Goal: Task Accomplishment & Management: Manage account settings

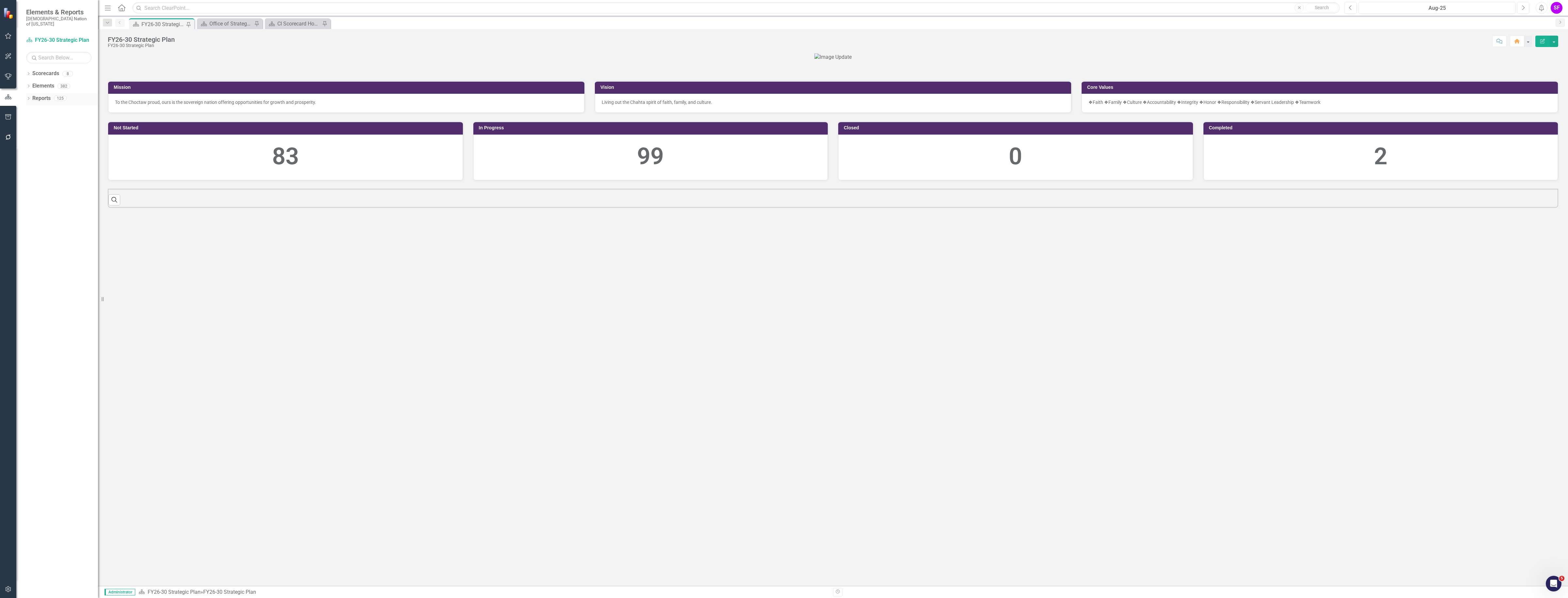
click at [46, 95] on link "Reports" at bounding box center [41, 99] width 18 height 7
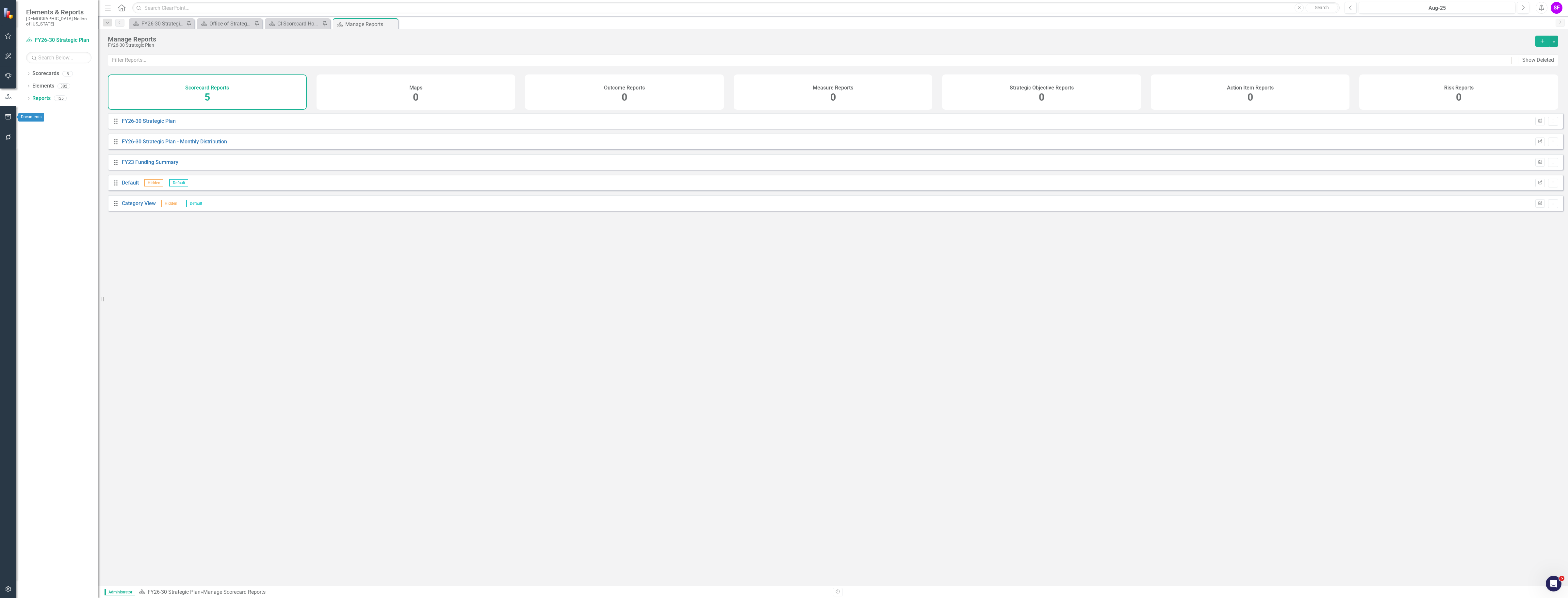
click at [7, 116] on icon "button" at bounding box center [8, 117] width 7 height 5
click at [53, 60] on link "HTML Exports" at bounding box center [58, 63] width 65 height 7
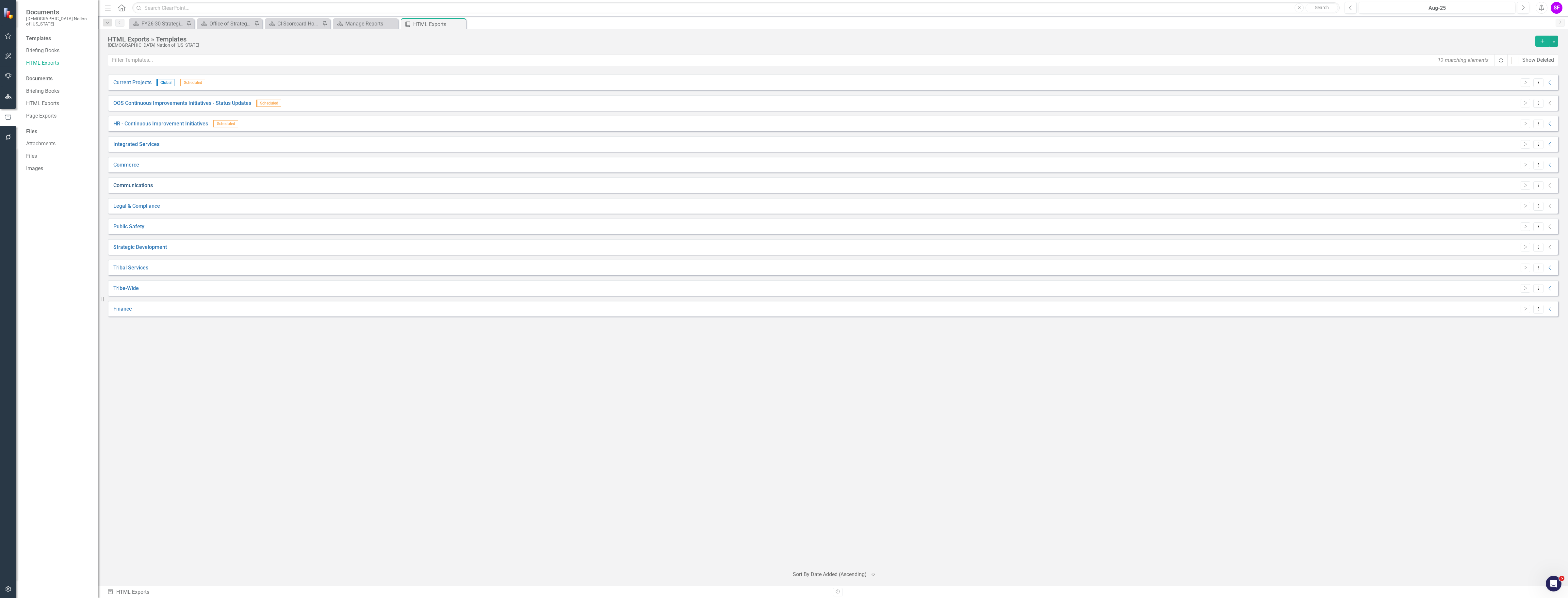
click at [131, 184] on link "Communications" at bounding box center [133, 186] width 40 height 7
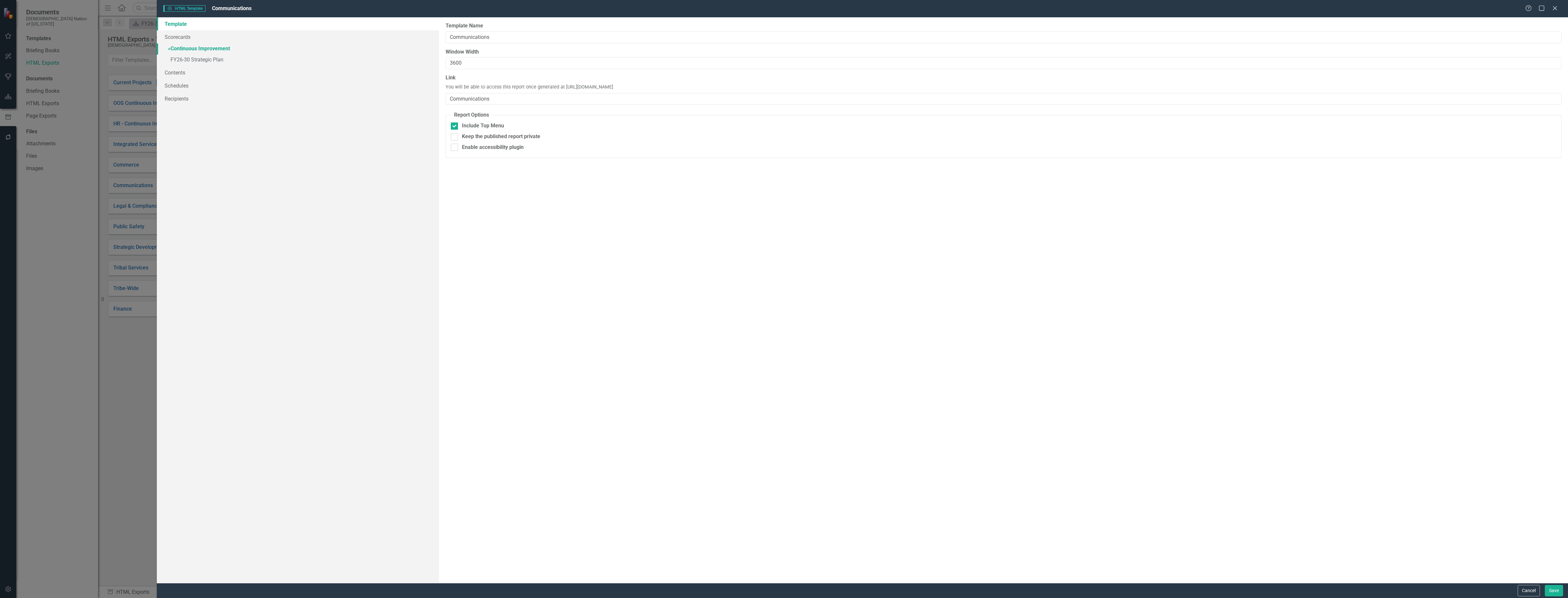
drag, startPoint x: 212, startPoint y: 45, endPoint x: 230, endPoint y: 48, distance: 18.2
click at [212, 45] on link "» Continuous Improvement" at bounding box center [298, 49] width 282 height 12
checkbox input "false"
click at [197, 59] on link "» FY26-30 Strategic Plan" at bounding box center [298, 60] width 282 height 12
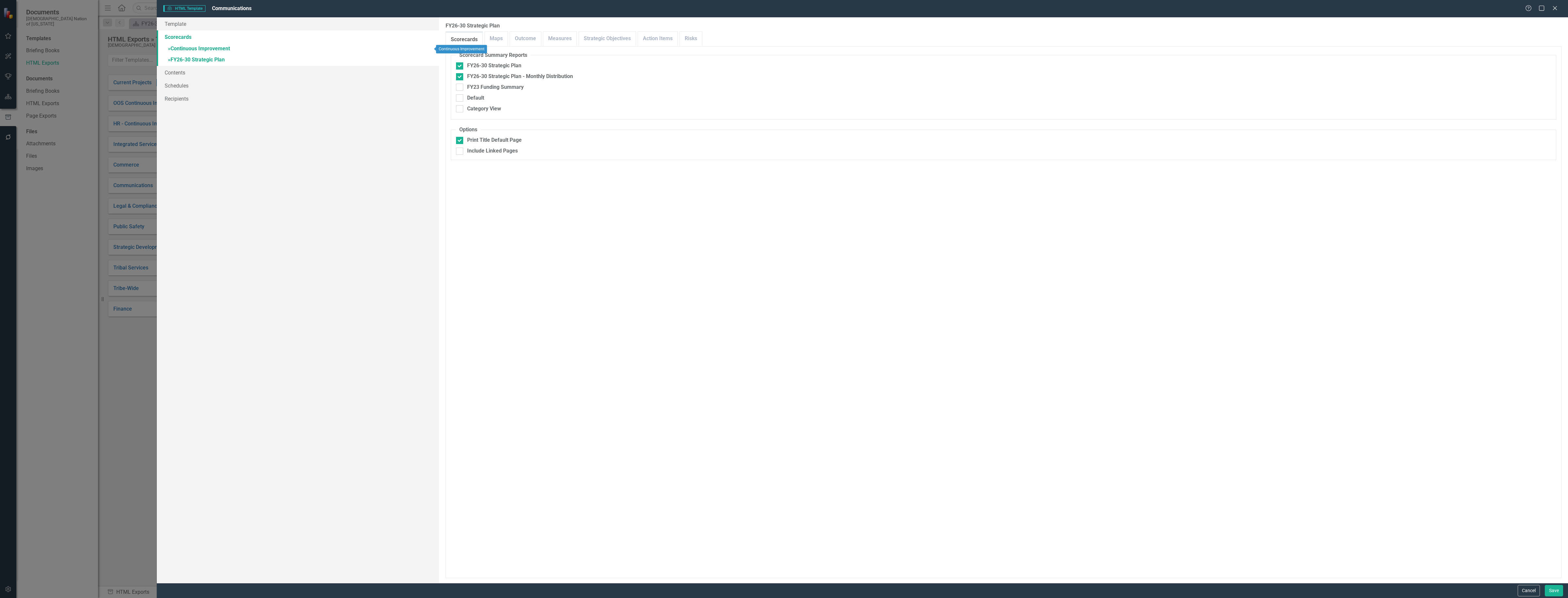
click at [209, 44] on link "» Continuous Improvement" at bounding box center [298, 49] width 282 height 12
click at [600, 37] on link "Strategic Objectives" at bounding box center [615, 38] width 57 height 14
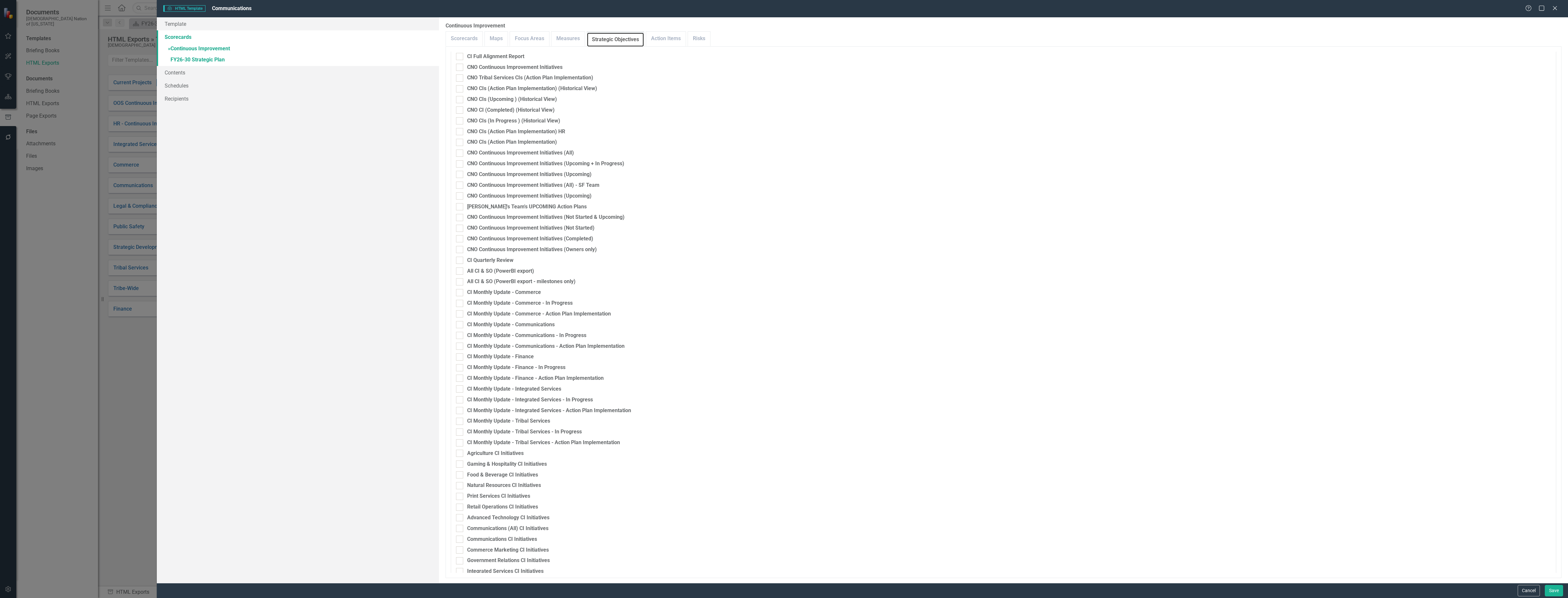
scroll to position [82, 0]
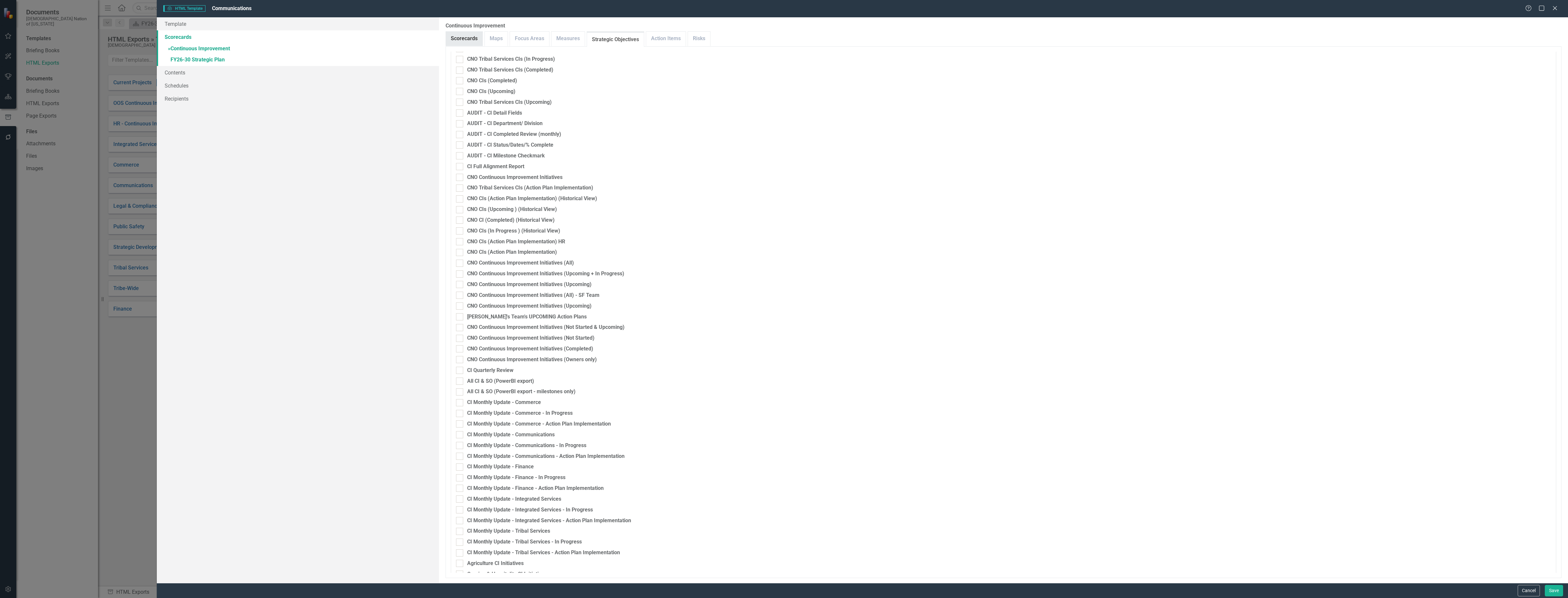
click at [466, 35] on link "Scorecards" at bounding box center [464, 38] width 37 height 14
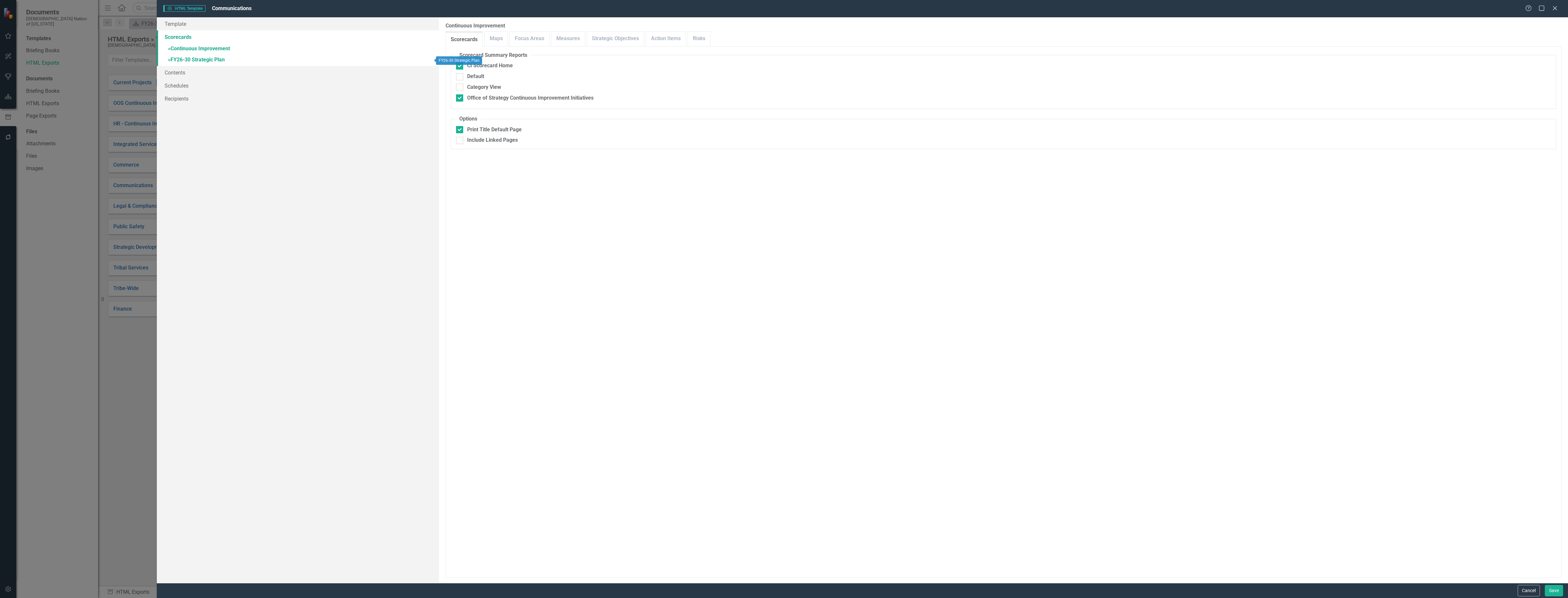
click at [213, 58] on link "» FY26-30 Strategic Plan" at bounding box center [298, 60] width 282 height 12
click at [607, 37] on link "Strategic Objectives" at bounding box center [607, 38] width 57 height 14
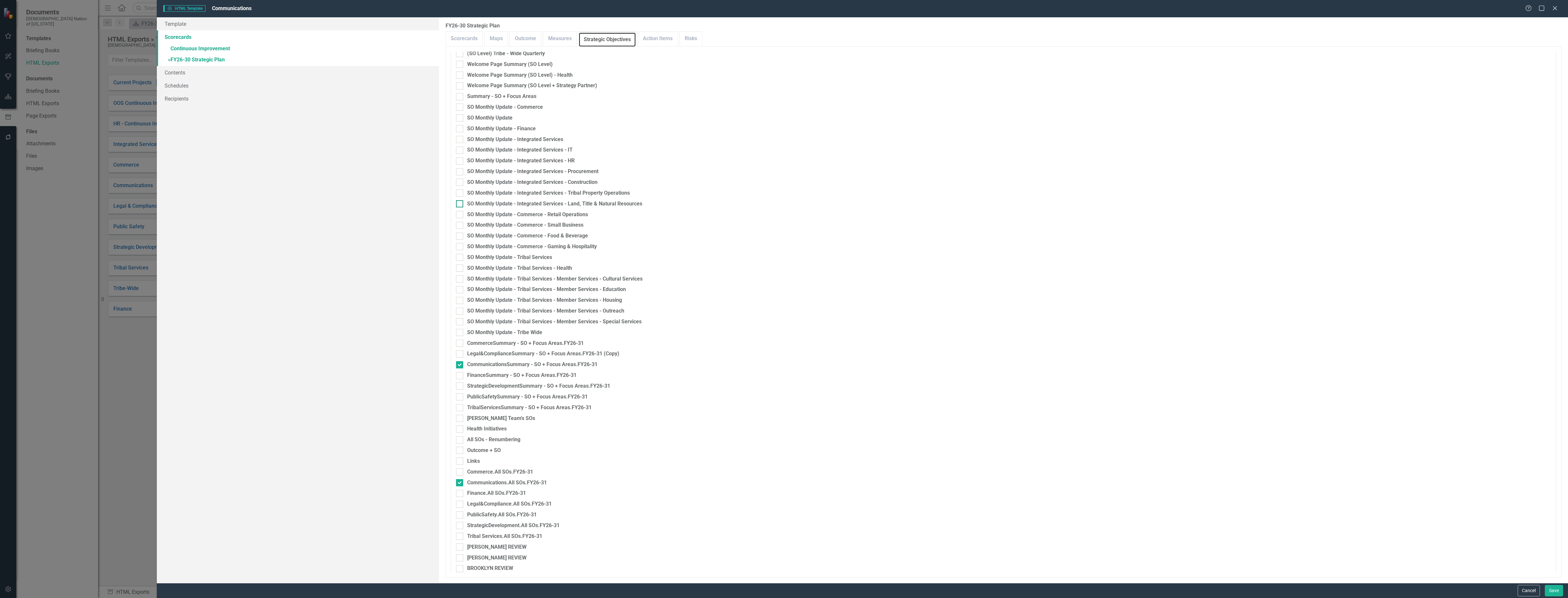
scroll to position [653, 0]
click at [457, 376] on input "CommunicationsSummary - SO + Focus Areas.FY26-31" at bounding box center [458, 377] width 4 height 4
checkbox input "false"
click at [460, 496] on input "Communications.All SOs.FY26-31" at bounding box center [458, 494] width 4 height 4
checkbox input "false"
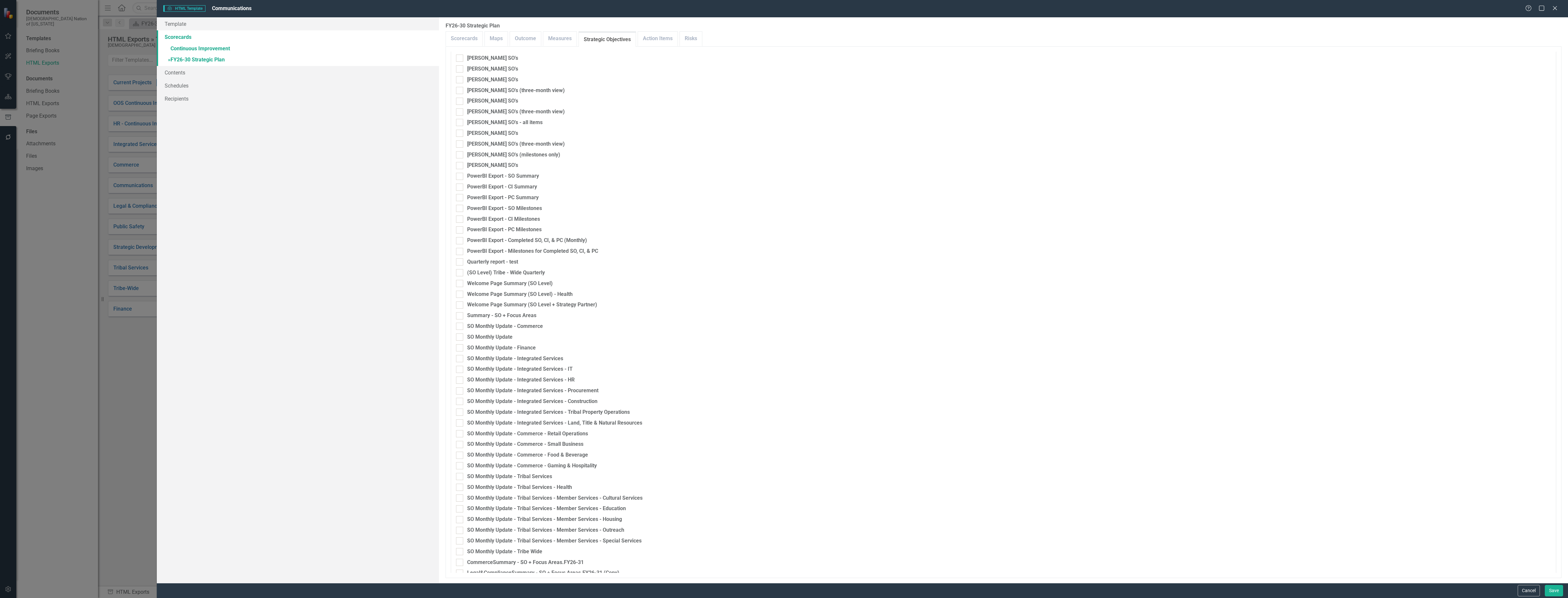
scroll to position [449, 0]
click at [1527, 590] on button "Cancel" at bounding box center [1528, 590] width 22 height 12
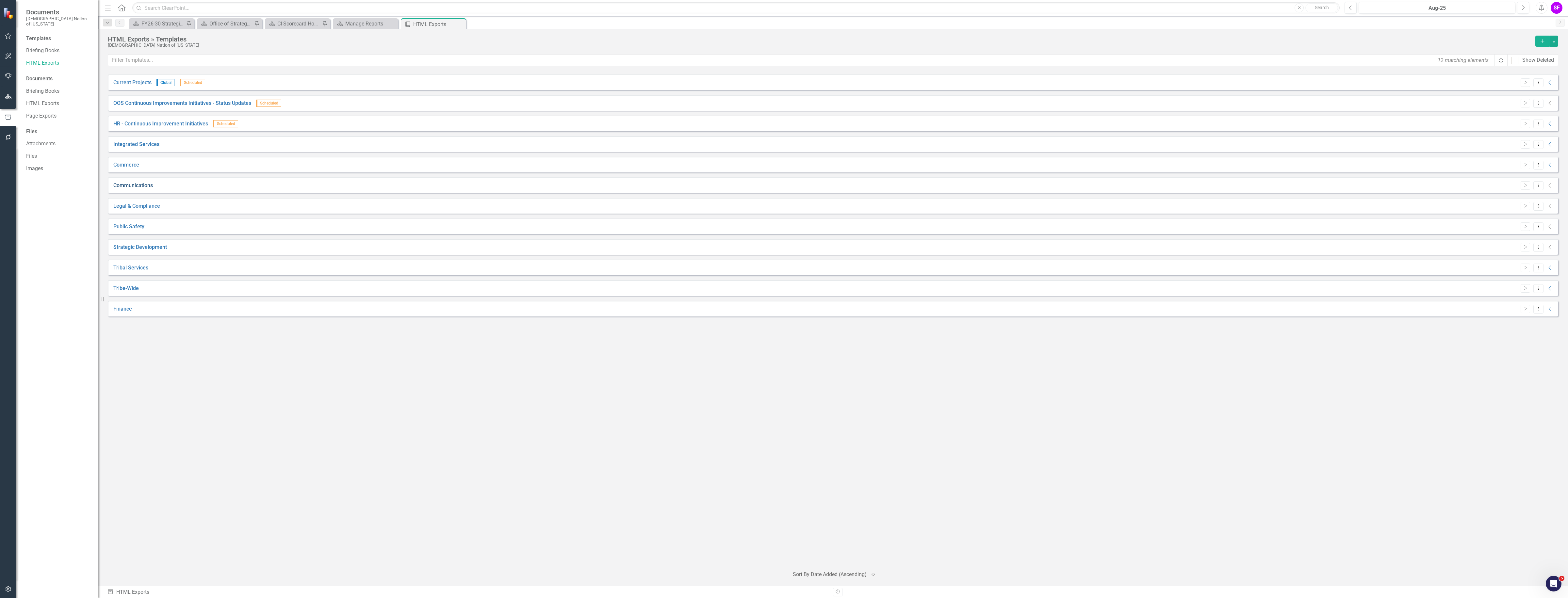
click at [127, 184] on link "Communications" at bounding box center [133, 186] width 40 height 7
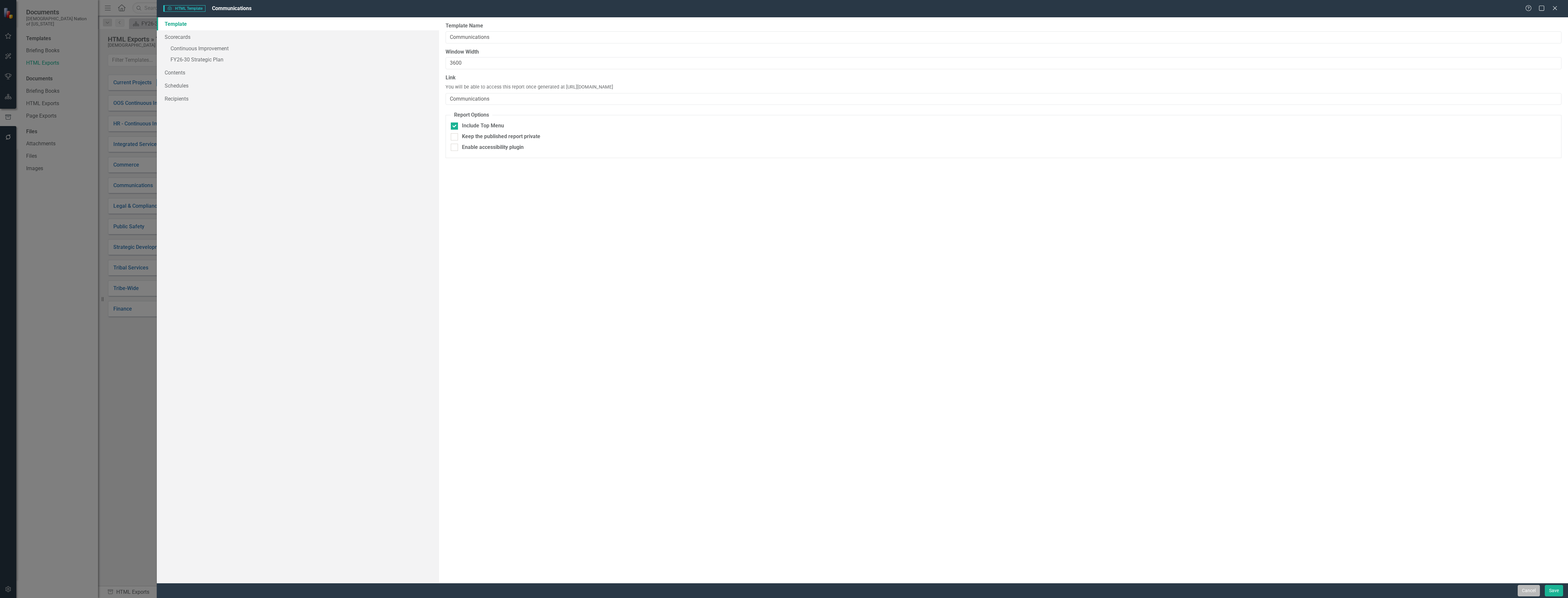
click at [1530, 589] on button "Cancel" at bounding box center [1528, 590] width 22 height 12
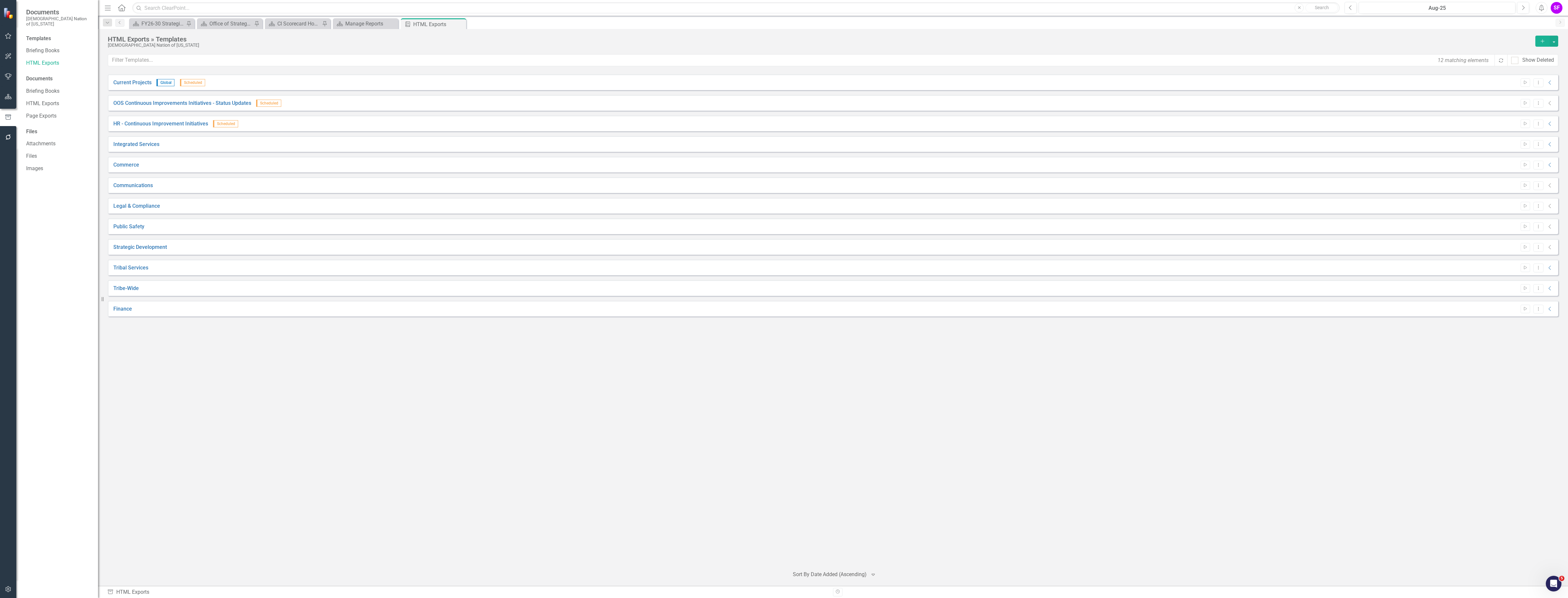
click at [241, 394] on div "Current Projects Global Scheduled Start Dropdown Menu Collapse HTML Current Pro…" at bounding box center [833, 318] width 1451 height 487
click at [117, 8] on div "Menu Home Search Close Search" at bounding box center [720, 8] width 1235 height 12
click at [112, 8] on icon "Menu" at bounding box center [108, 7] width 9 height 7
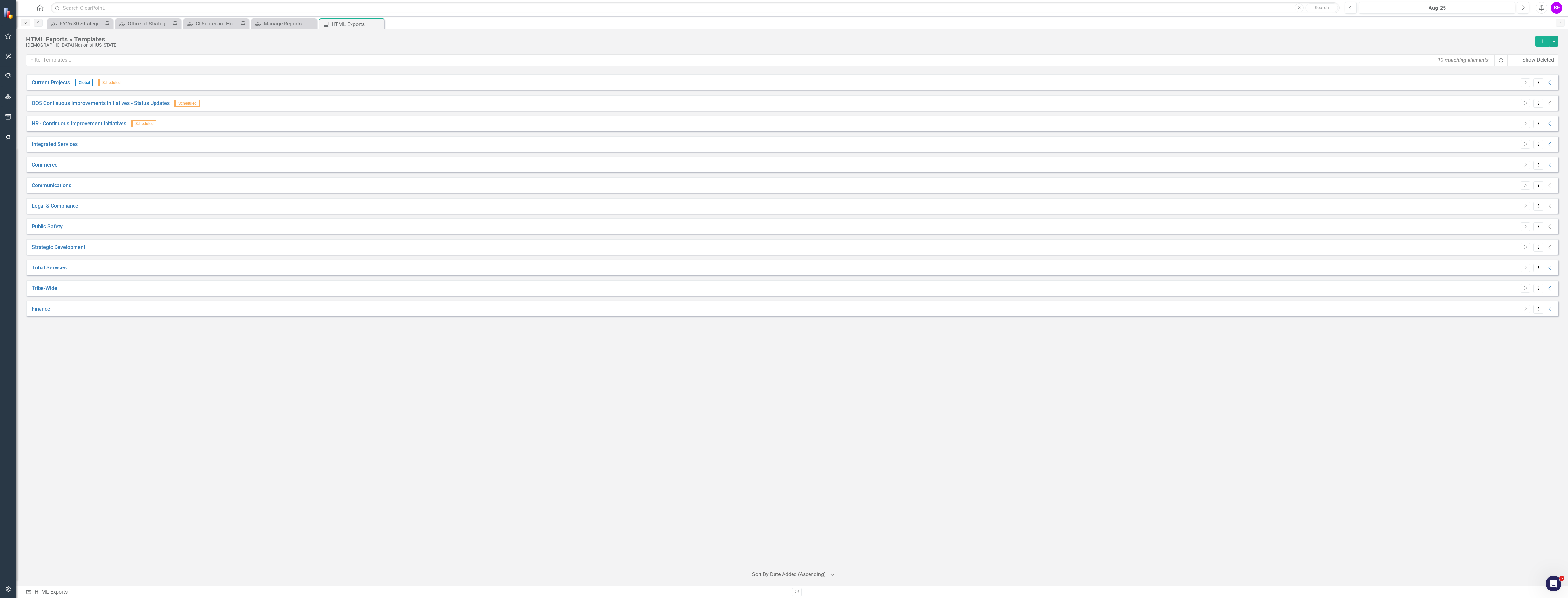
click at [24, 22] on icon "Dropdown" at bounding box center [26, 23] width 6 height 5
click at [27, 9] on icon "Menu" at bounding box center [26, 7] width 9 height 7
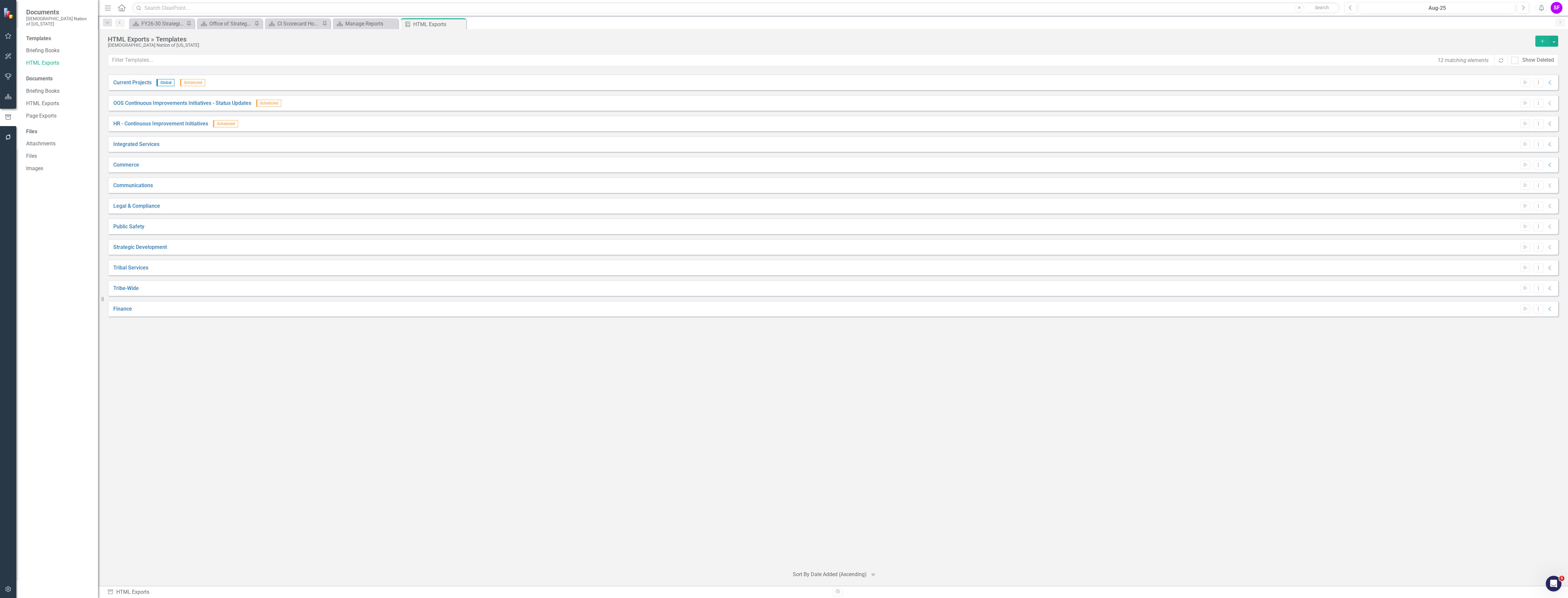
click at [5, 33] on icon "button" at bounding box center [8, 36] width 7 height 5
click at [51, 74] on link "My Updates" at bounding box center [58, 77] width 65 height 7
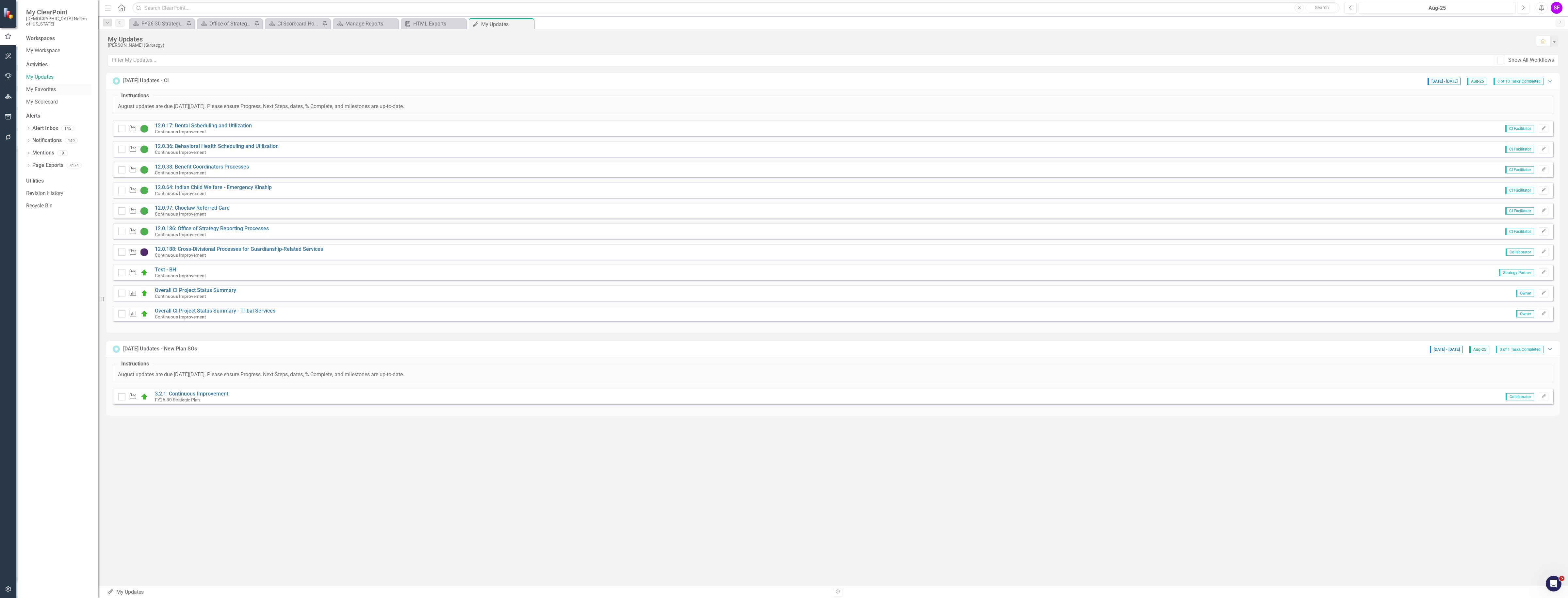
click at [38, 86] on link "My Favorites" at bounding box center [58, 89] width 65 height 7
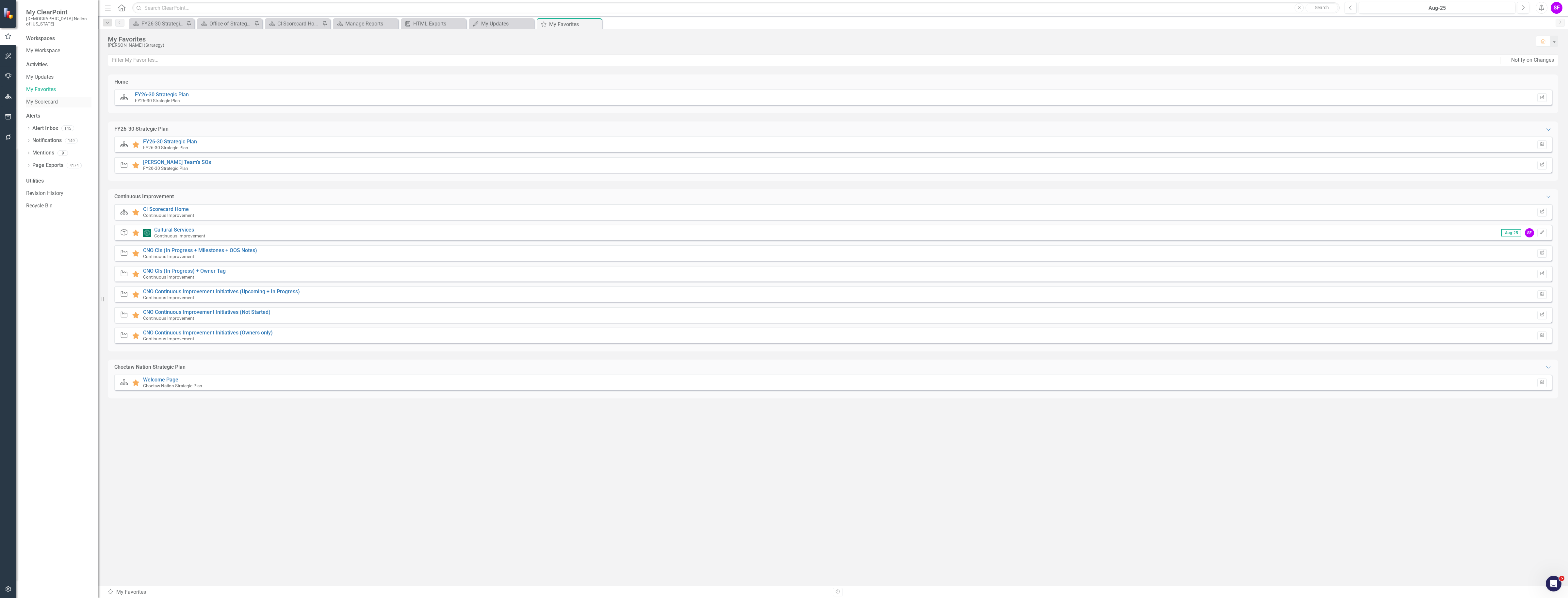
click at [37, 99] on link "My Scorecard" at bounding box center [58, 102] width 65 height 7
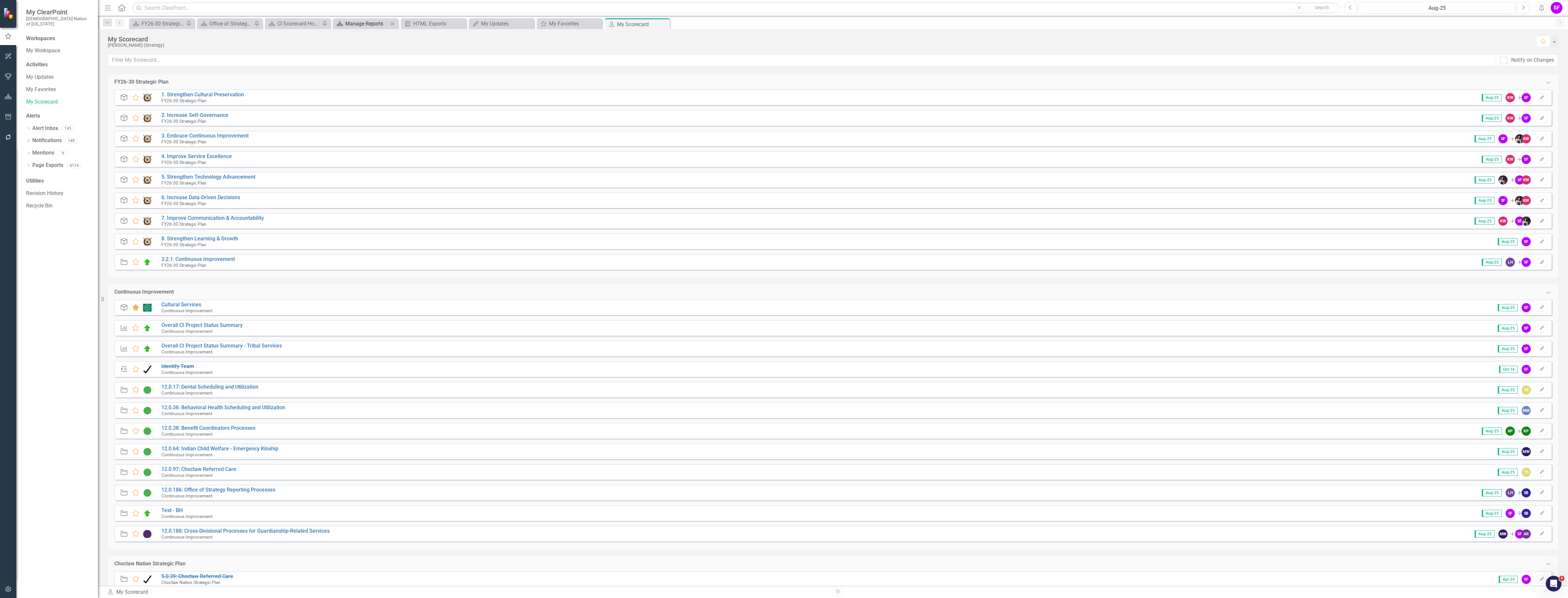
click at [365, 26] on div "Manage Reports" at bounding box center [366, 23] width 43 height 8
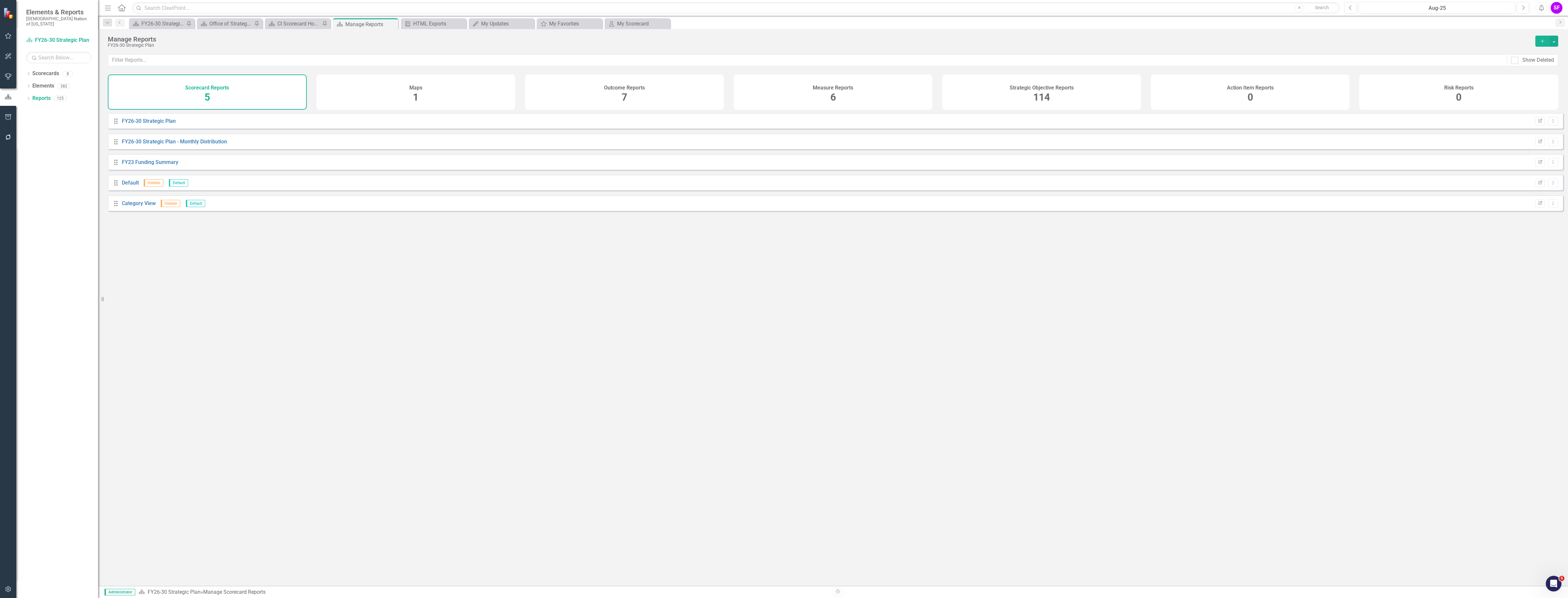
click at [1097, 96] on div "Strategic Objective Reports 114" at bounding box center [1041, 92] width 199 height 35
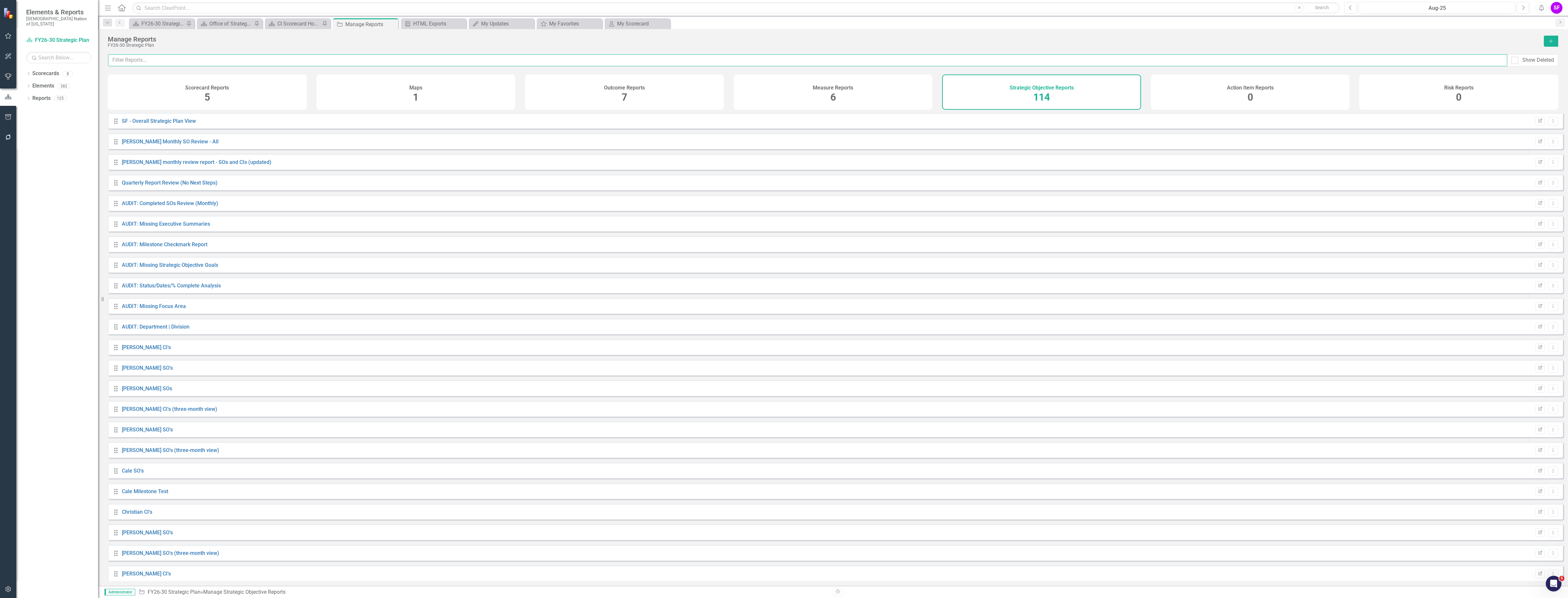
click at [809, 59] on input "text" at bounding box center [808, 60] width 1399 height 12
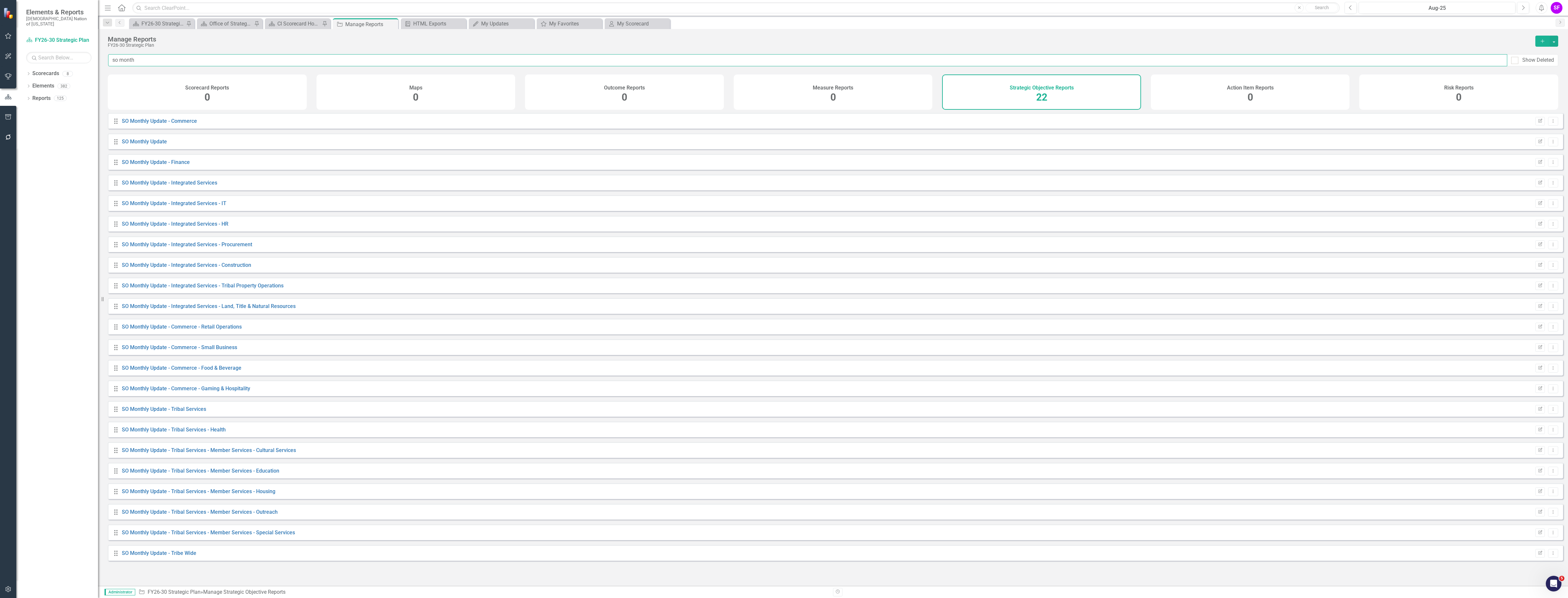
type input "so month"
drag, startPoint x: 115, startPoint y: 148, endPoint x: 114, endPoint y: 119, distance: 29.0
click at [114, 119] on div "Drag SO Monthly Update - Commerce Edit Report Dropdown Menu Drag SO Monthly Upd…" at bounding box center [835, 337] width 1455 height 448
drag, startPoint x: 114, startPoint y: 333, endPoint x: 114, endPoint y: 164, distance: 169.0
click at [114, 164] on div "Drag SO Monthly Update Edit Report Dropdown Menu Drag SO Monthly Update - Comme…" at bounding box center [835, 337] width 1455 height 448
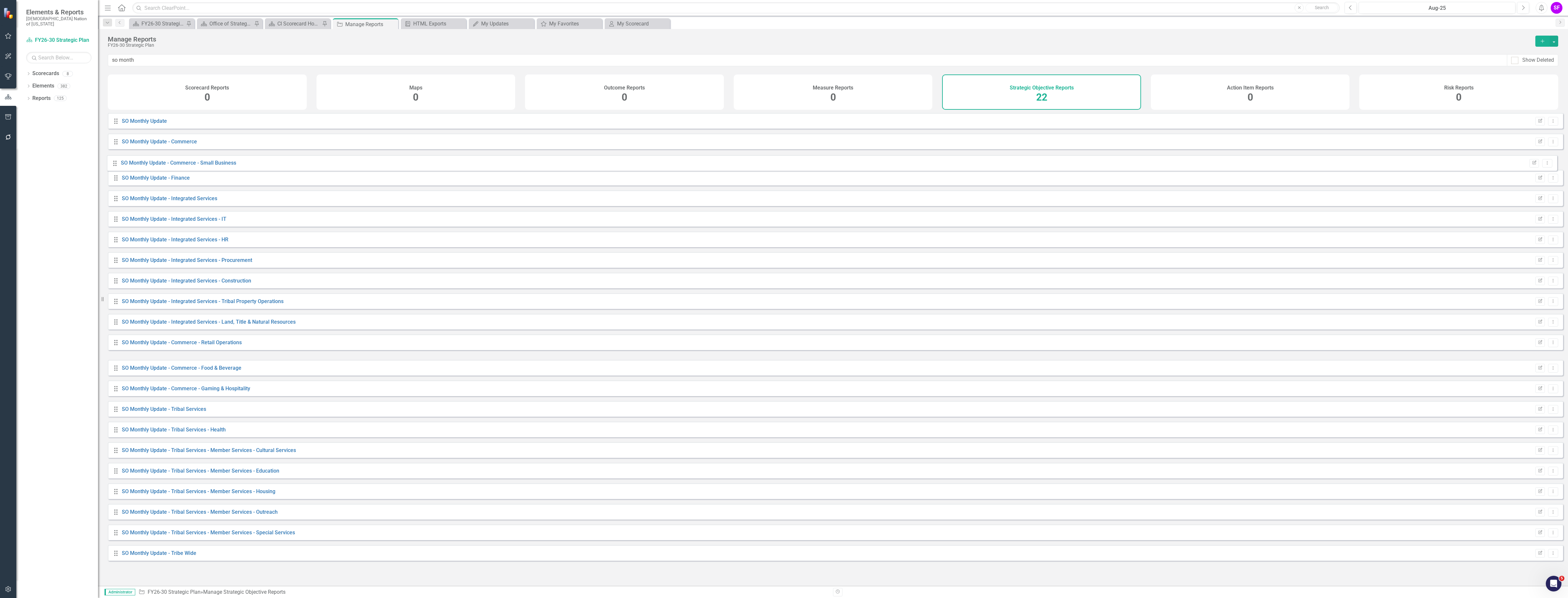
drag, startPoint x: 115, startPoint y: 353, endPoint x: 114, endPoint y: 164, distance: 189.0
click at [114, 164] on div "Drag SO Monthly Update Edit Report Dropdown Menu Drag SO Monthly Update - Comme…" at bounding box center [835, 337] width 1455 height 448
drag, startPoint x: 116, startPoint y: 354, endPoint x: 116, endPoint y: 169, distance: 185.0
drag, startPoint x: 117, startPoint y: 341, endPoint x: 116, endPoint y: 159, distance: 182.0
drag, startPoint x: 115, startPoint y: 559, endPoint x: 115, endPoint y: 127, distance: 432.0
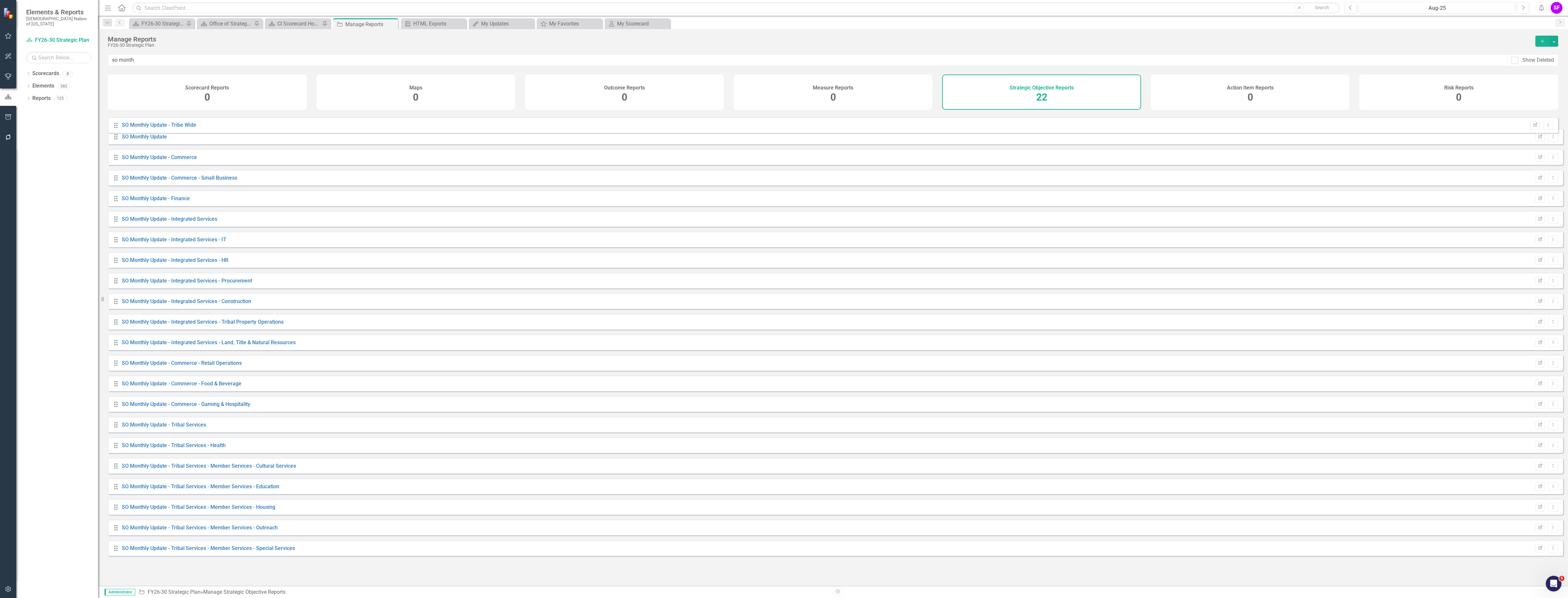
click at [115, 127] on div "Drag SO Monthly Update Edit Report Dropdown Menu Drag SO Monthly Update - Comme…" at bounding box center [835, 337] width 1455 height 448
drag, startPoint x: 116, startPoint y: 375, endPoint x: 119, endPoint y: 206, distance: 169.0
click at [119, 206] on div "Drag SO Monthly Update - Tribe Wide Edit Report Dropdown Menu Drag SO Monthly U…" at bounding box center [835, 337] width 1455 height 448
drag, startPoint x: 117, startPoint y: 394, endPoint x: 122, endPoint y: 226, distance: 168.1
click at [122, 226] on div "Drag SO Monthly Update - Tribe Wide Edit Report Dropdown Menu Drag SO Monthly U…" at bounding box center [835, 337] width 1455 height 448
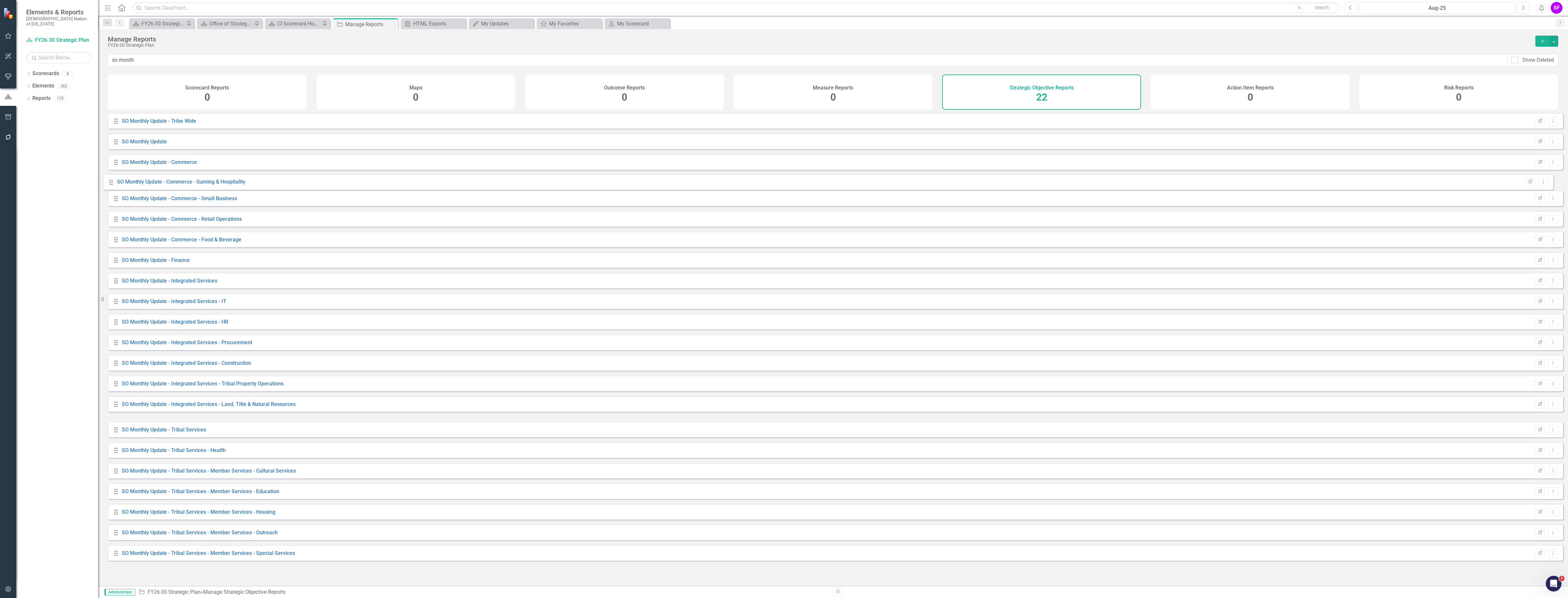
drag, startPoint x: 115, startPoint y: 417, endPoint x: 110, endPoint y: 184, distance: 233.1
click at [110, 184] on div "Drag SO Monthly Update - Tribe Wide Edit Report Dropdown Menu Drag SO Monthly U…" at bounding box center [835, 337] width 1455 height 448
drag, startPoint x: 115, startPoint y: 251, endPoint x: 119, endPoint y: 189, distance: 62.1
click at [119, 189] on div "Drag SO Monthly Update - Tribe Wide Edit Report Dropdown Menu Drag SO Monthly U…" at bounding box center [835, 337] width 1455 height 448
drag, startPoint x: 114, startPoint y: 250, endPoint x: 113, endPoint y: 228, distance: 22.0
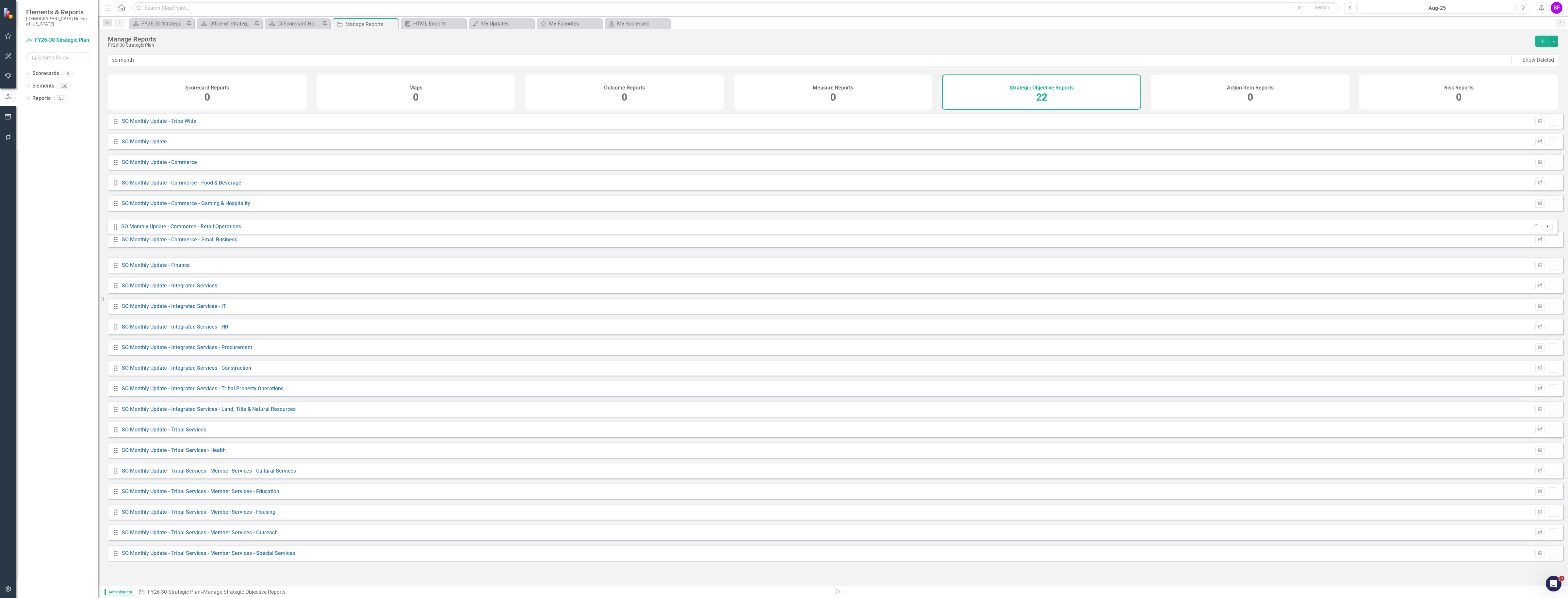
click at [113, 228] on div "Drag SO Monthly Update - Tribe Wide Edit Report Dropdown Menu Drag SO Monthly U…" at bounding box center [835, 337] width 1455 height 448
drag, startPoint x: 115, startPoint y: 372, endPoint x: 110, endPoint y: 308, distance: 64.2
click at [110, 308] on div "Drag SO Monthly Update - Tribe Wide Edit Report Dropdown Menu Drag SO Monthly U…" at bounding box center [835, 337] width 1455 height 448
drag, startPoint x: 117, startPoint y: 353, endPoint x: 114, endPoint y: 327, distance: 26.2
click at [114, 327] on div "Drag SO Monthly Update - Tribe Wide Edit Report Dropdown Menu Drag SO Monthly U…" at bounding box center [835, 337] width 1455 height 448
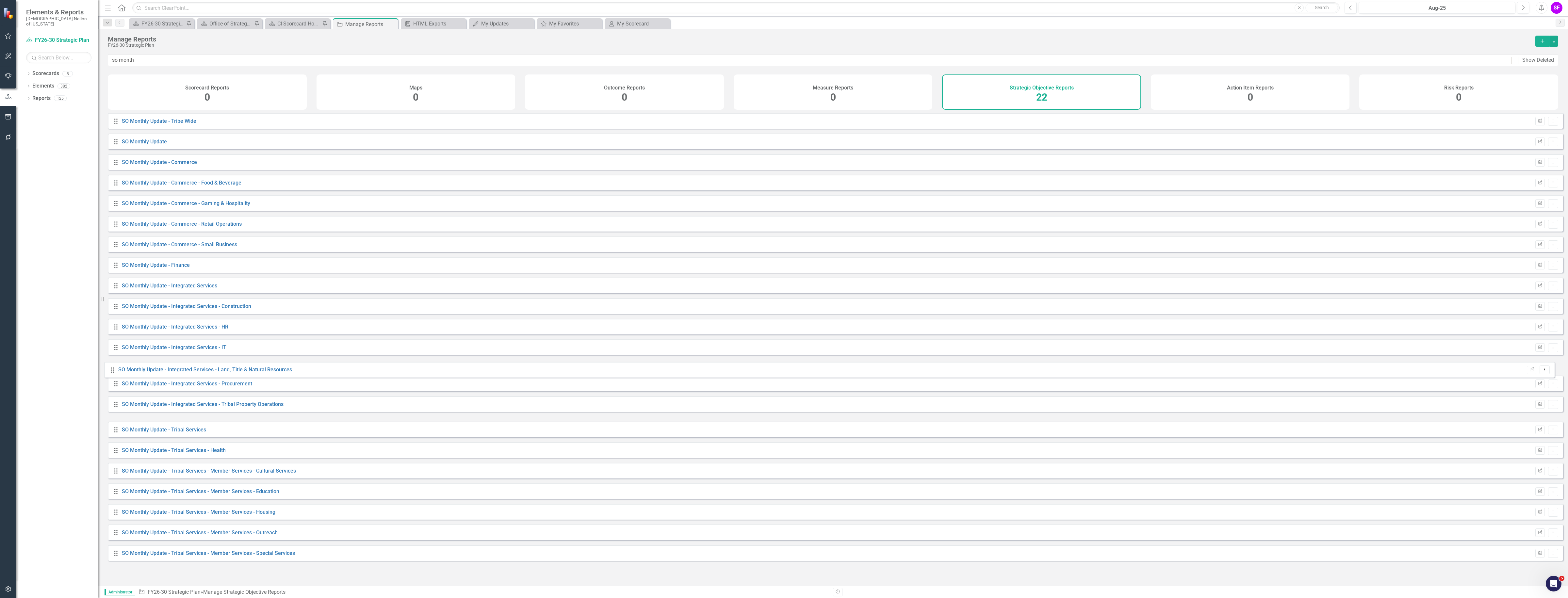
drag, startPoint x: 115, startPoint y: 414, endPoint x: 111, endPoint y: 369, distance: 45.2
click at [111, 369] on div "Drag SO Monthly Update - Tribe Wide Edit Report Dropdown Menu Drag SO Monthly U…" at bounding box center [835, 337] width 1455 height 448
click at [1550, 164] on icon "Dropdown Menu" at bounding box center [1553, 162] width 5 height 4
click at [1537, 200] on link "Copy Duplicate Report" at bounding box center [1526, 203] width 54 height 12
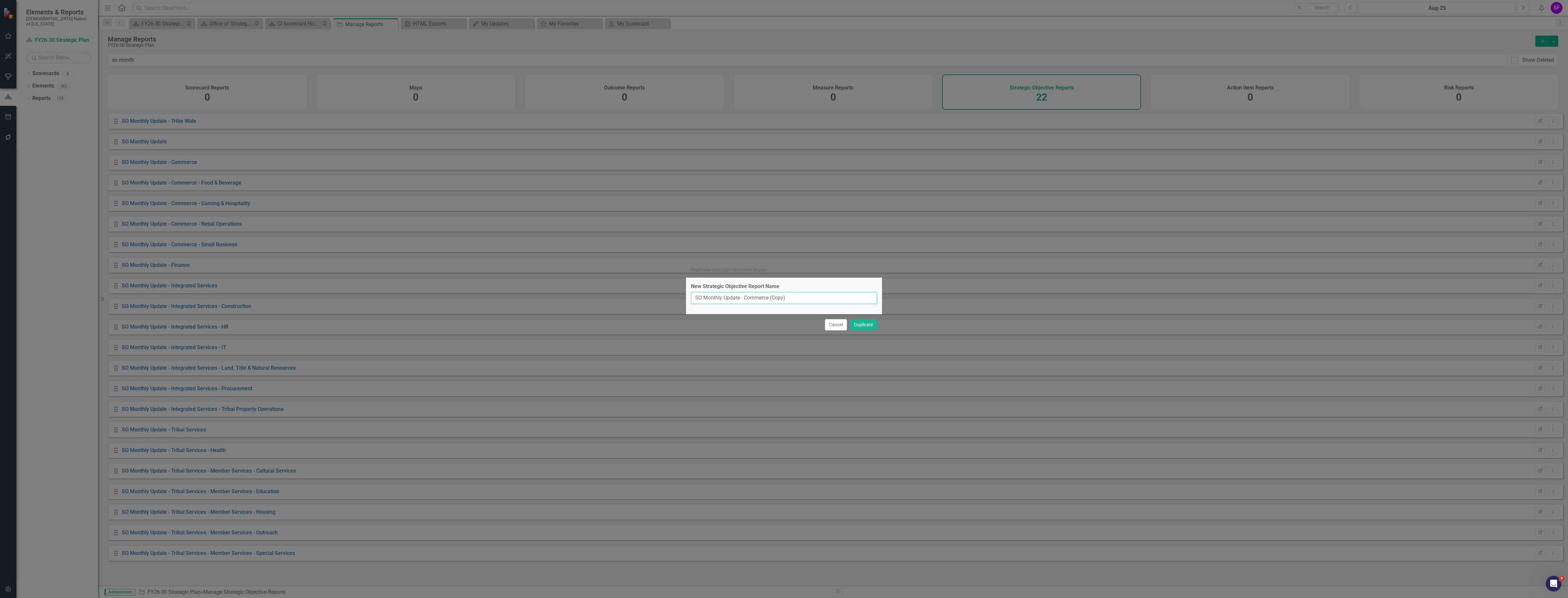
drag, startPoint x: 808, startPoint y: 296, endPoint x: 759, endPoint y: 302, distance: 49.4
click at [759, 302] on input "SO Monthly Update - Commerce (Copy)" at bounding box center [784, 298] width 186 height 12
type input "SO Monthly Update - Communications"
click at [866, 322] on button "Duplicate" at bounding box center [863, 324] width 27 height 12
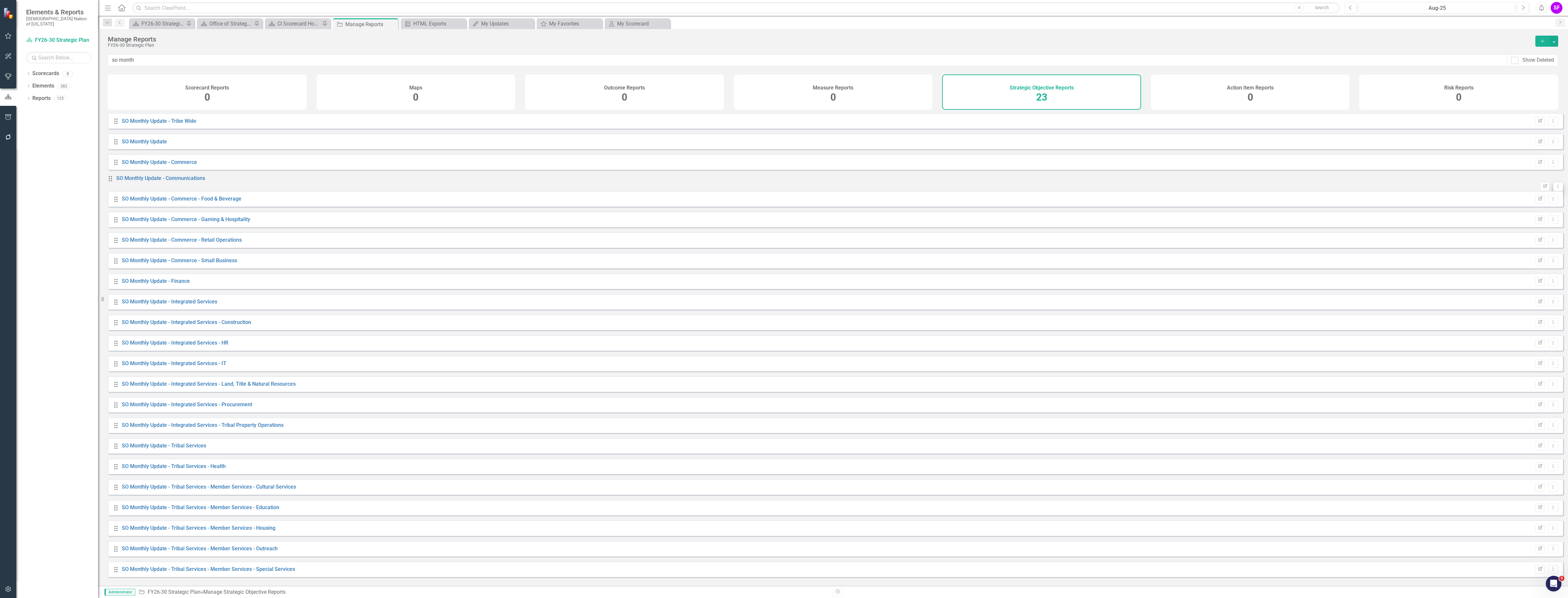
click at [1555, 188] on icon "Dropdown Menu" at bounding box center [1558, 186] width 5 height 4
click at [1542, 197] on link "Edit Report Edit Report" at bounding box center [1526, 199] width 54 height 12
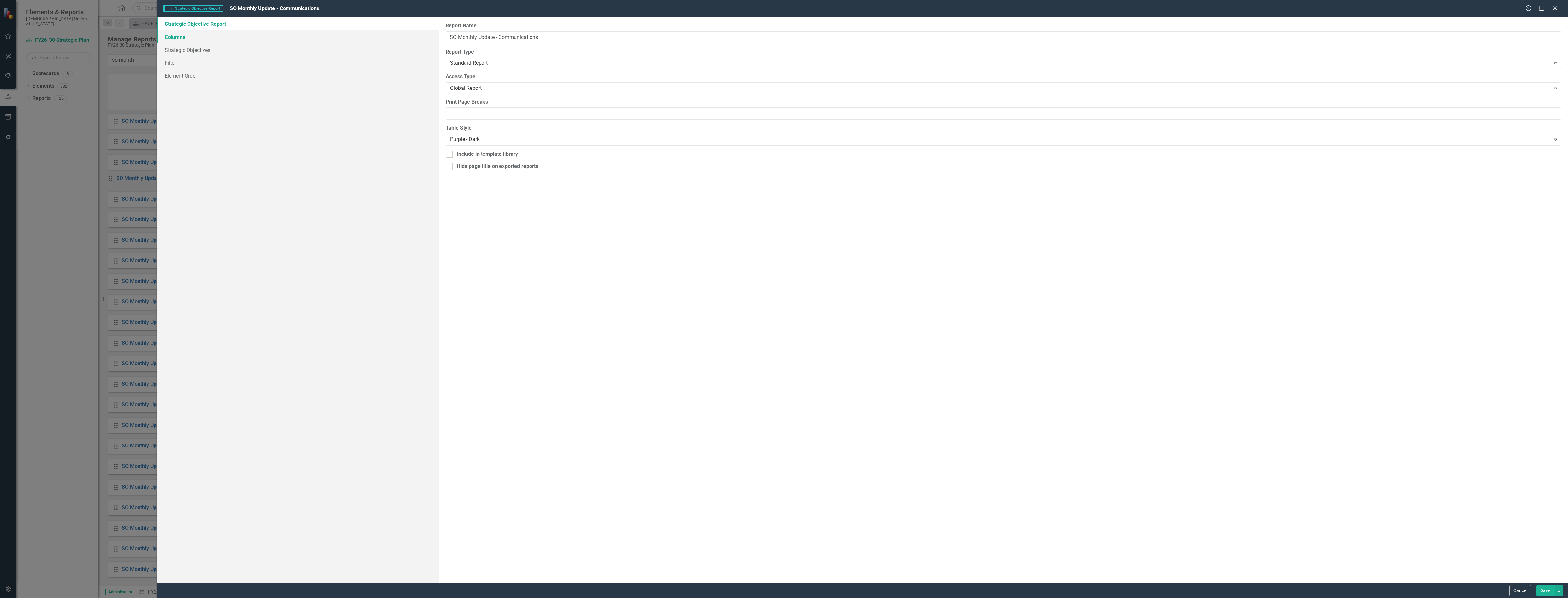
click at [211, 30] on link "Columns" at bounding box center [298, 37] width 282 height 13
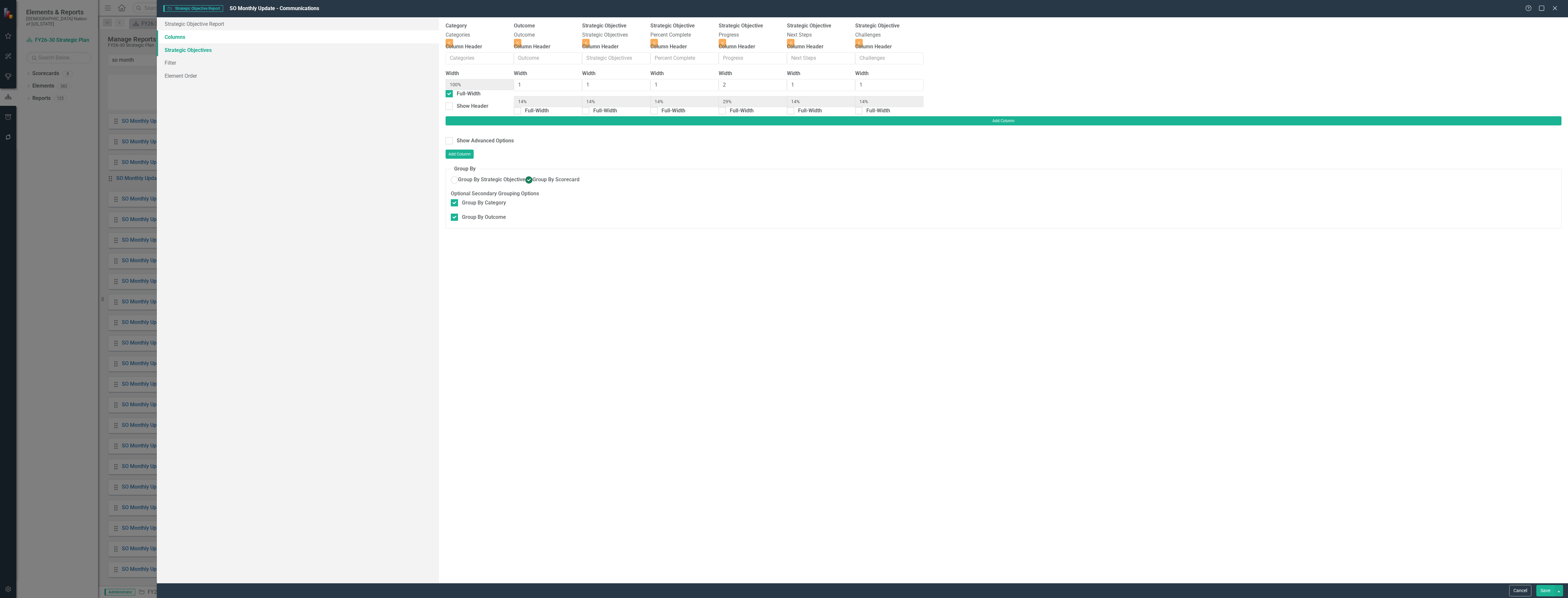
click at [204, 50] on link "Strategic Objectives" at bounding box center [298, 49] width 282 height 13
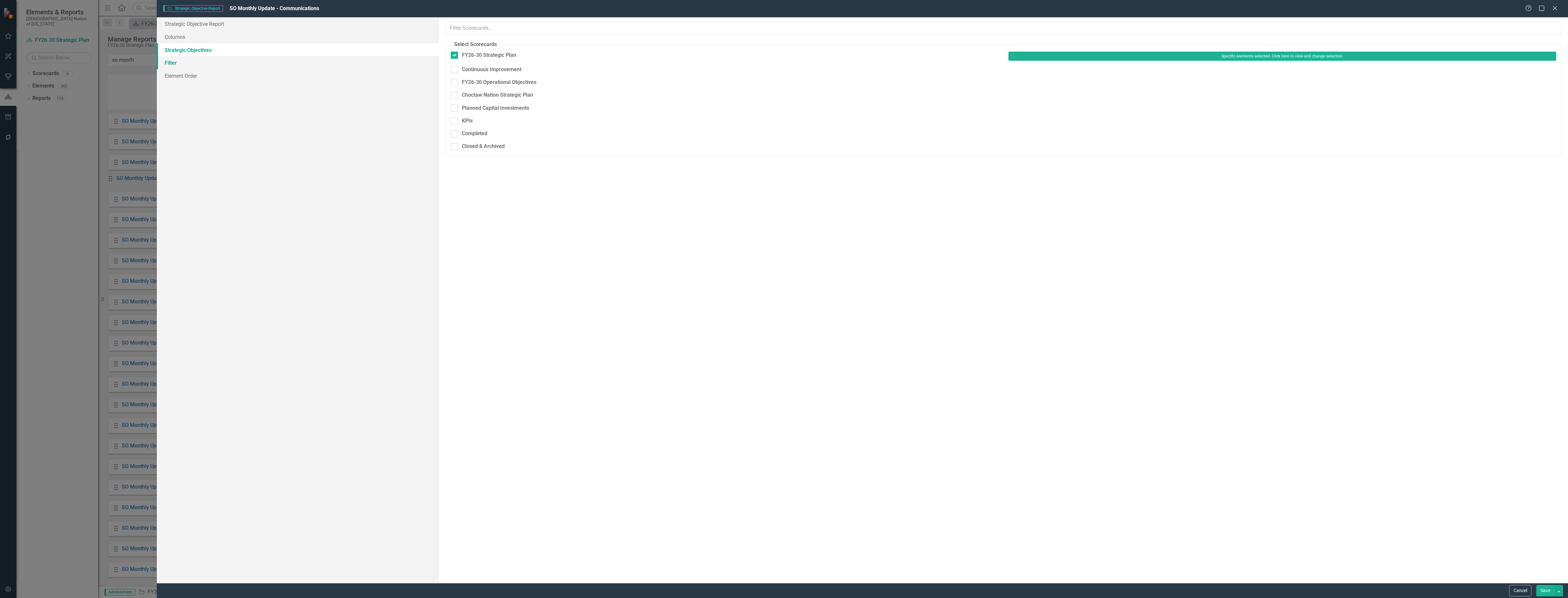
click at [185, 64] on link "Filter" at bounding box center [298, 62] width 282 height 13
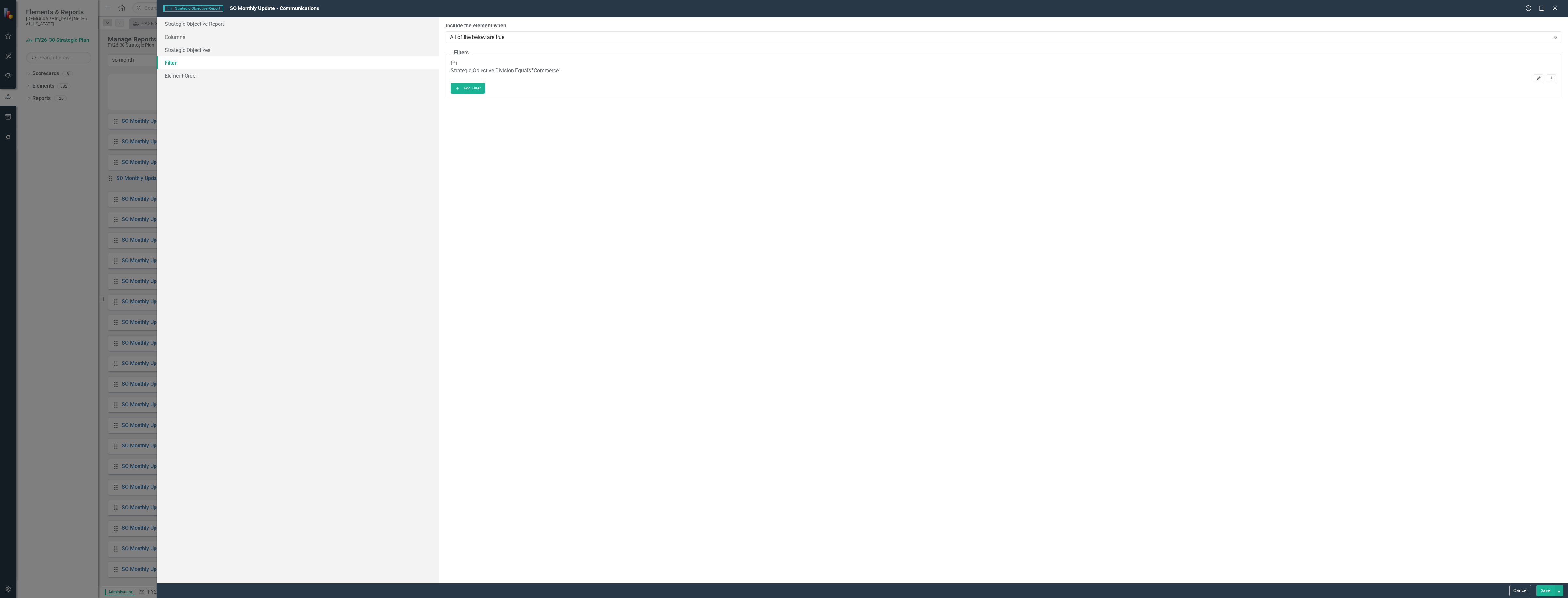
click at [1534, 74] on button "Edit" at bounding box center [1539, 78] width 10 height 9
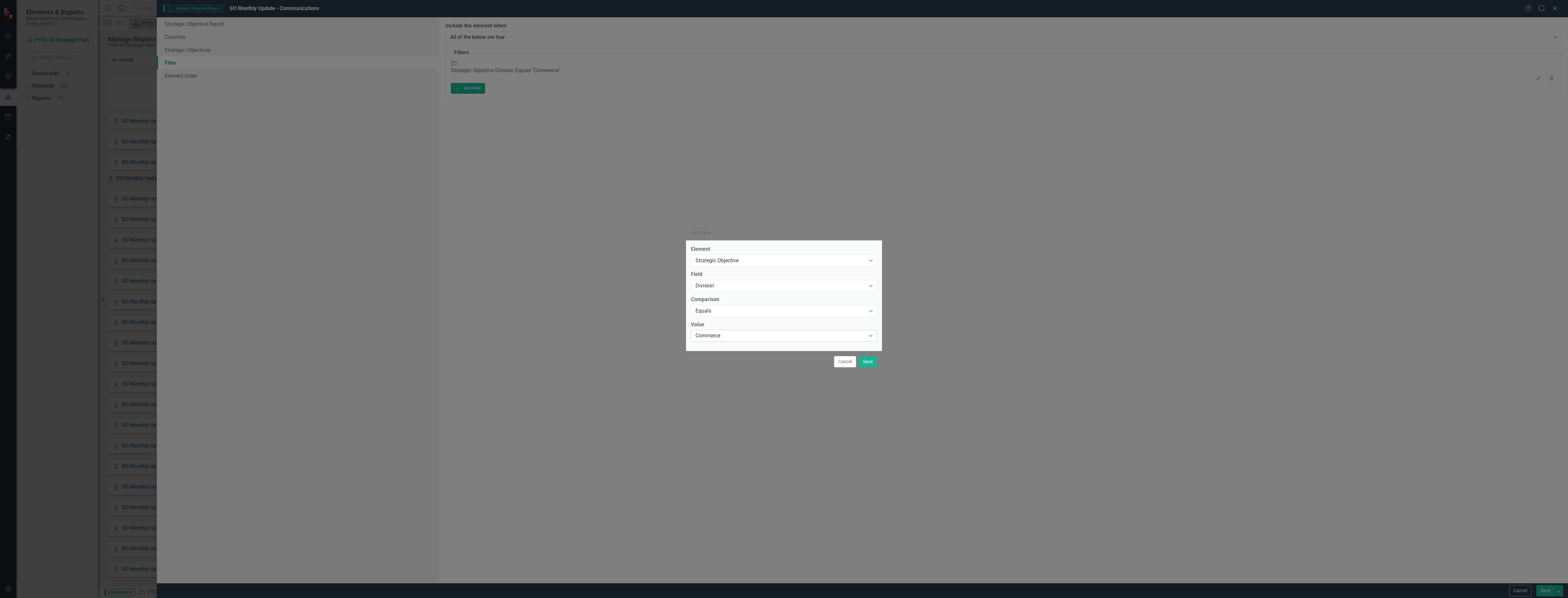
click at [742, 334] on div "Commerce" at bounding box center [781, 336] width 170 height 7
click at [735, 597] on div "Communications" at bounding box center [784, 609] width 1568 height 7
click at [877, 360] on div "Cancel Save" at bounding box center [784, 361] width 196 height 21
click at [872, 360] on button "Save" at bounding box center [868, 361] width 18 height 12
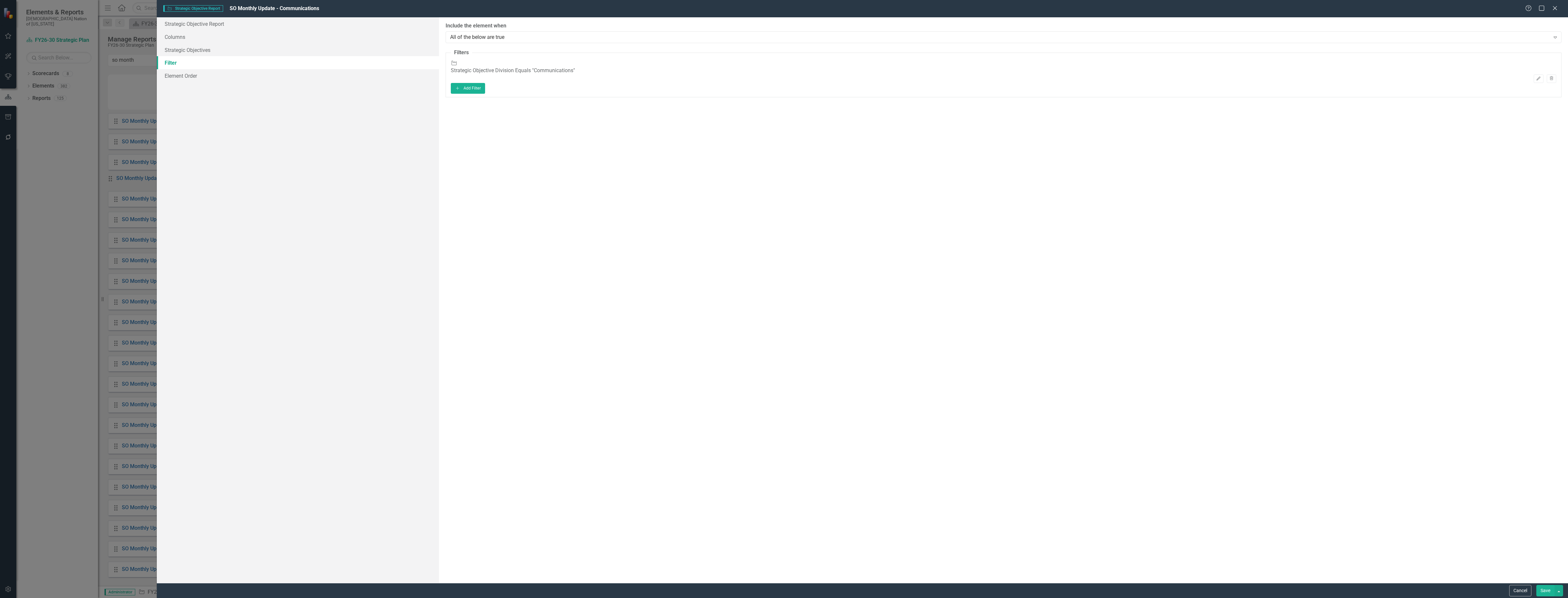
click at [1541, 589] on button "Save" at bounding box center [1545, 590] width 18 height 12
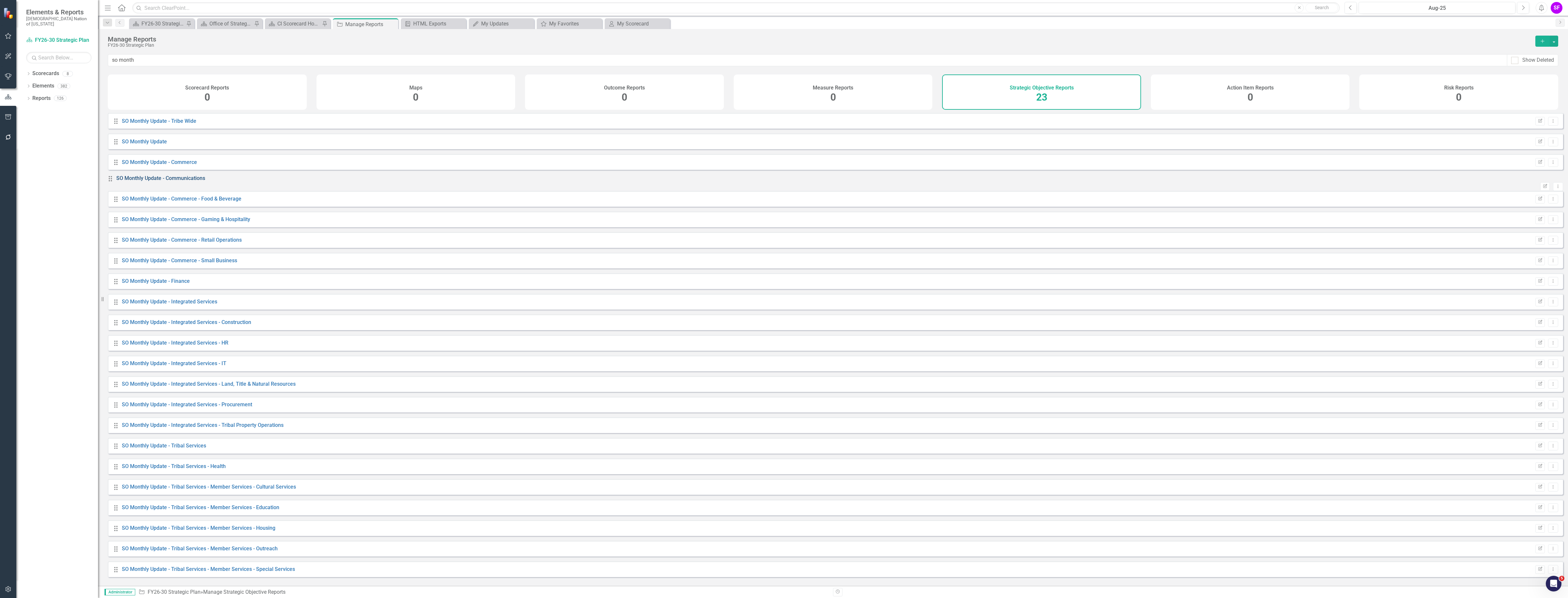
click at [192, 181] on link "SO Monthly Update - Communications" at bounding box center [161, 178] width 89 height 6
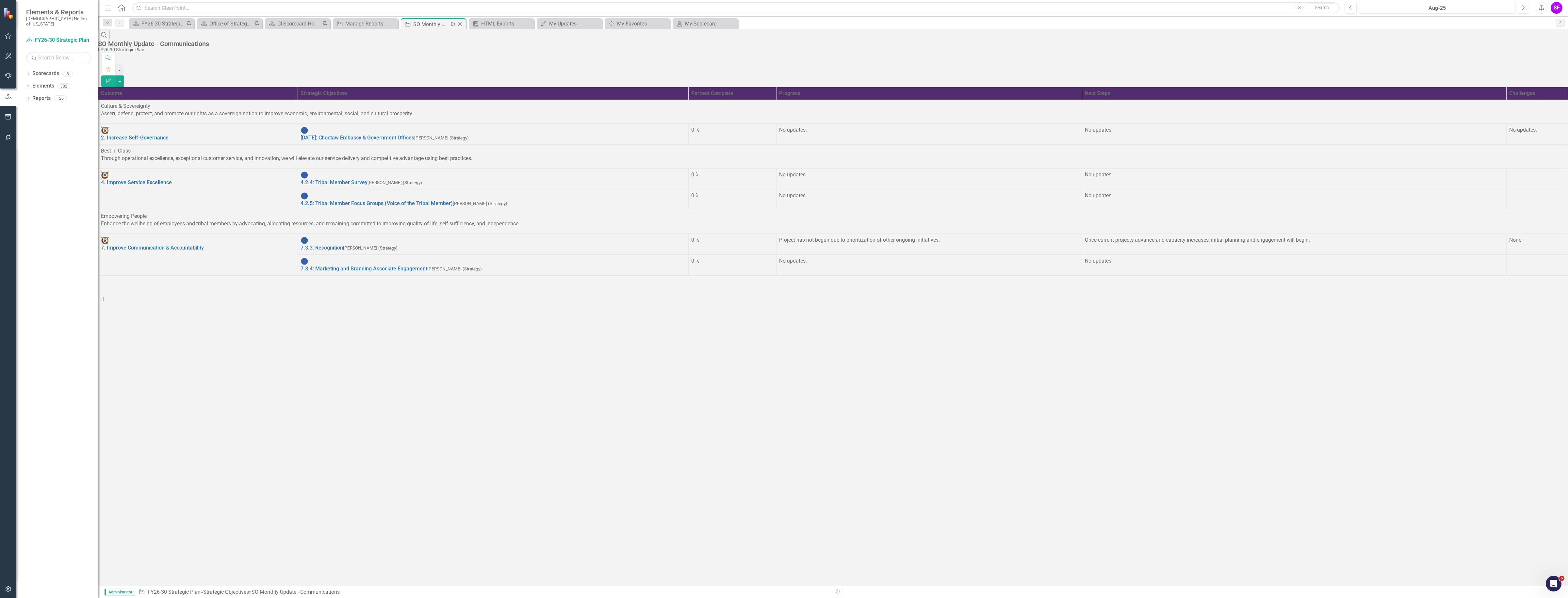
click at [461, 24] on icon "Close" at bounding box center [460, 24] width 7 height 5
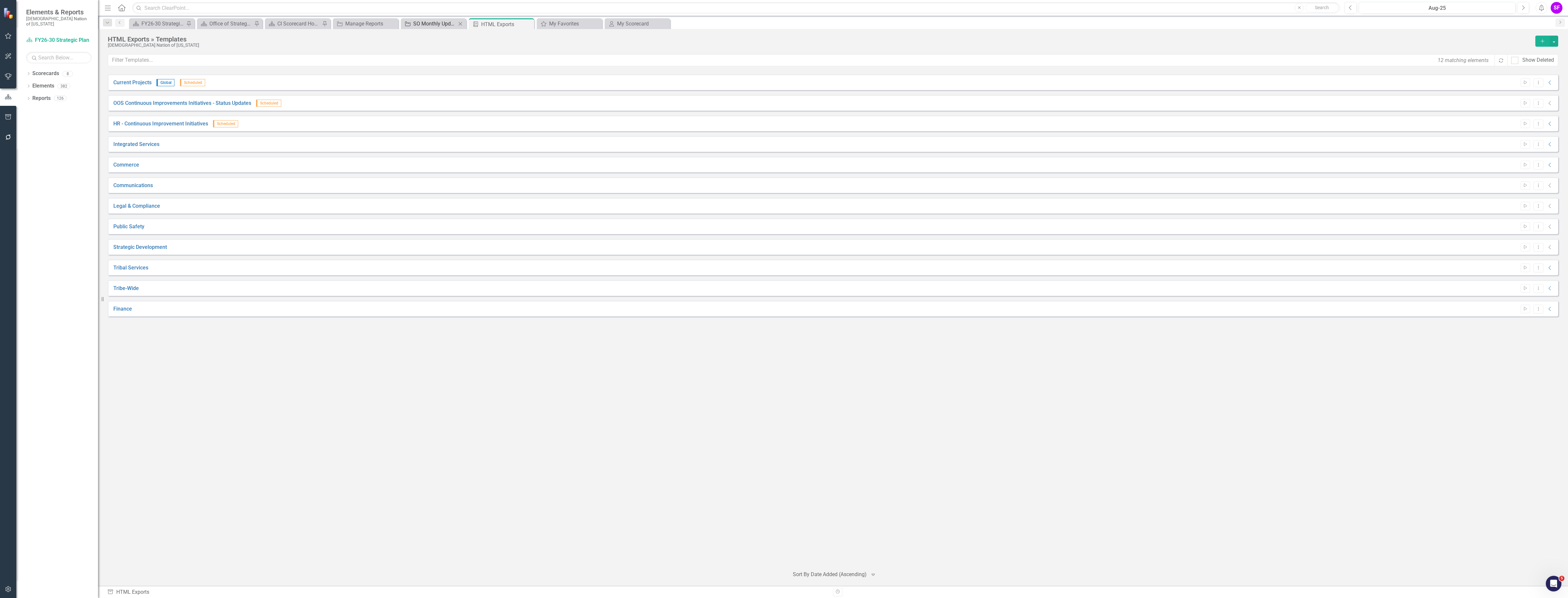
click at [430, 26] on div "SO Monthly Update - Communications" at bounding box center [435, 23] width 43 height 8
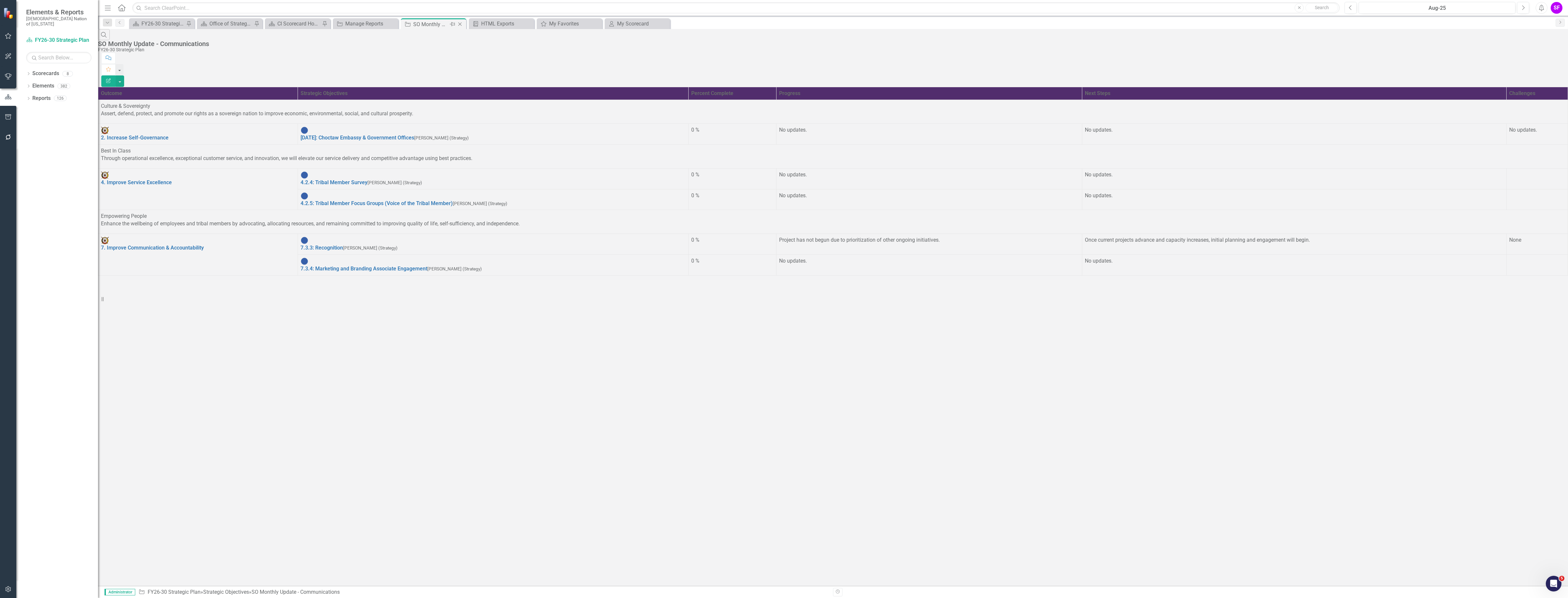
click at [461, 24] on icon "Close" at bounding box center [460, 24] width 7 height 5
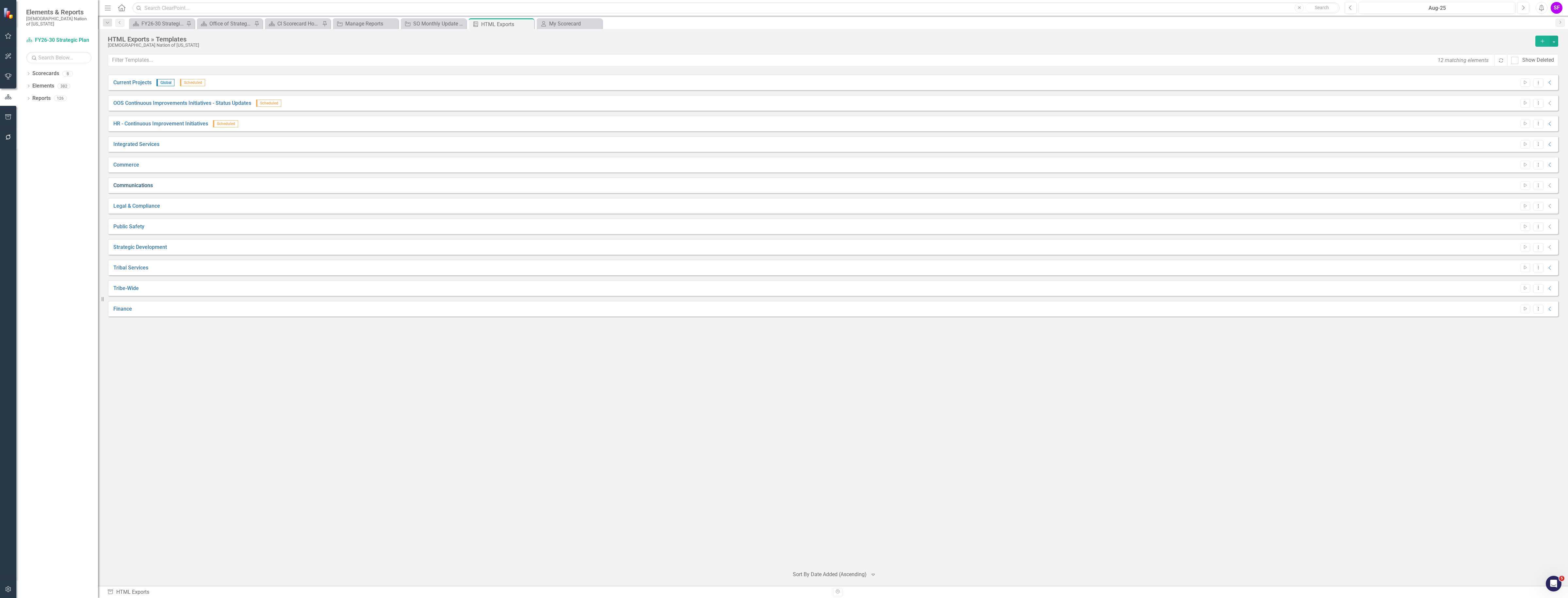
click at [126, 184] on link "Communications" at bounding box center [133, 186] width 40 height 7
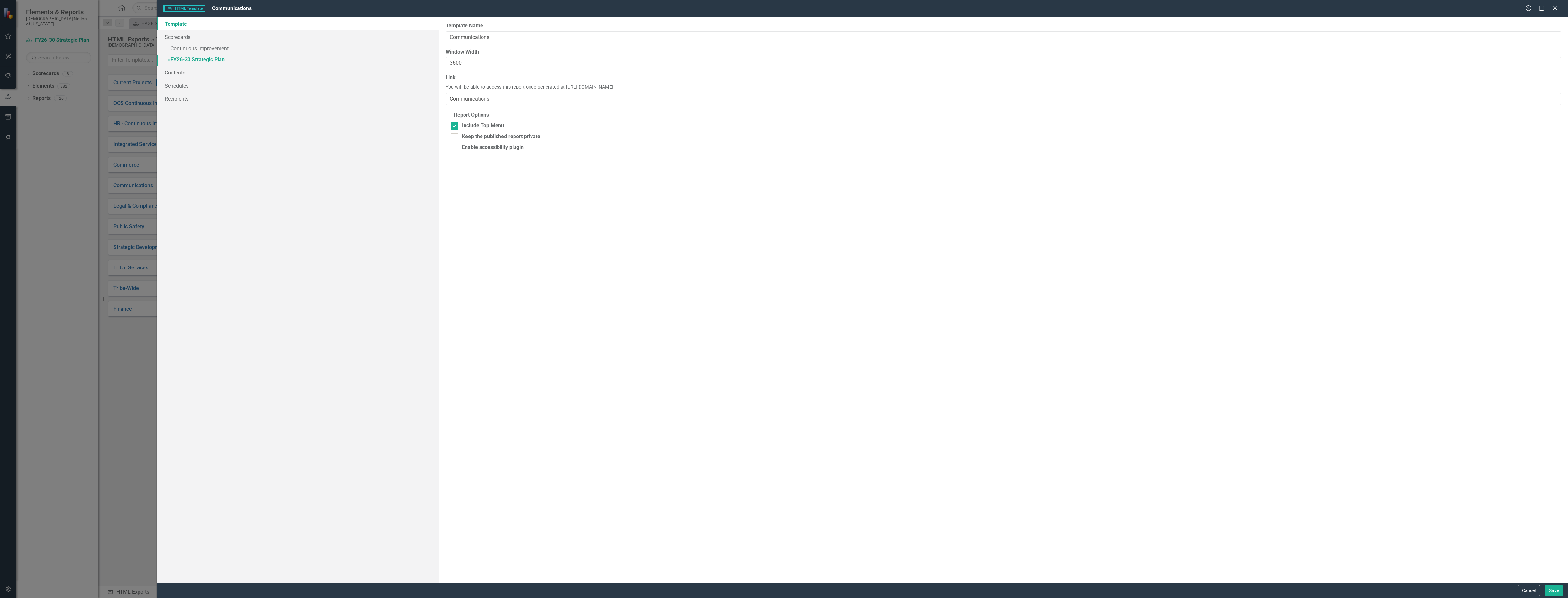
click at [195, 61] on link "» FY26-30 Strategic Plan" at bounding box center [298, 60] width 282 height 12
checkbox input "false"
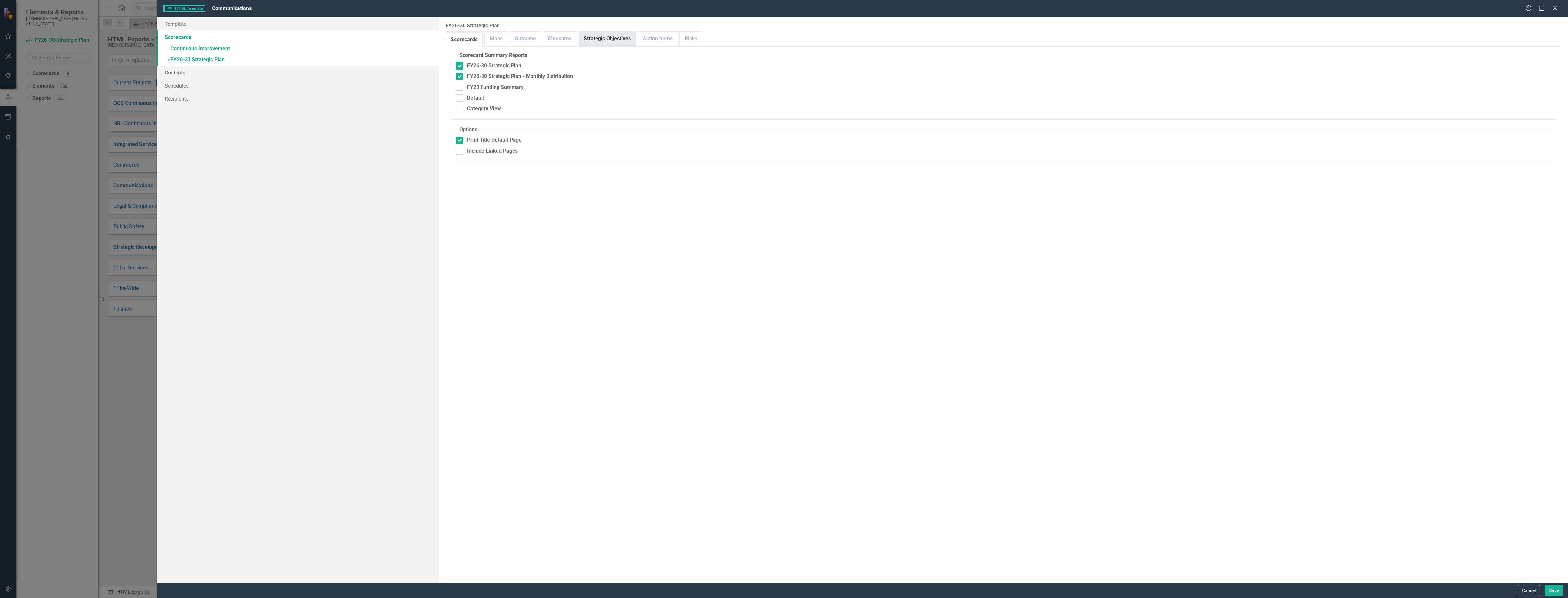
click at [606, 35] on link "Strategic Objectives" at bounding box center [607, 38] width 57 height 14
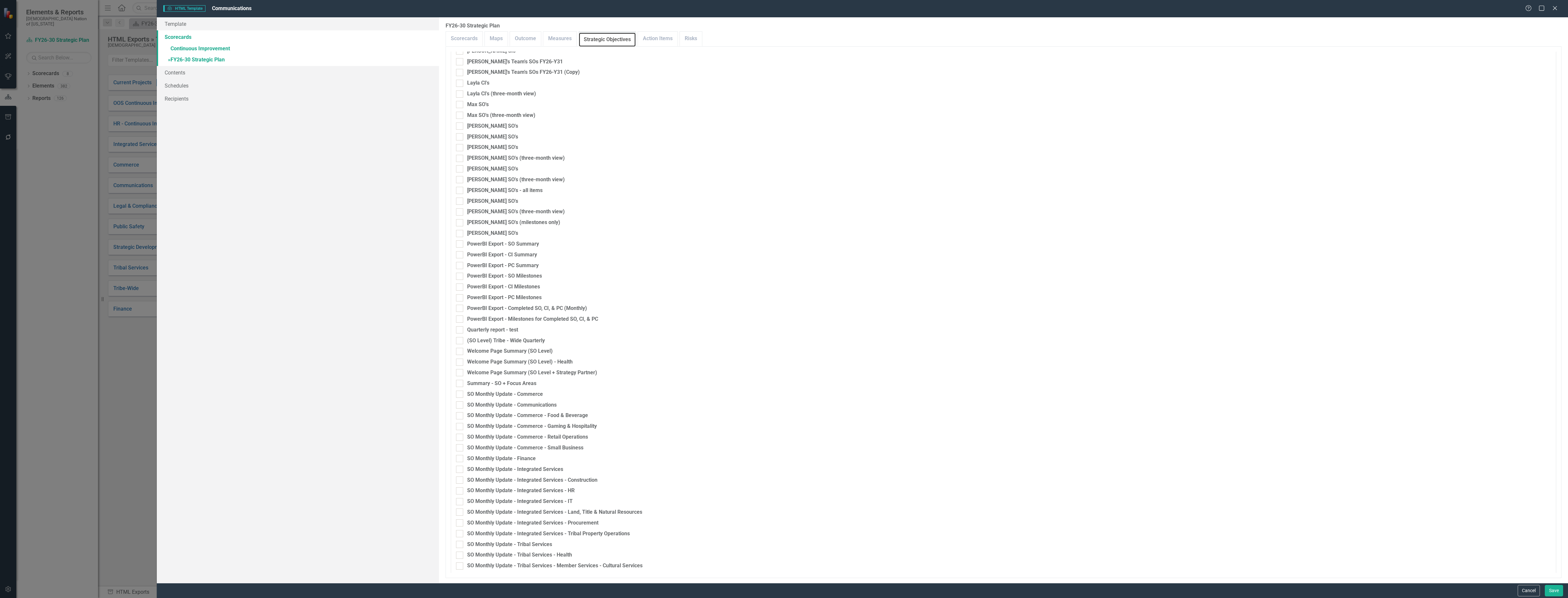
scroll to position [449, 0]
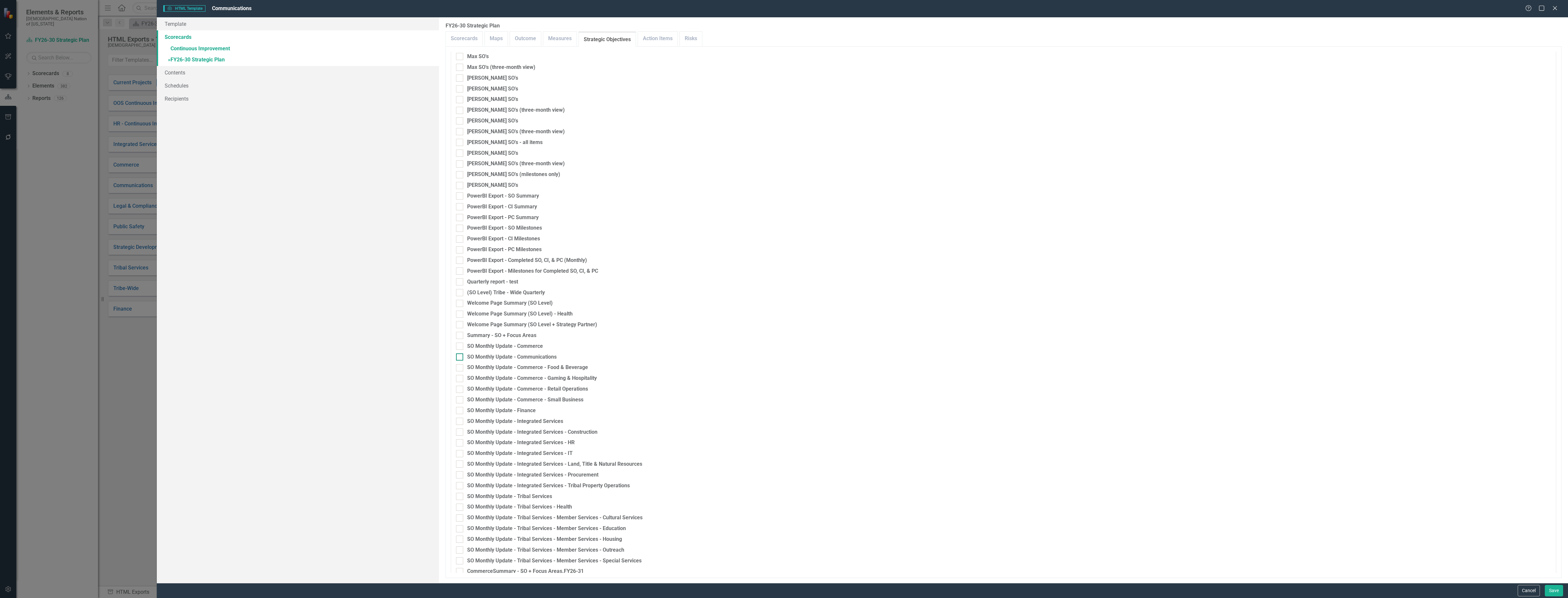
click at [462, 356] on div at bounding box center [460, 357] width 7 height 7
click at [460, 356] on input "SO Monthly Update - Communications" at bounding box center [458, 355] width 4 height 4
checkbox input "true"
click at [1556, 592] on button "Save" at bounding box center [1554, 590] width 18 height 12
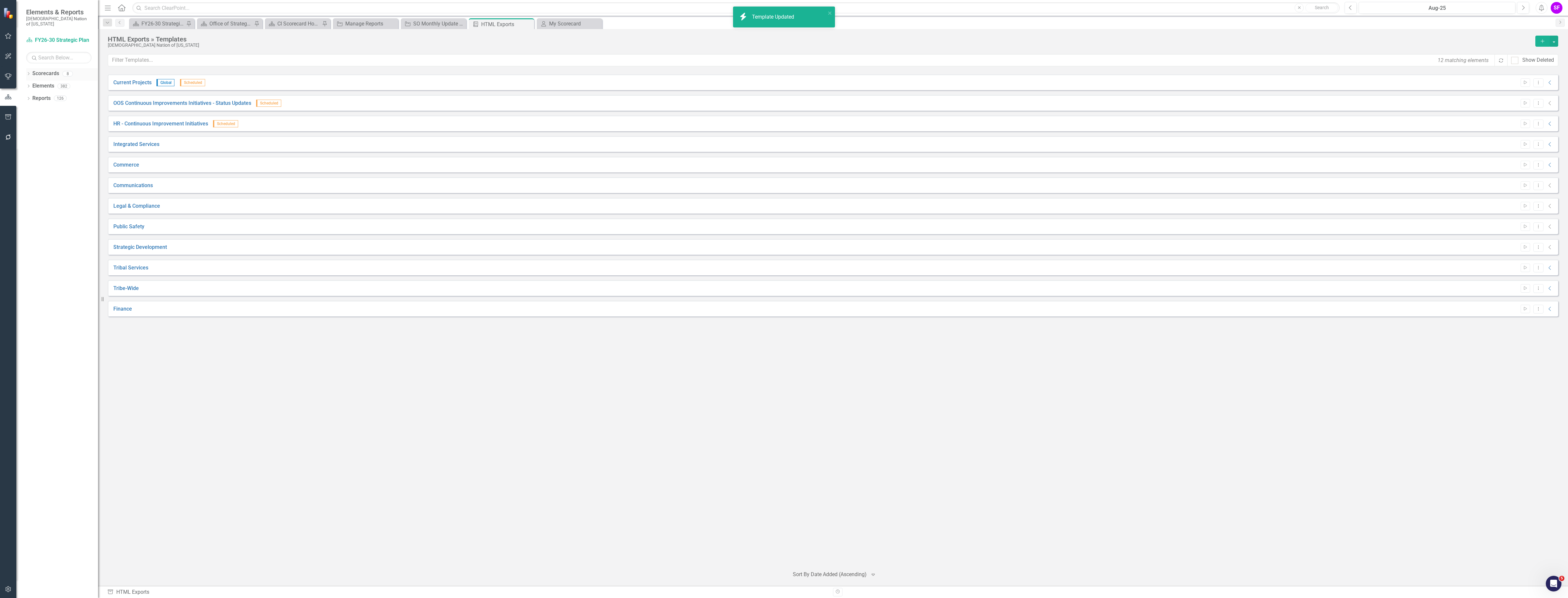
click at [31, 68] on div "Dropdown Scorecards 8" at bounding box center [62, 74] width 72 height 12
click at [27, 72] on icon "Dropdown" at bounding box center [29, 74] width 5 height 4
click at [60, 95] on link "Continuous Improvement" at bounding box center [62, 99] width 72 height 7
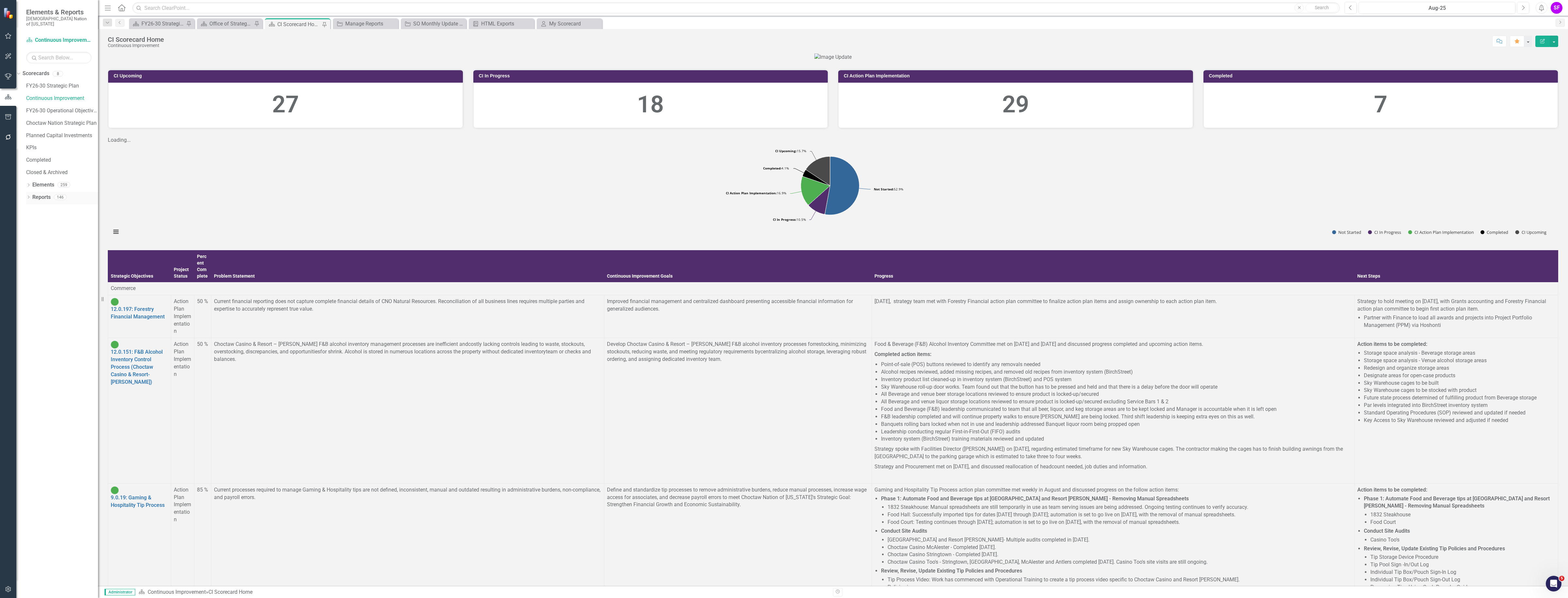
click at [37, 193] on link "Reports" at bounding box center [41, 197] width 18 height 7
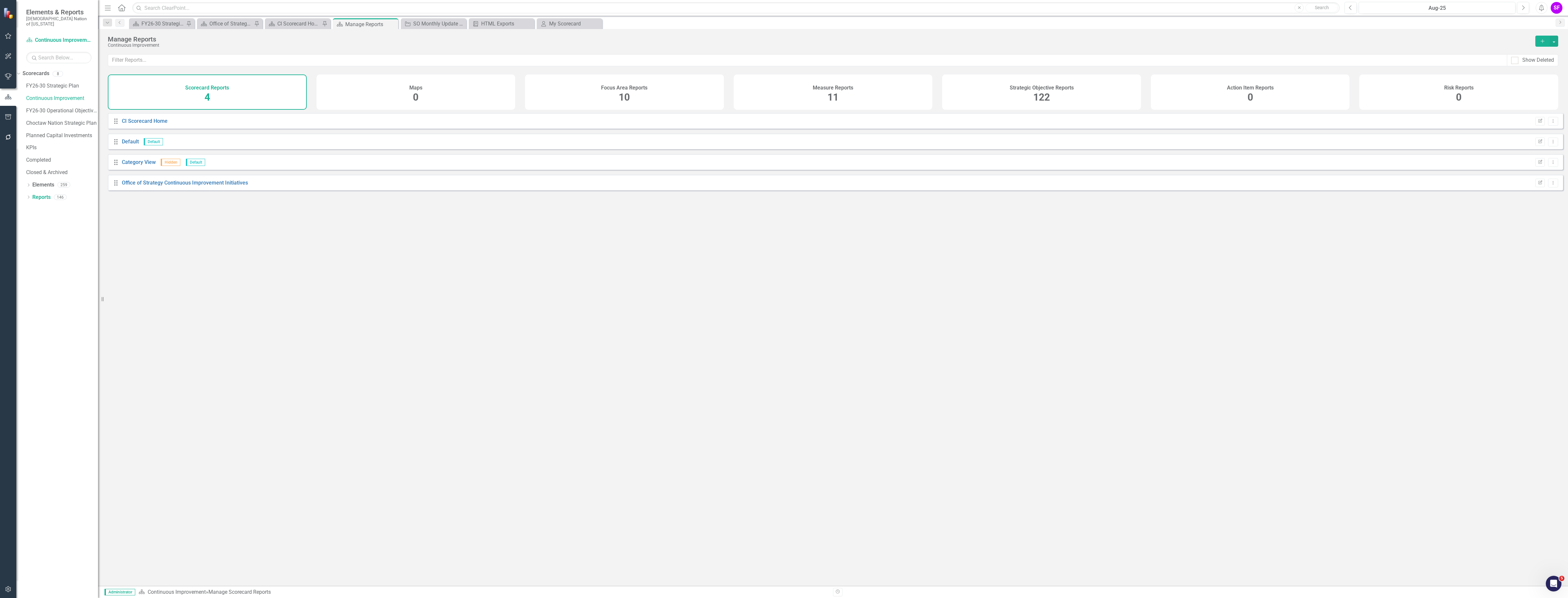
click at [1041, 102] on span "122" at bounding box center [1041, 97] width 16 height 12
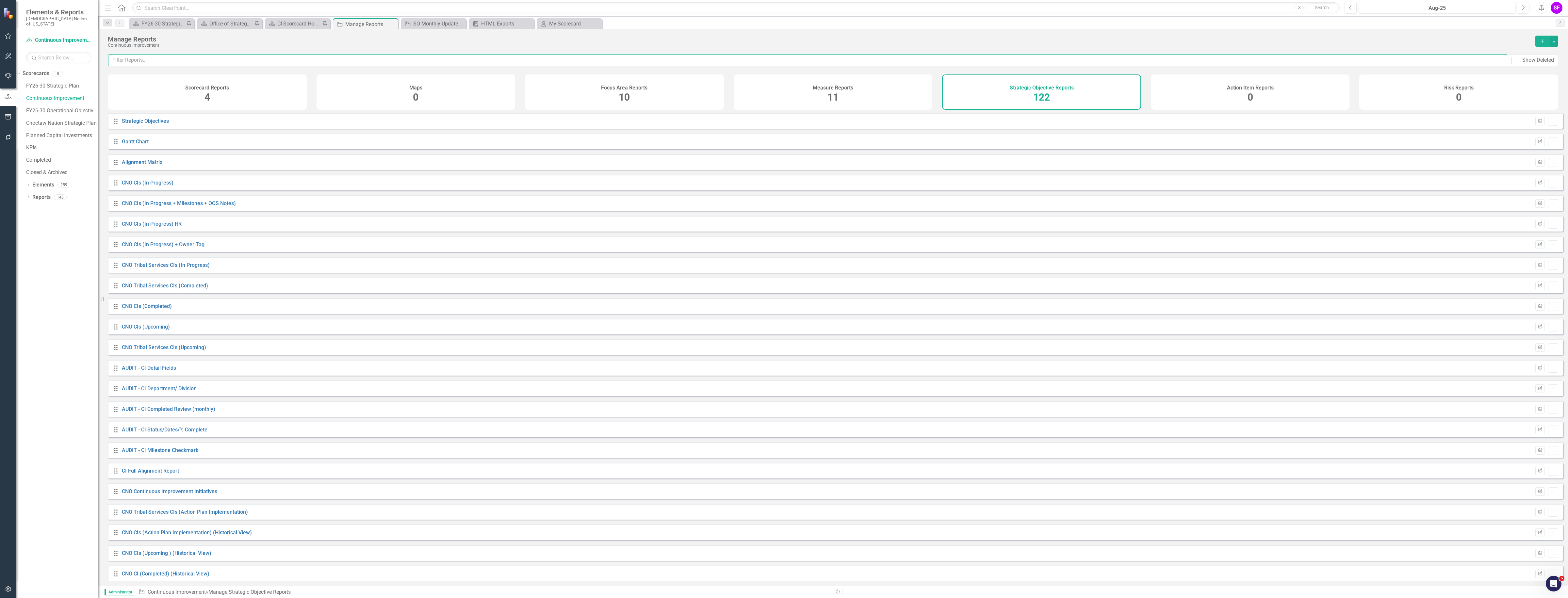
click at [842, 58] on input "text" at bounding box center [808, 60] width 1399 height 12
type input "ci month"
click at [245, 61] on input "text" at bounding box center [808, 60] width 1399 height 12
type input "communications"
click at [211, 166] on div "CI Monthly Update - Communications - Action Plan Implementation" at bounding box center [200, 162] width 156 height 7
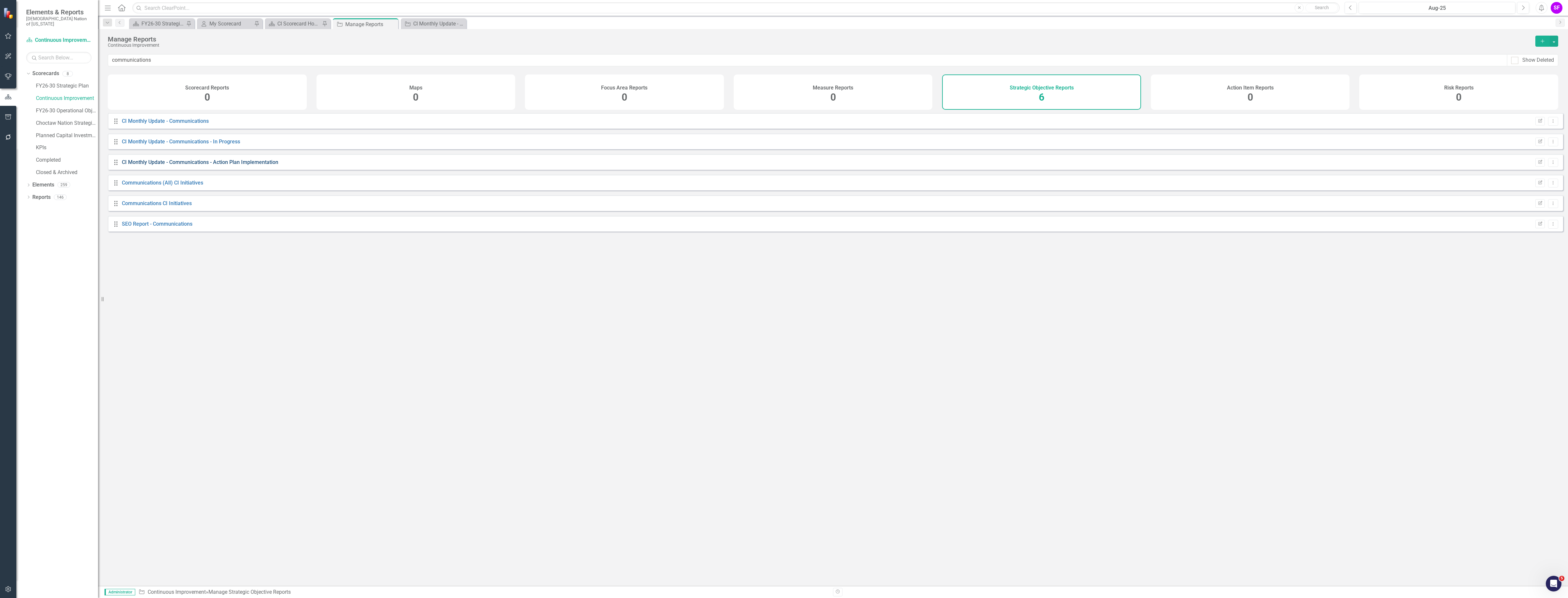
click at [213, 165] on link "CI Monthly Update - Communications - Action Plan Implementation" at bounding box center [200, 162] width 156 height 6
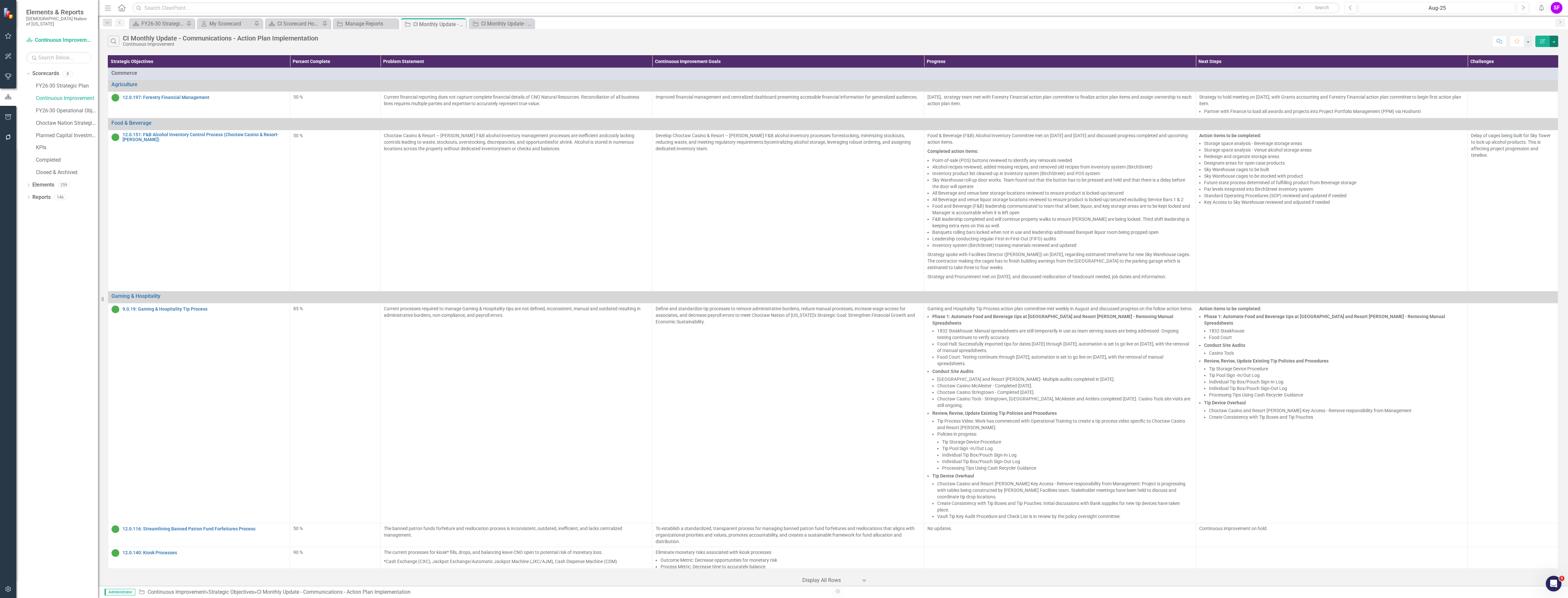
click at [1553, 40] on button "button" at bounding box center [1554, 41] width 9 height 12
click at [1531, 57] on link "Edit Report Edit Report" at bounding box center [1532, 54] width 52 height 12
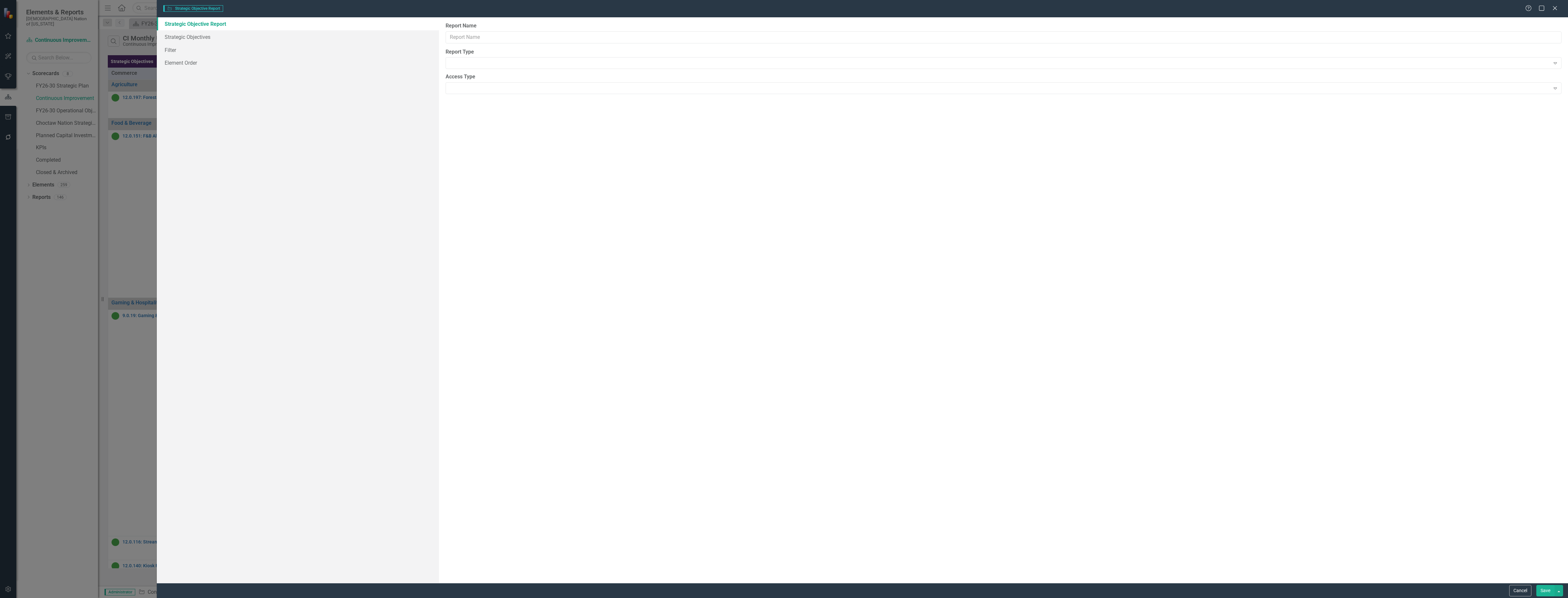
type input "CI Monthly Update - Communications - Action Plan Implementation"
click at [198, 58] on link "Filter" at bounding box center [298, 62] width 282 height 13
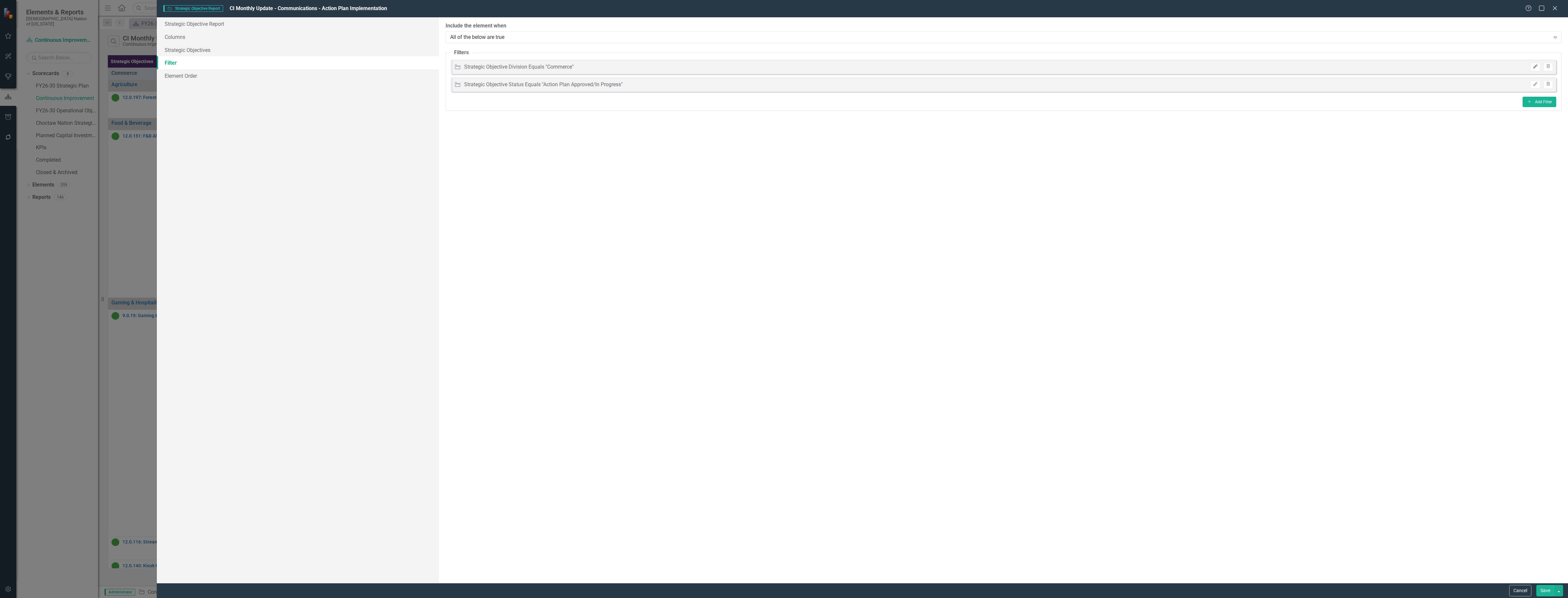
click at [1536, 69] on button "Edit" at bounding box center [1535, 67] width 10 height 9
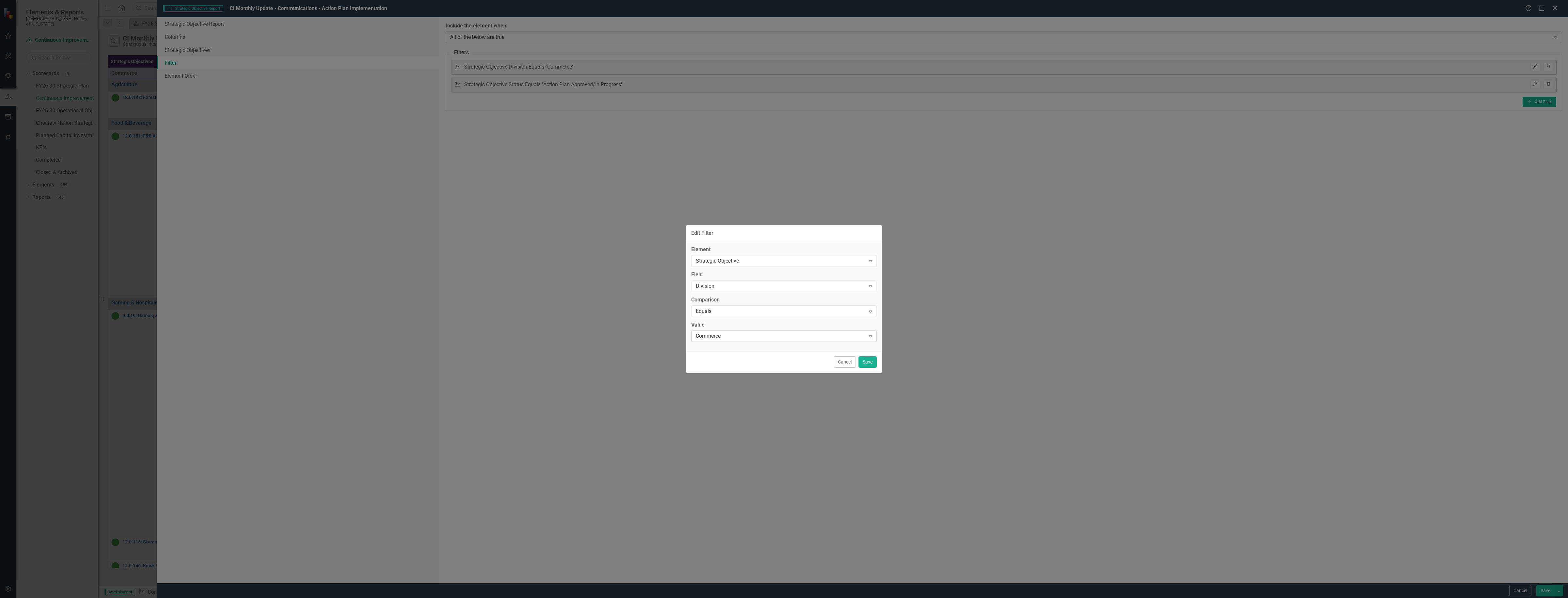
click at [747, 340] on div "Commerce Expand" at bounding box center [784, 336] width 186 height 12
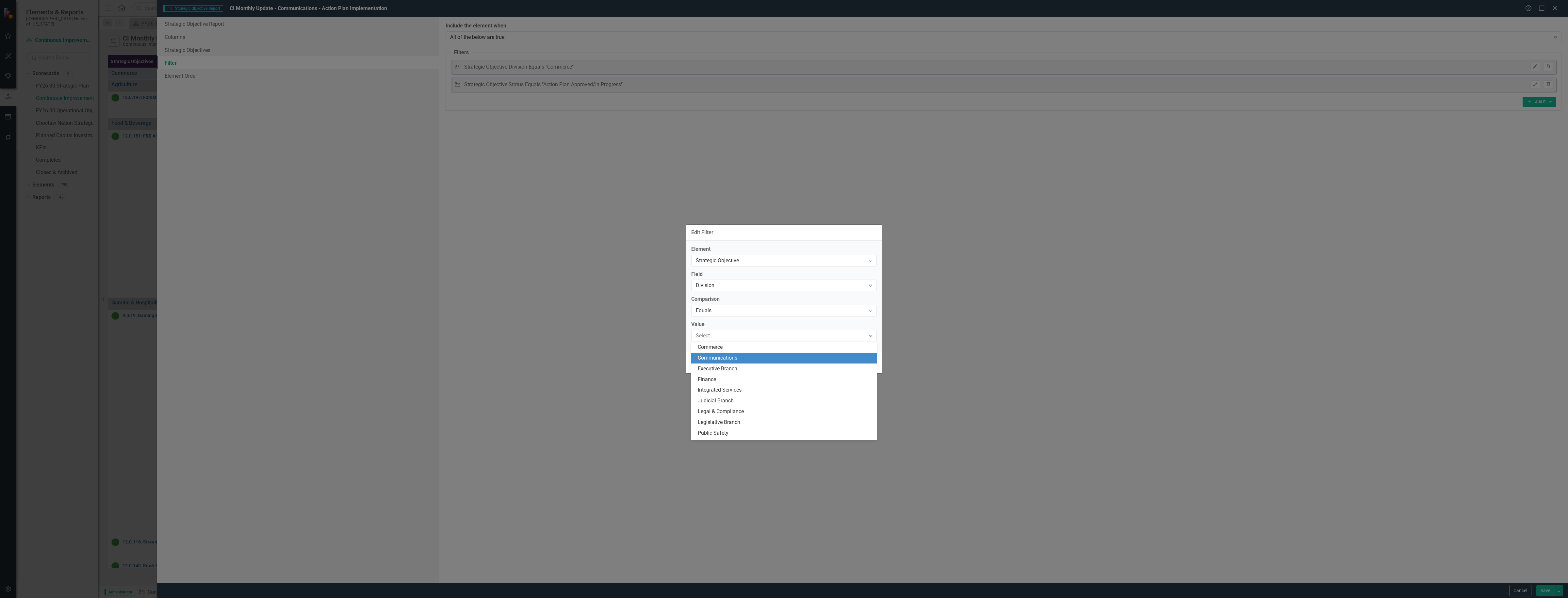
click at [741, 359] on div "Communications" at bounding box center [785, 358] width 175 height 7
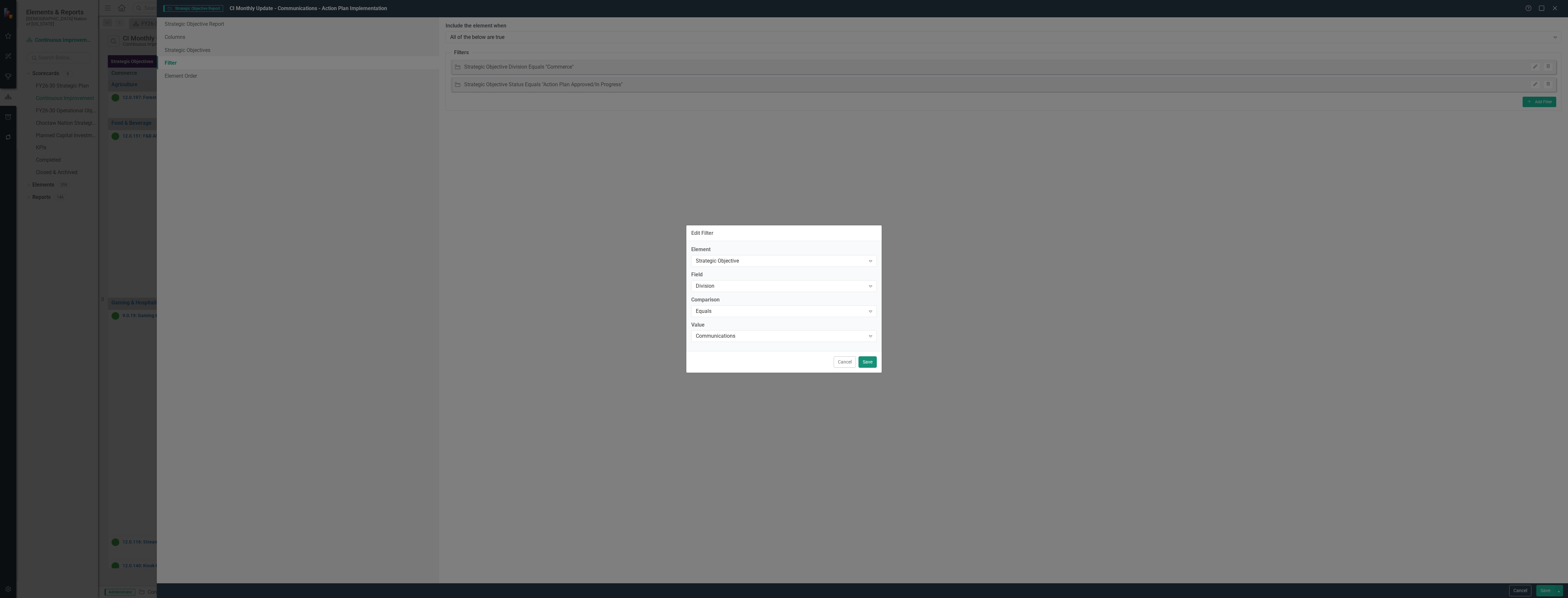
click at [872, 360] on button "Save" at bounding box center [867, 362] width 18 height 12
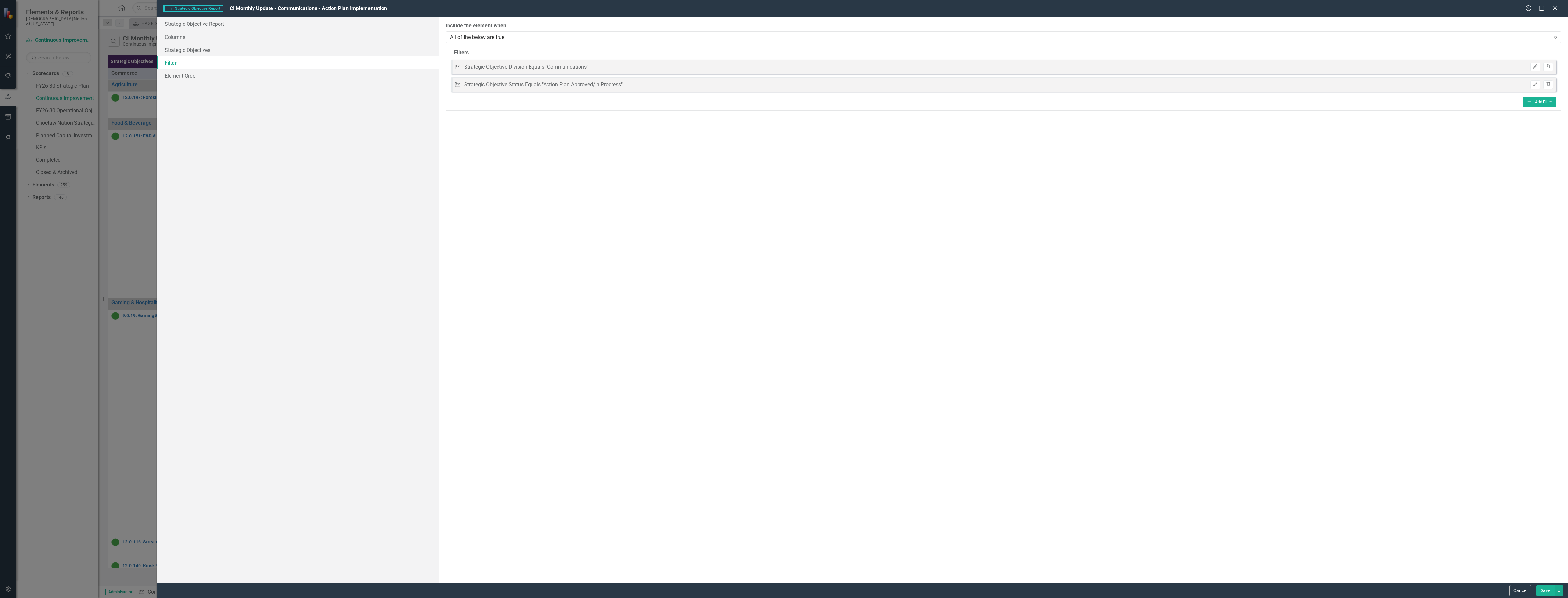
click at [1546, 594] on button "Save" at bounding box center [1545, 590] width 18 height 12
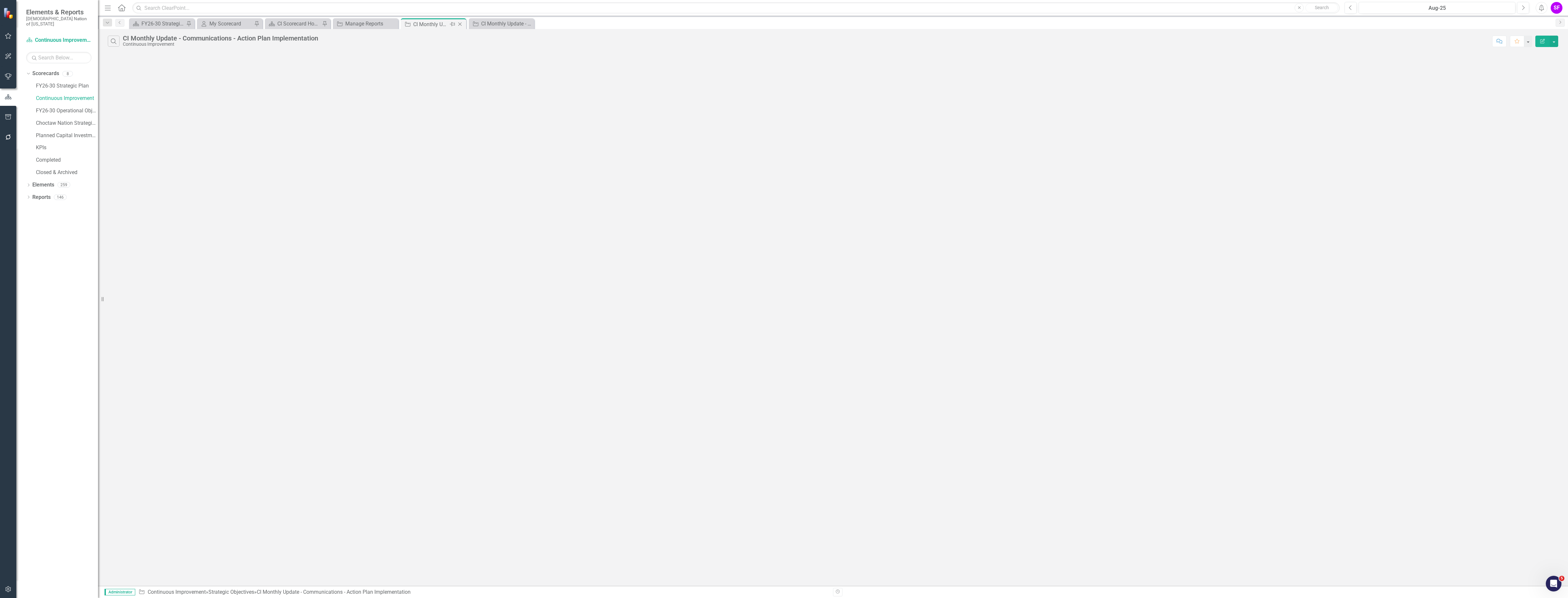
click at [460, 25] on icon "Close" at bounding box center [460, 24] width 7 height 5
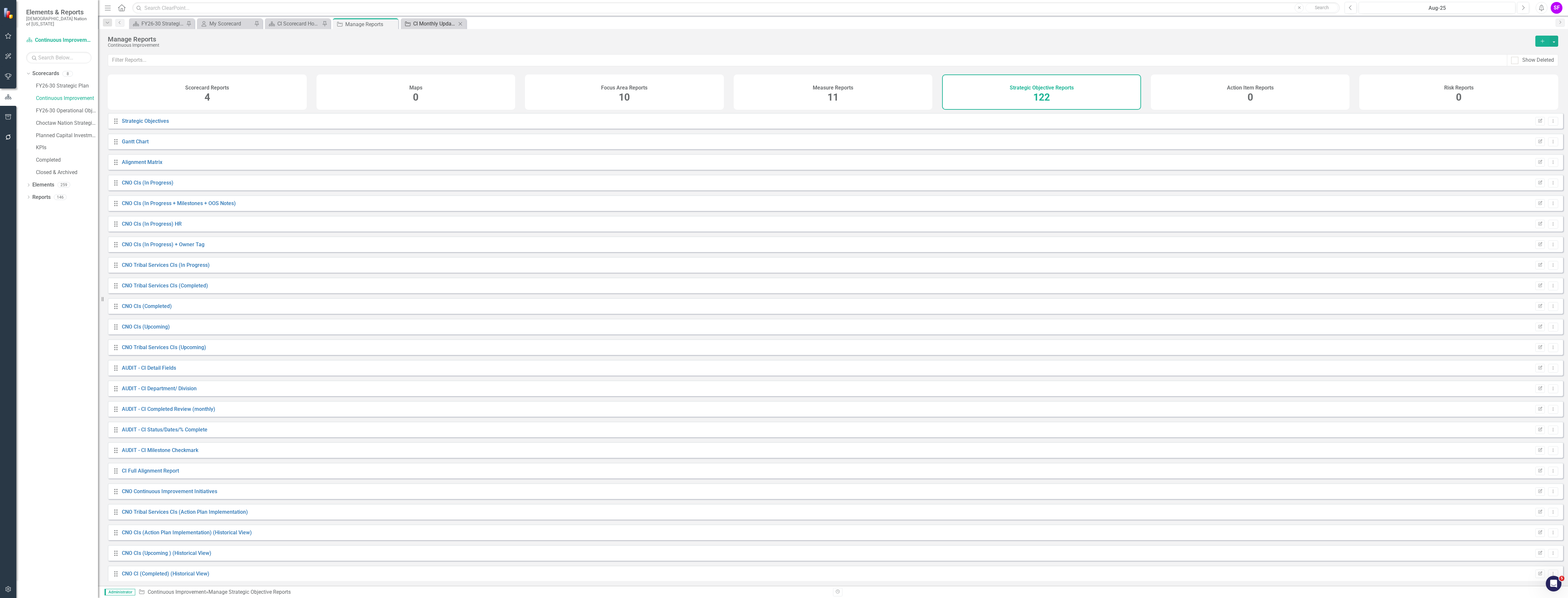
click at [420, 23] on div "CI Monthly Update - Communications" at bounding box center [435, 23] width 43 height 8
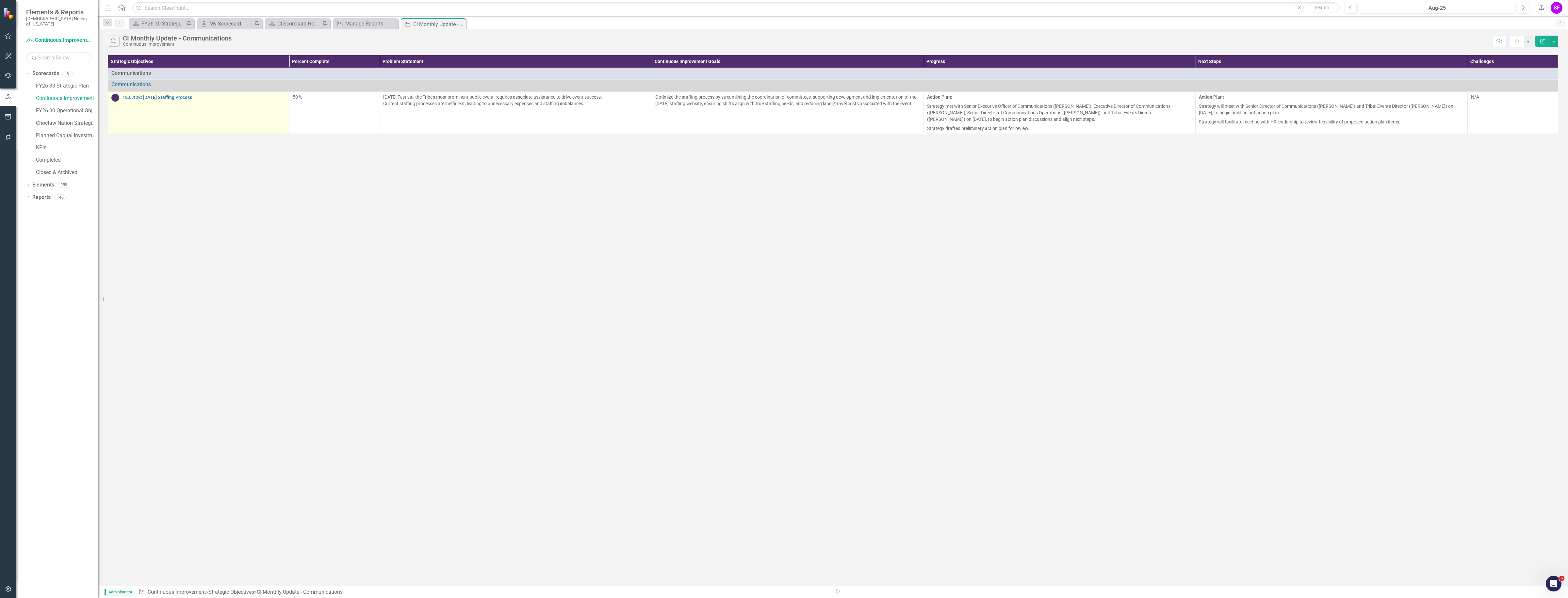
click at [147, 101] on div "12.0.128: [DATE] Staffing Process" at bounding box center [198, 97] width 175 height 8
click at [148, 99] on link "12.0.128: [DATE] Staffing Process" at bounding box center [204, 97] width 163 height 5
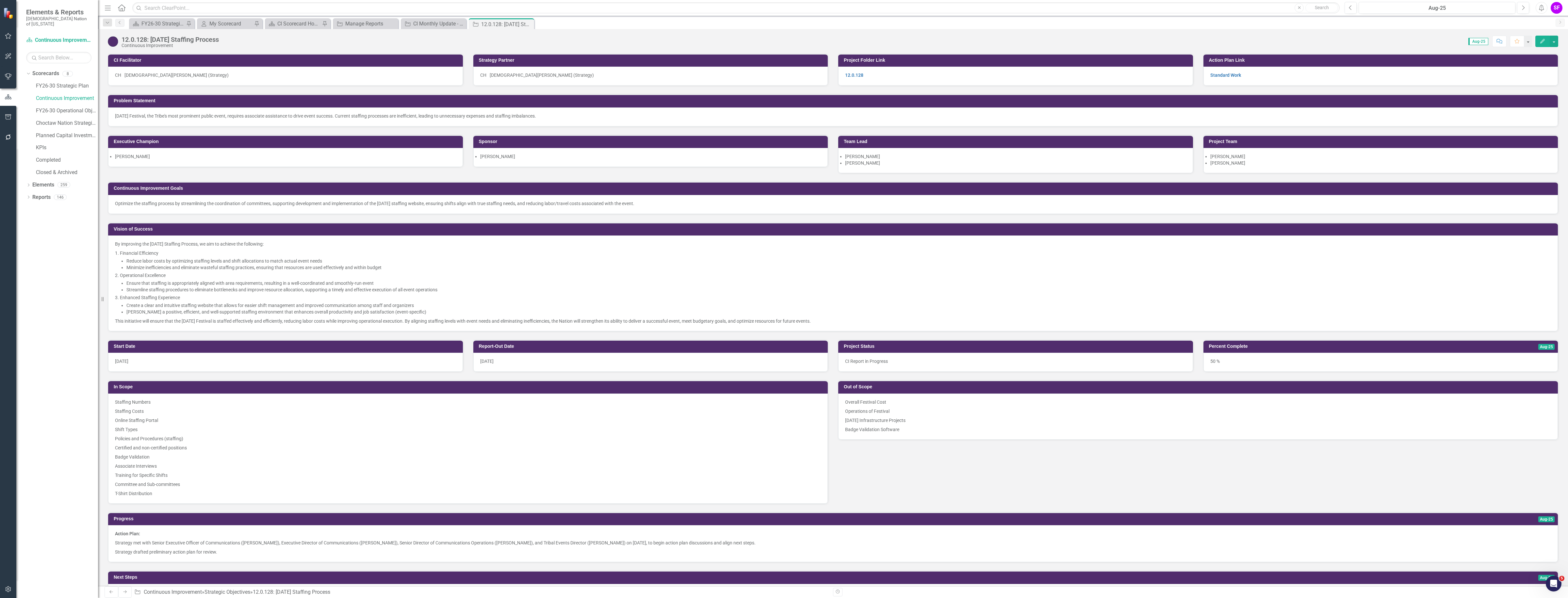
click at [113, 42] on img at bounding box center [113, 41] width 10 height 10
click at [113, 42] on img at bounding box center [113, 41] width 10 height 10
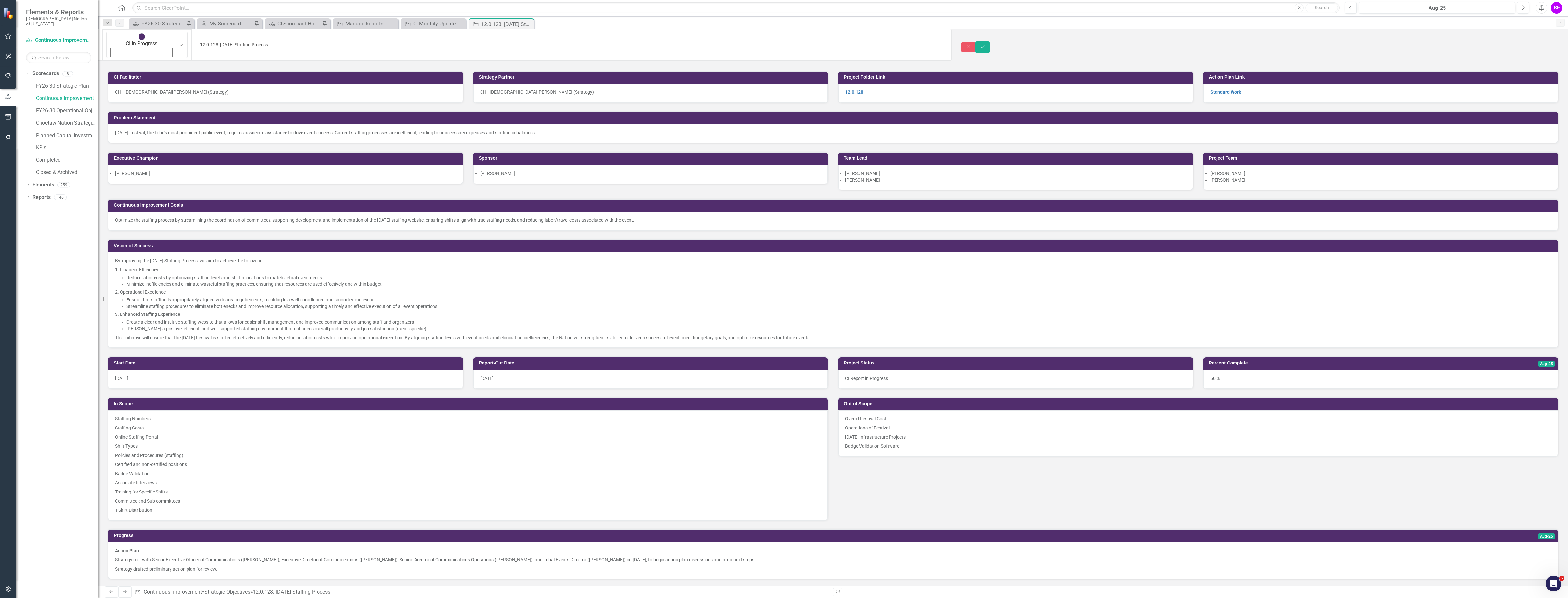
click at [139, 40] on img at bounding box center [142, 37] width 7 height 7
click at [990, 41] on button "Save" at bounding box center [982, 47] width 15 height 12
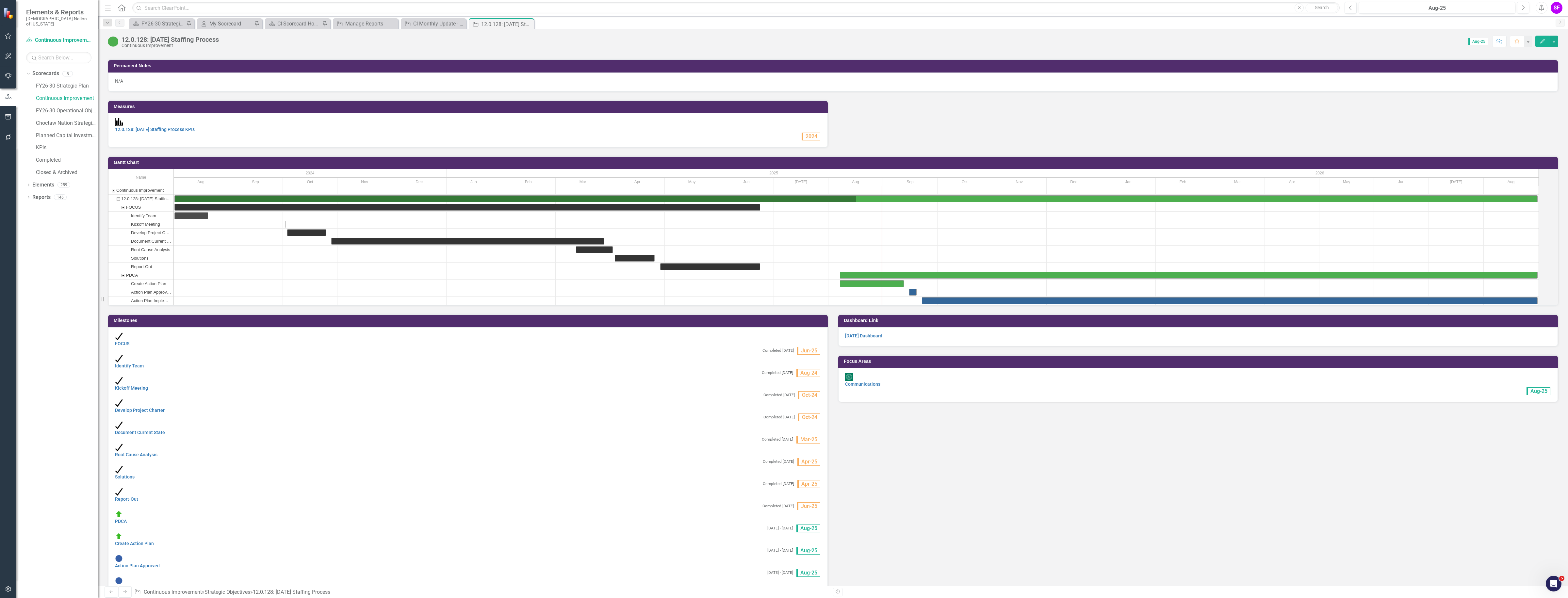
scroll to position [1110, 0]
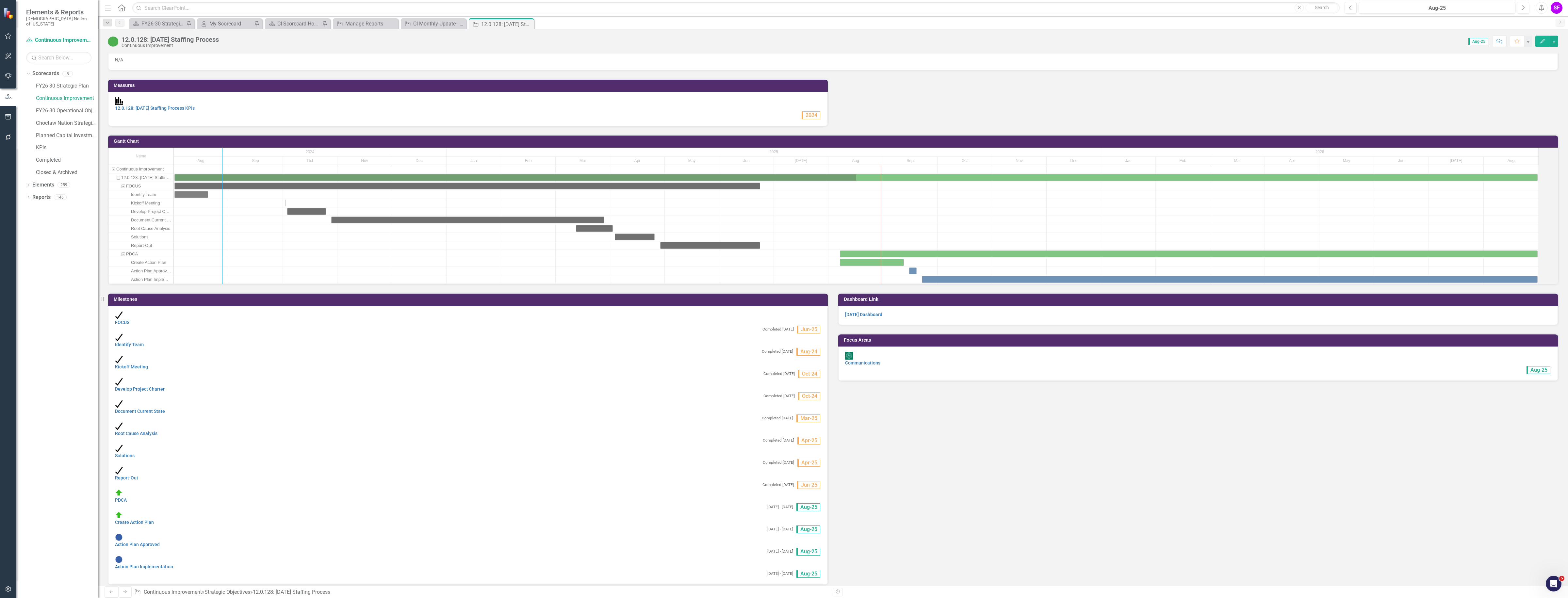
drag, startPoint x: 179, startPoint y: 218, endPoint x: 236, endPoint y: 216, distance: 57.0
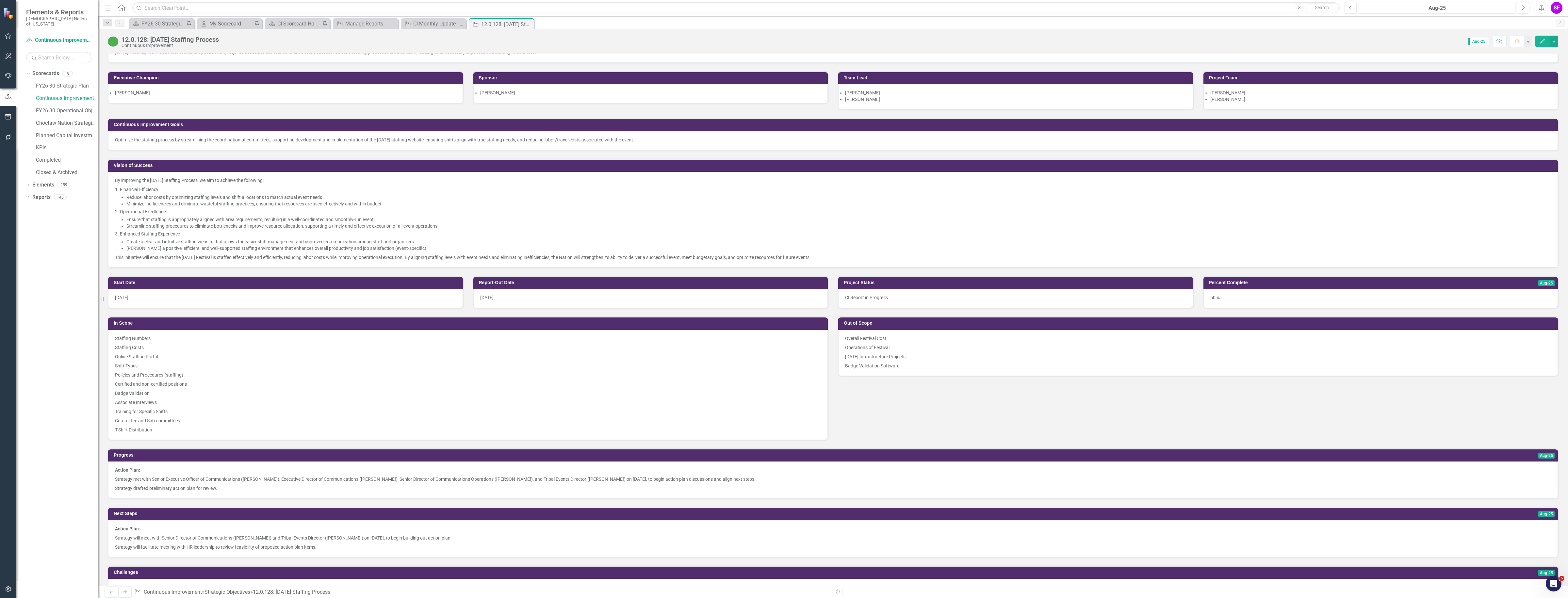
scroll to position [0, 0]
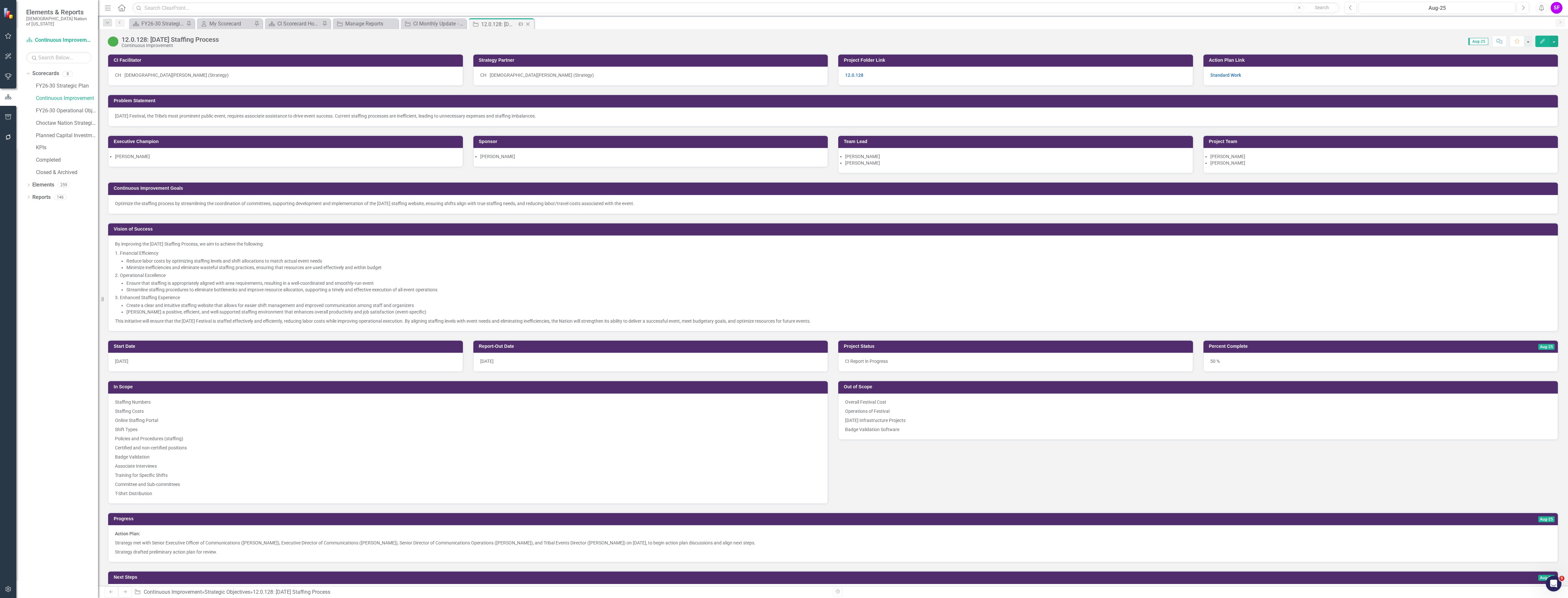
click at [527, 24] on icon "Close" at bounding box center [528, 24] width 7 height 5
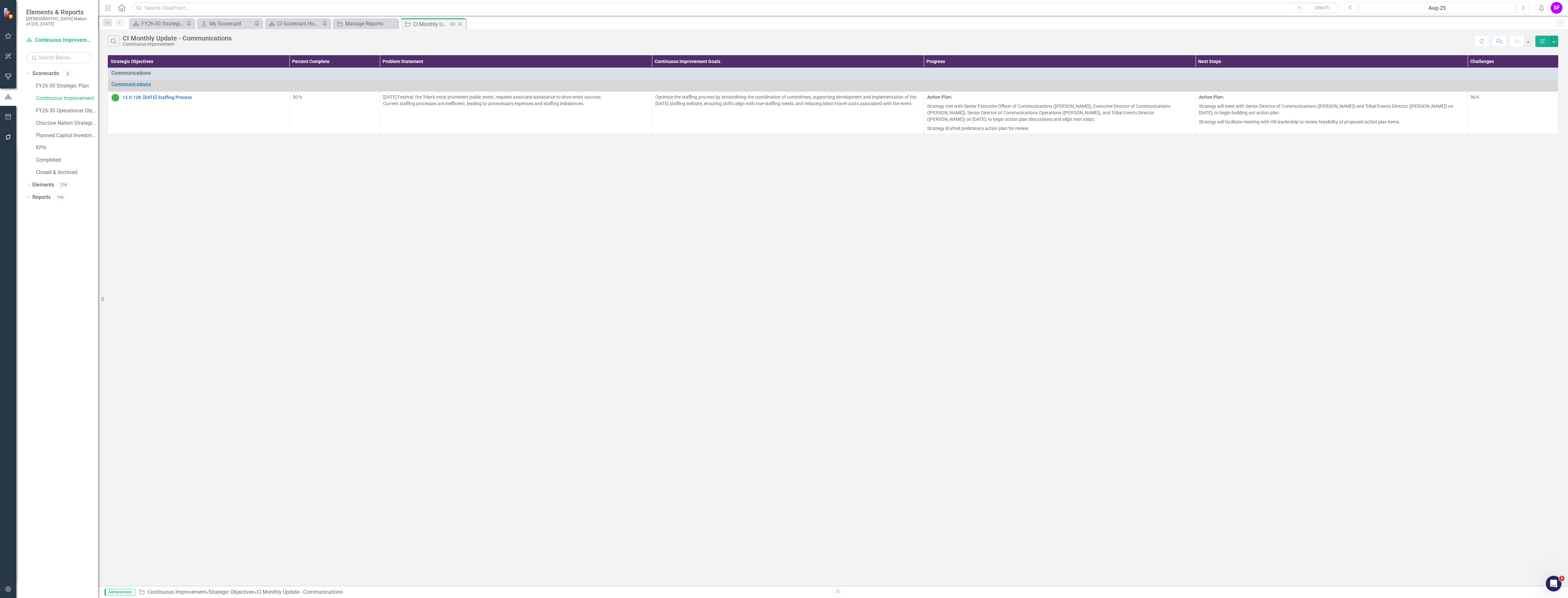
click at [460, 23] on icon "Close" at bounding box center [460, 24] width 7 height 5
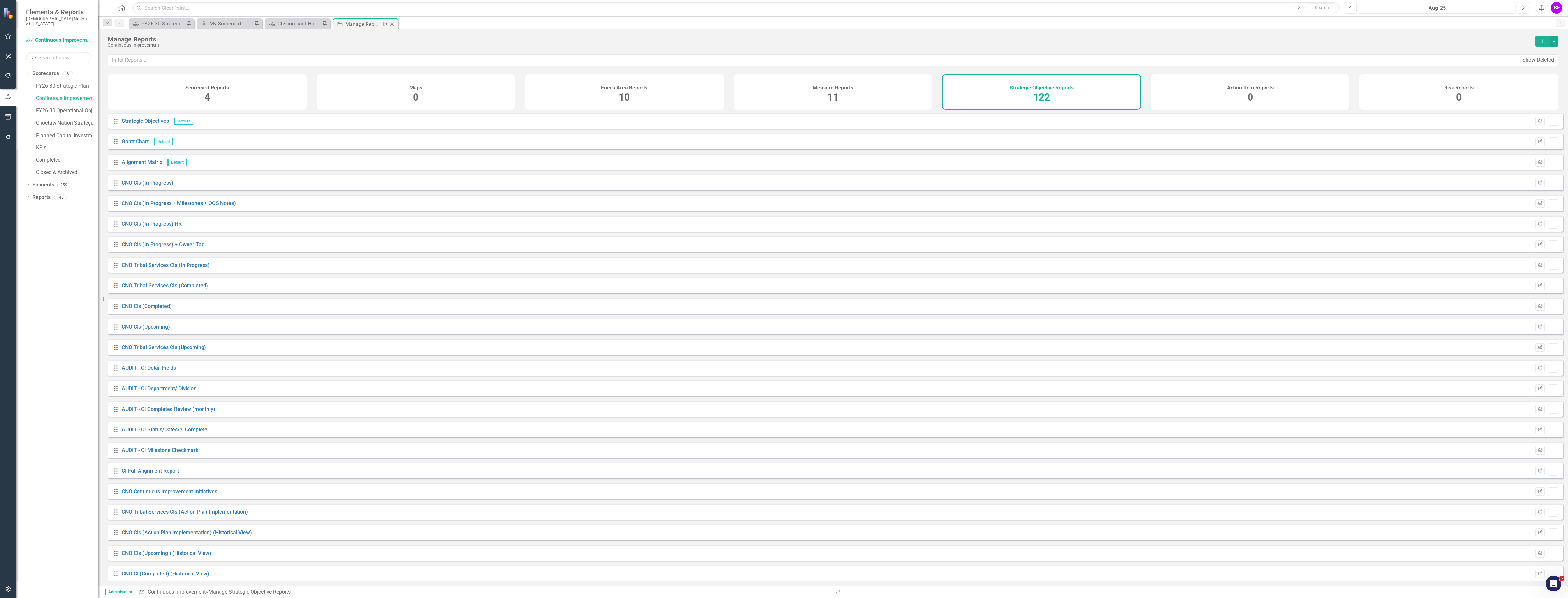
click at [393, 24] on icon "Close" at bounding box center [392, 24] width 7 height 5
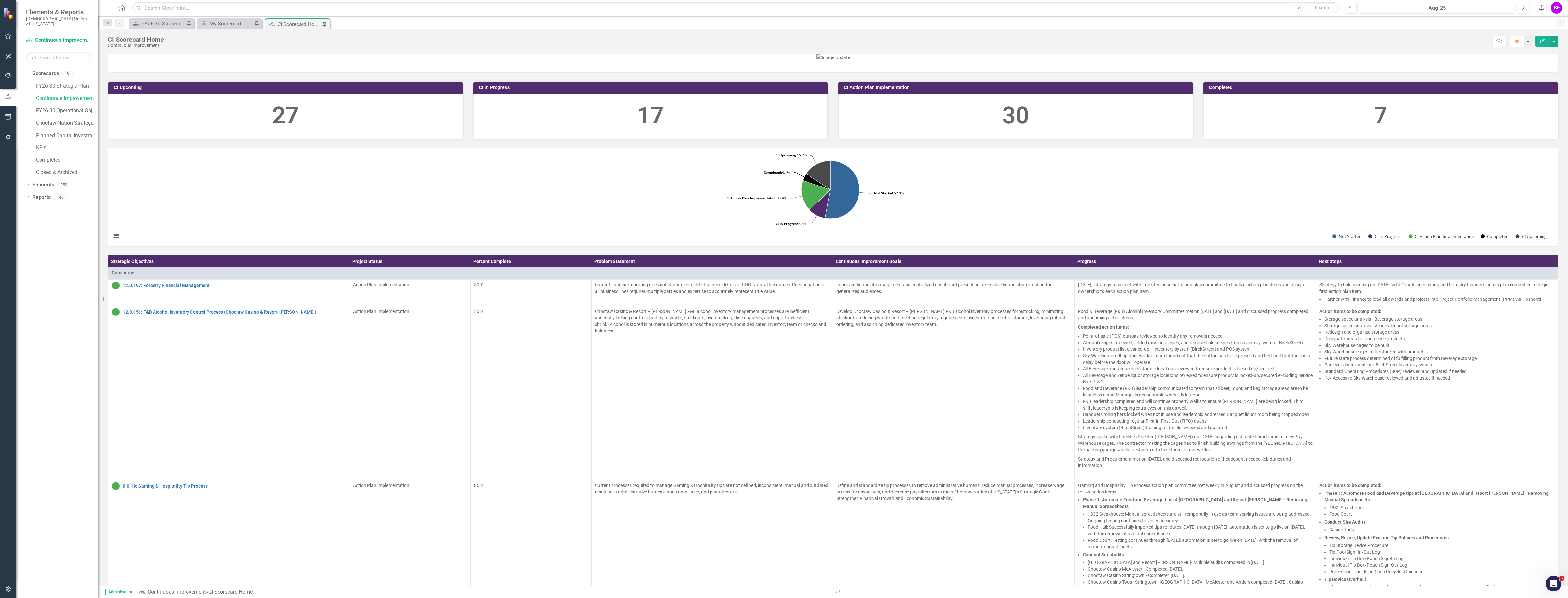
click at [7, 113] on button "button" at bounding box center [9, 117] width 15 height 14
click at [41, 60] on link "HTML Exports" at bounding box center [58, 63] width 65 height 7
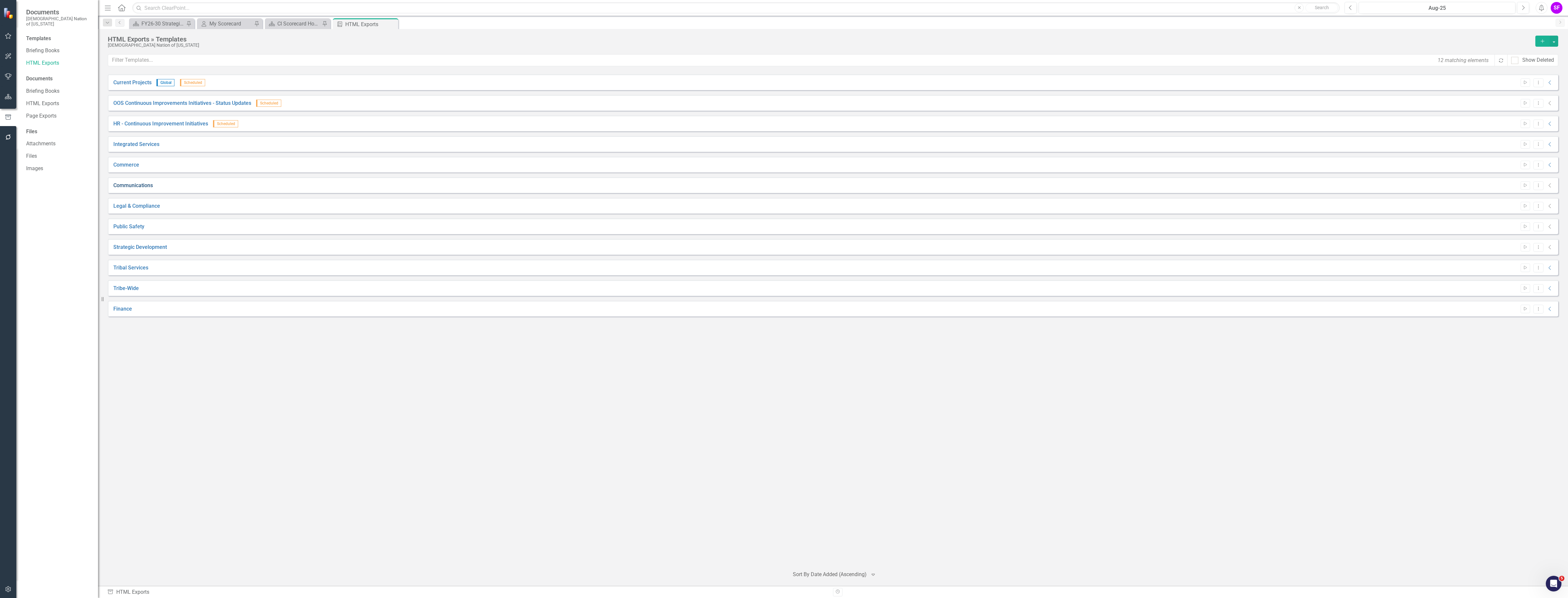
click at [124, 186] on link "Communications" at bounding box center [133, 186] width 40 height 7
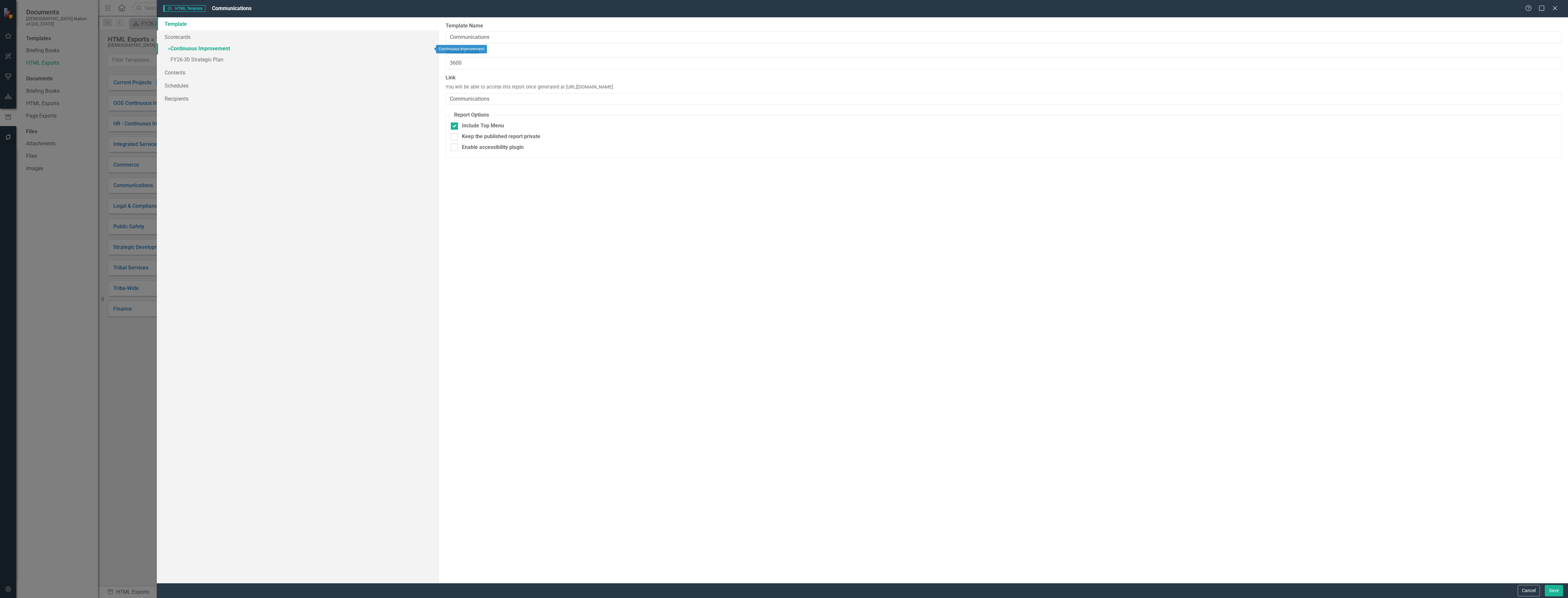
click at [202, 49] on link "» Continuous Improvement" at bounding box center [298, 49] width 282 height 12
click at [612, 40] on link "Strategic Objectives" at bounding box center [615, 38] width 57 height 14
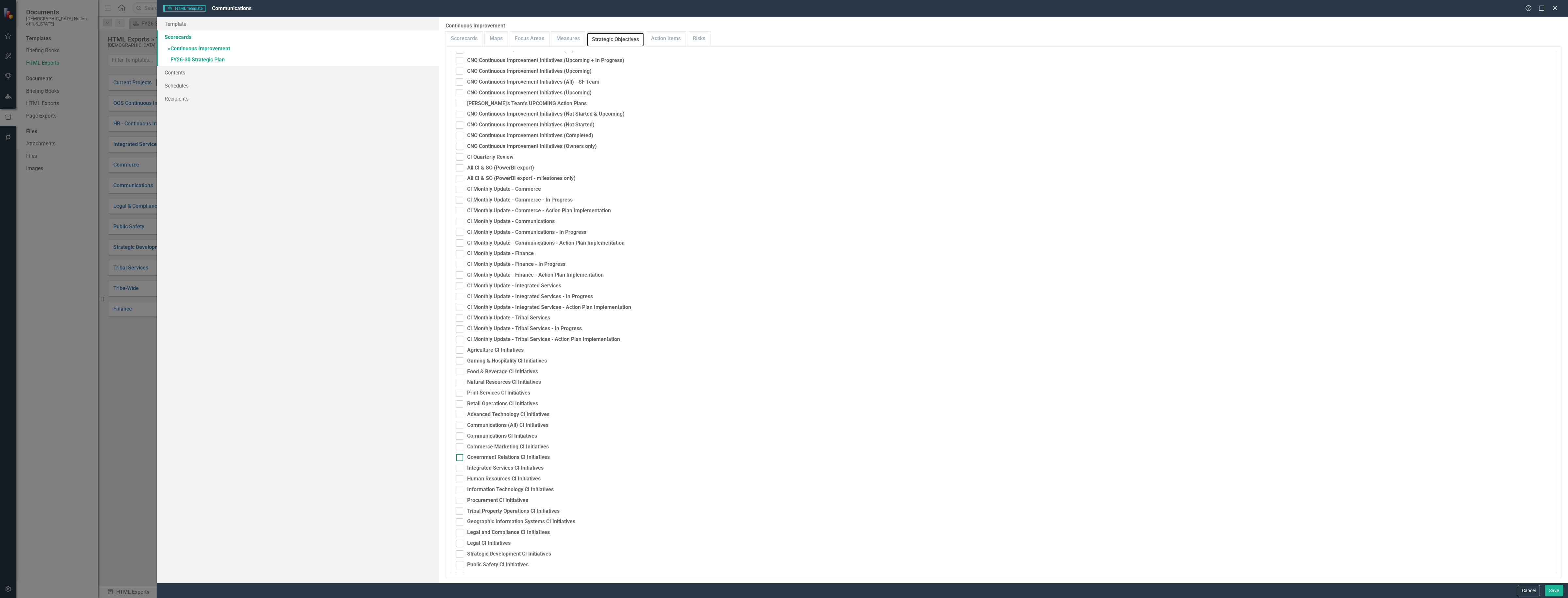
scroll to position [286, 0]
click at [461, 241] on div at bounding box center [460, 242] width 7 height 7
click at [460, 241] on input "CI Monthly Update - Communications - In Progress" at bounding box center [458, 240] width 4 height 4
checkbox input "true"
click at [463, 231] on div at bounding box center [460, 231] width 7 height 7
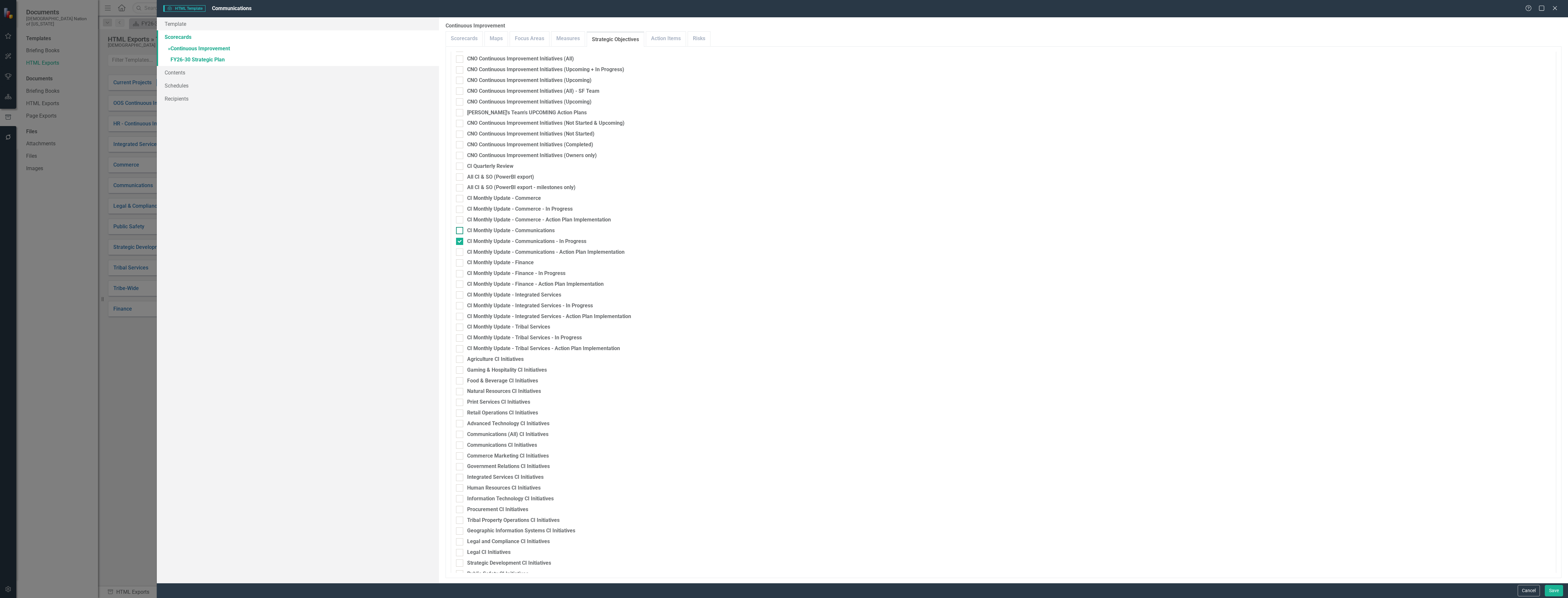
click at [460, 231] on input "CI Monthly Update - Communications" at bounding box center [458, 229] width 4 height 4
checkbox input "true"
click at [458, 257] on fieldset "Strategic Objective Summary Reports Strategic Objectives Gantt Chart Alignment …" at bounding box center [1004, 427] width 1105 height 1323
click at [460, 252] on input "CI Monthly Update - Communications - Action Plan Implementation" at bounding box center [458, 250] width 4 height 4
checkbox input "true"
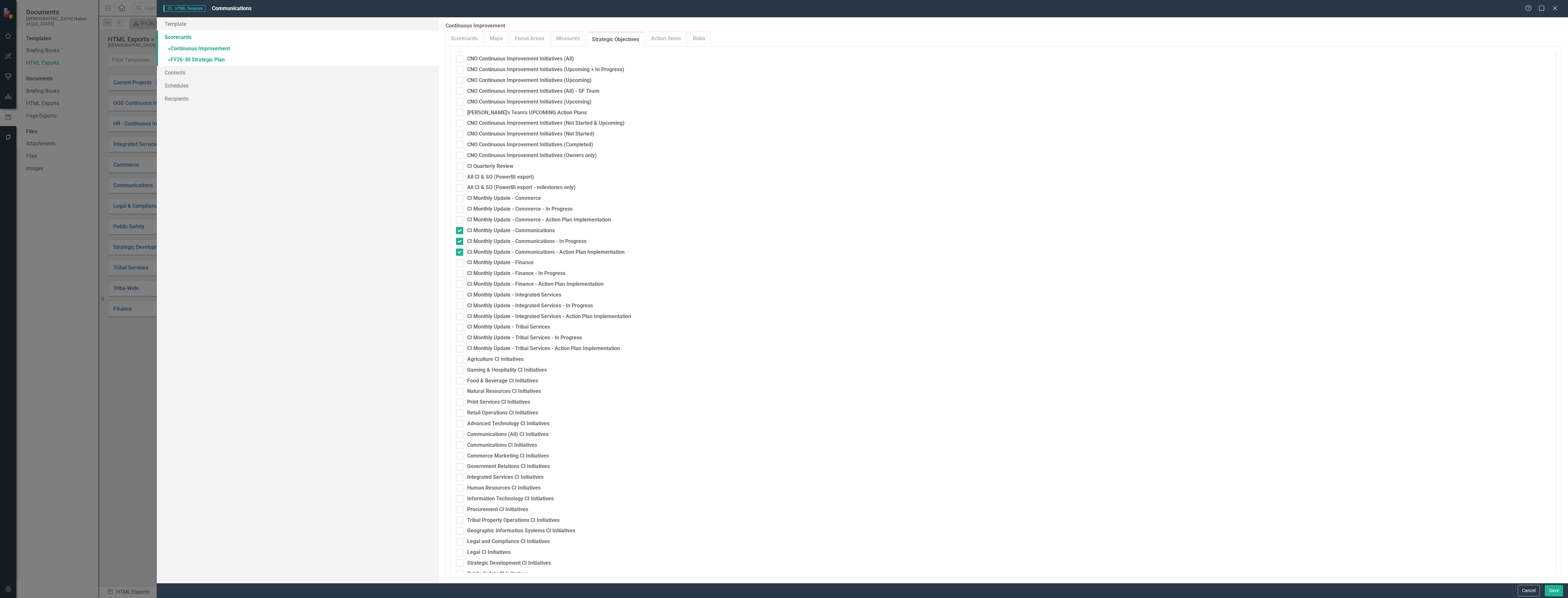
click at [194, 57] on link "» FY26-30 Strategic Plan" at bounding box center [298, 60] width 282 height 12
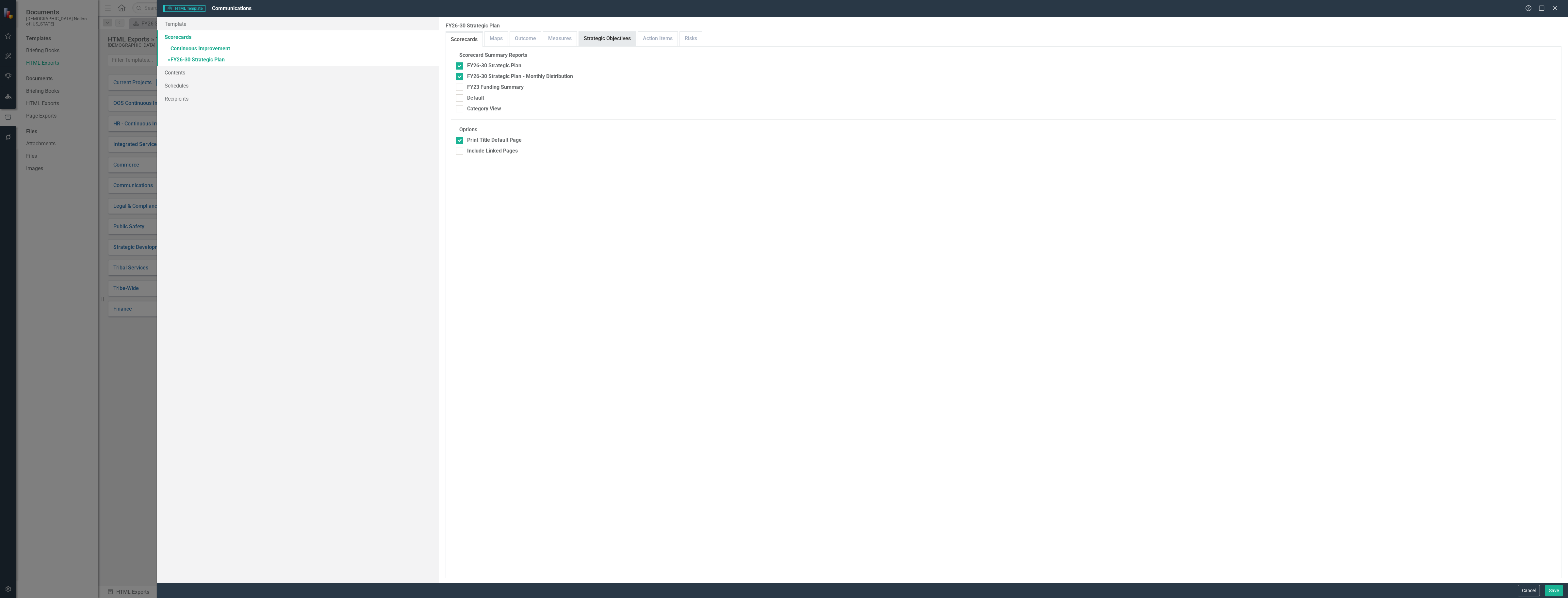
click at [607, 44] on link "Strategic Objectives" at bounding box center [607, 38] width 57 height 14
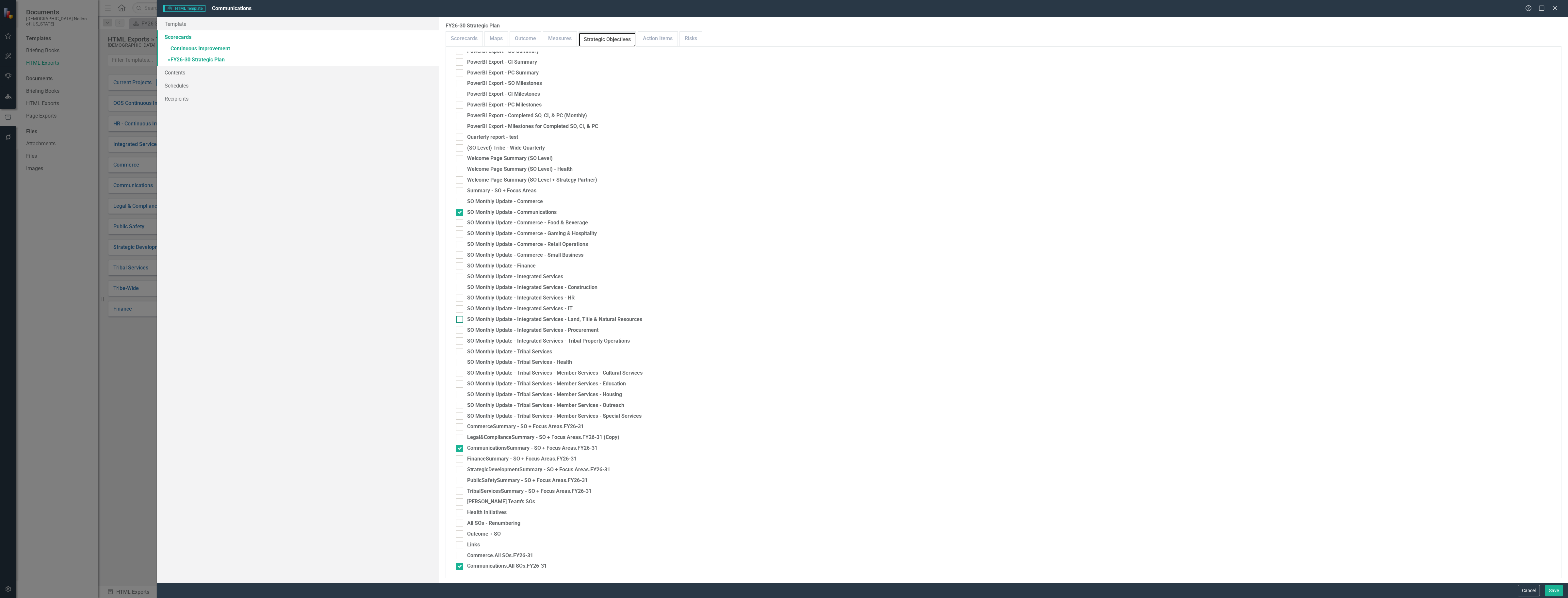
scroll to position [612, 0]
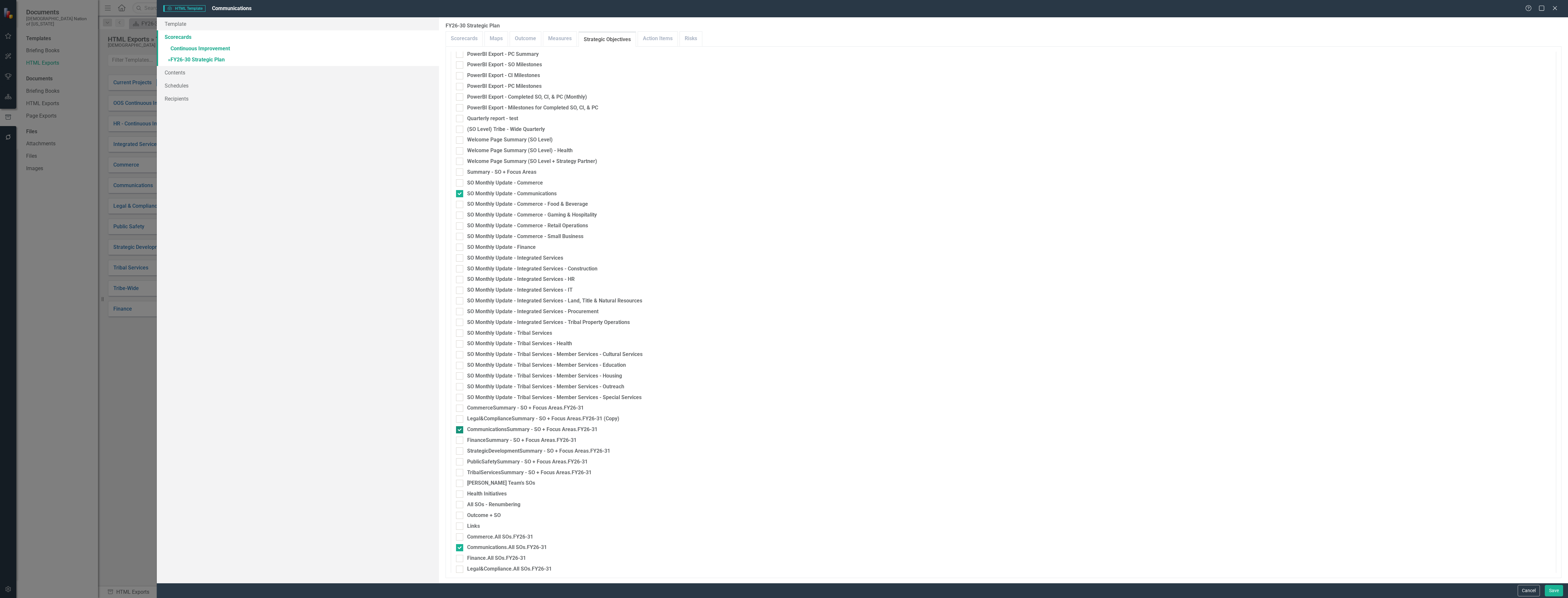
click at [497, 429] on div "CommunicationsSummary - SO + Focus Areas.FY26-31" at bounding box center [532, 429] width 130 height 7
click at [460, 429] on input "CommunicationsSummary - SO + Focus Areas.FY26-31" at bounding box center [458, 428] width 4 height 4
checkbox input "false"
click at [484, 549] on div "Communications.All SOs.FY26-31" at bounding box center [506, 548] width 80 height 7
click at [460, 548] on input "Communications.All SOs.FY26-31" at bounding box center [458, 546] width 4 height 4
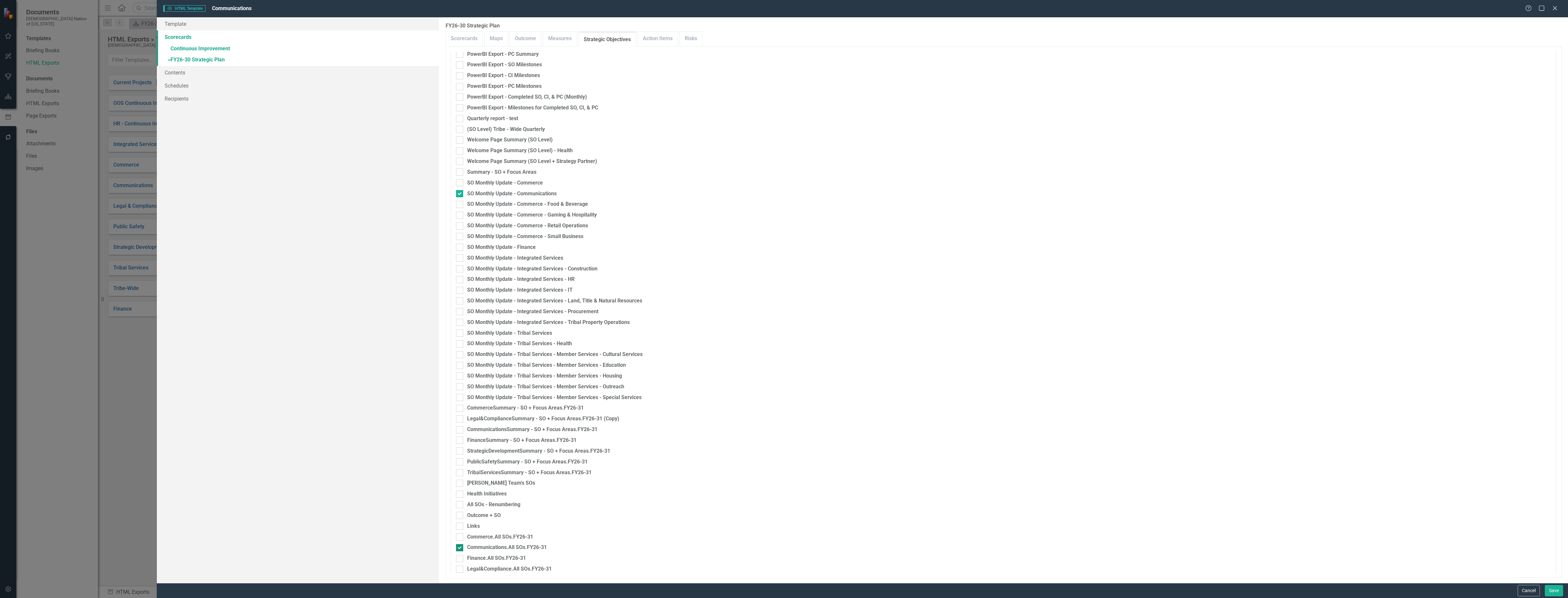
checkbox input "false"
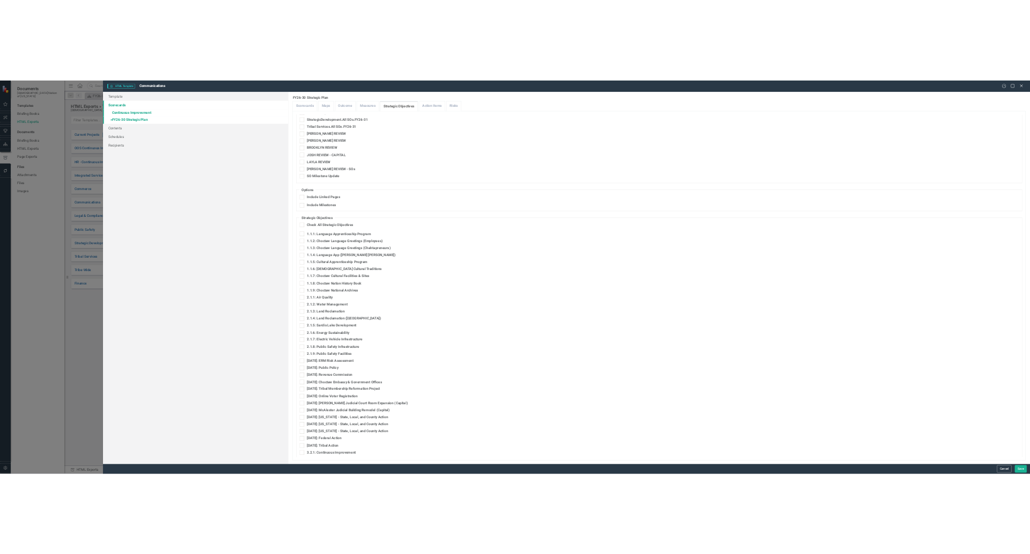
scroll to position [2214, 0]
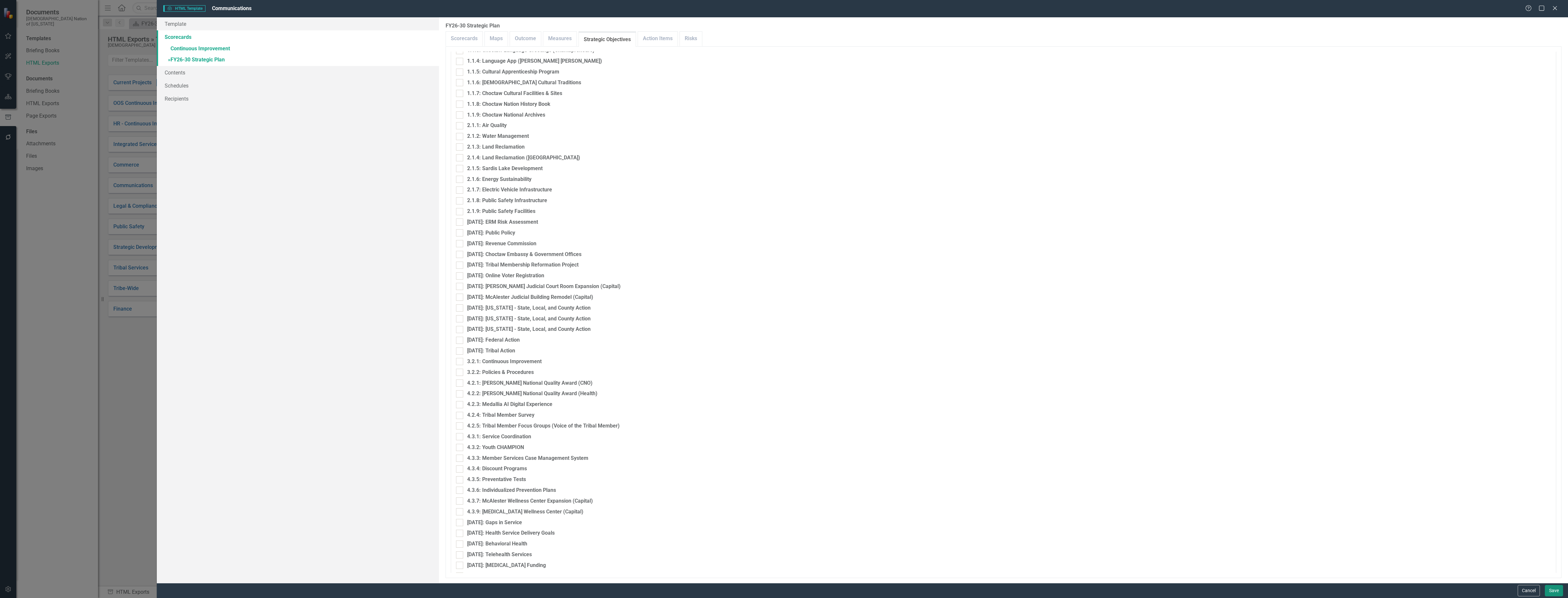
click at [1553, 586] on button "Save" at bounding box center [1554, 590] width 18 height 12
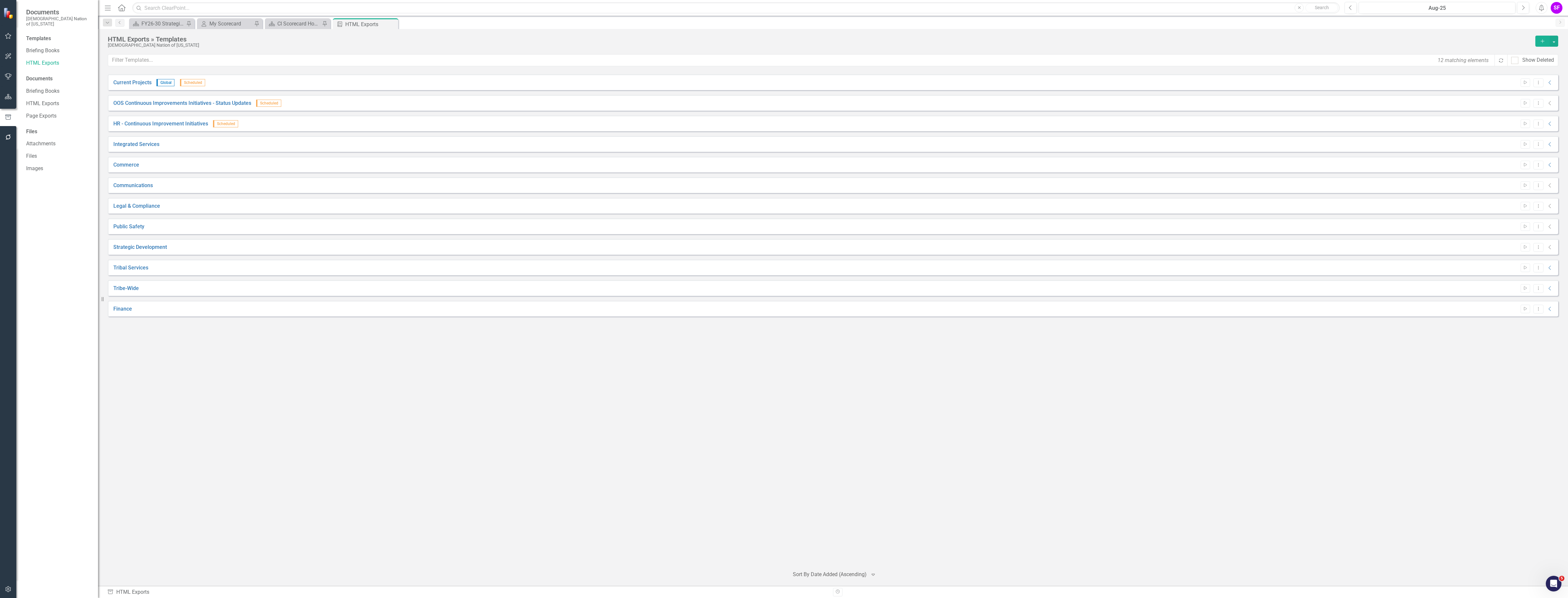
click at [1549, 185] on icon "Collapse" at bounding box center [1550, 186] width 7 height 5
click at [1539, 185] on icon "Dropdown Menu" at bounding box center [1538, 185] width 5 height 4
click at [1524, 195] on link "Start Run Template" at bounding box center [1513, 196] width 60 height 12
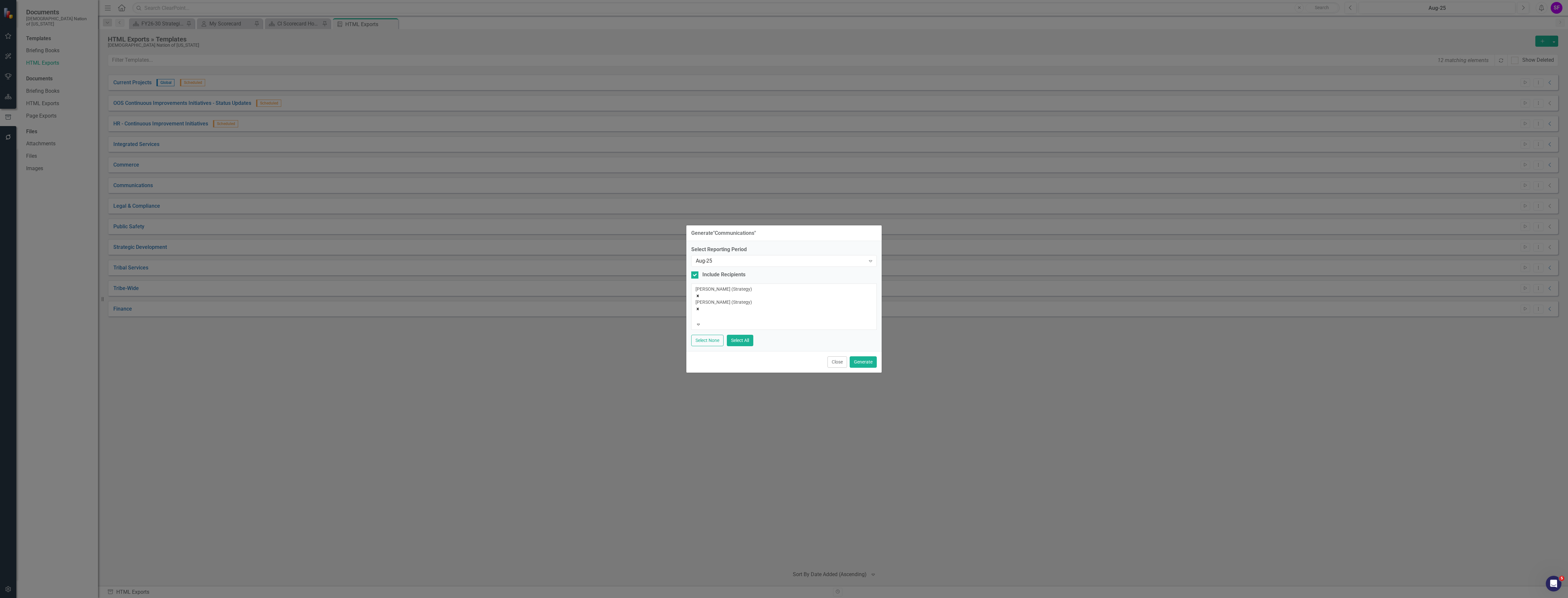
click at [699, 308] on icon "Remove Sheriden Franks (Strategy)" at bounding box center [698, 309] width 2 height 2
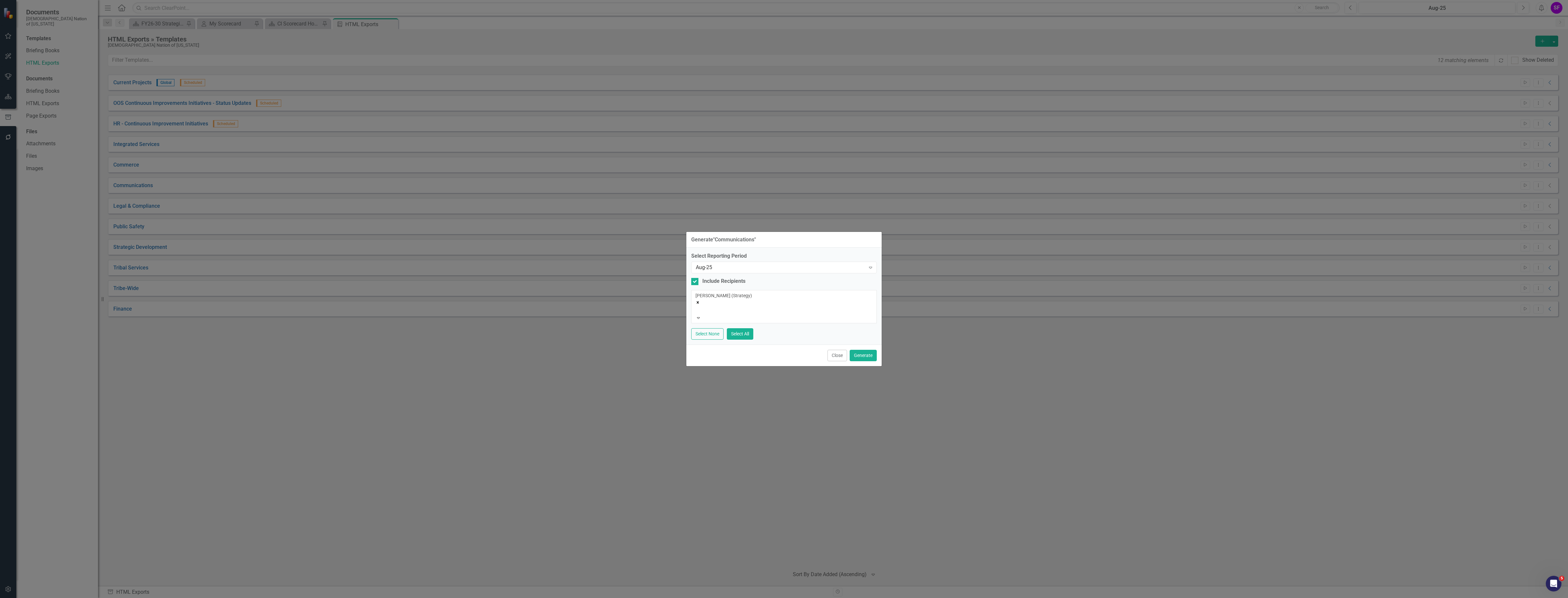
click at [700, 302] on icon "Remove Sheridan Burns (Strategy)" at bounding box center [698, 302] width 5 height 5
click at [698, 287] on div at bounding box center [695, 283] width 7 height 7
click at [696, 283] on input "Include Recipients" at bounding box center [693, 281] width 4 height 4
checkbox input "false"
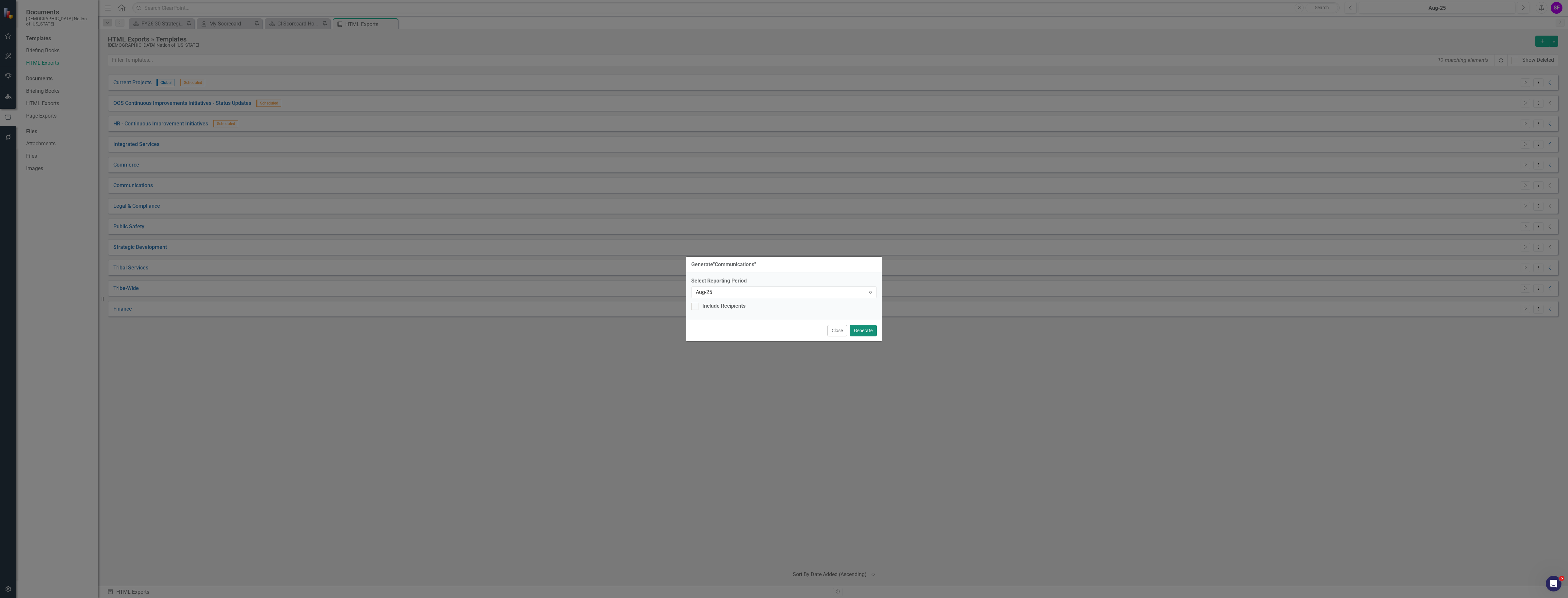
click at [863, 329] on button "Generate" at bounding box center [863, 330] width 27 height 12
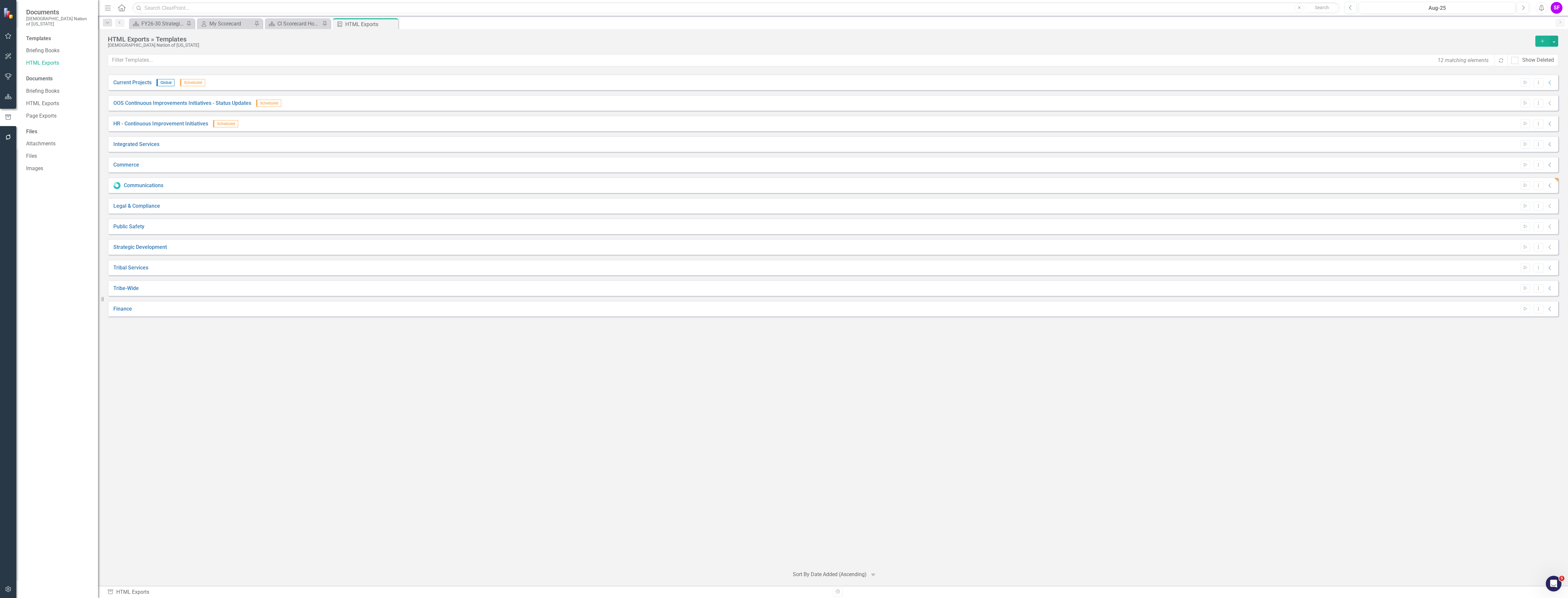
drag, startPoint x: 455, startPoint y: 457, endPoint x: 470, endPoint y: 468, distance: 18.6
click at [455, 457] on div "Current Projects Global Scheduled Start Dropdown Menu Collapse HTML Current Pro…" at bounding box center [833, 318] width 1451 height 487
click at [136, 102] on link "OOS Continuous Improvements Initiatives - Status Updates" at bounding box center [182, 103] width 138 height 7
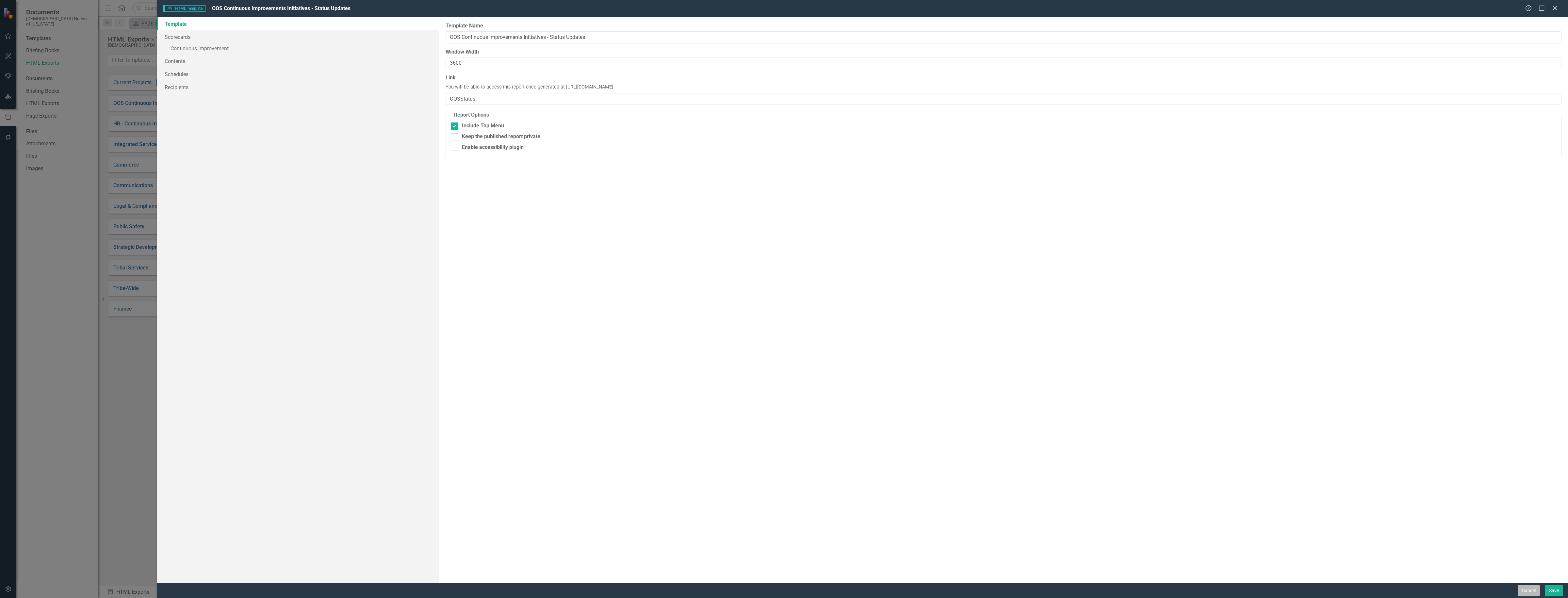
click at [1527, 590] on button "Cancel" at bounding box center [1528, 590] width 22 height 12
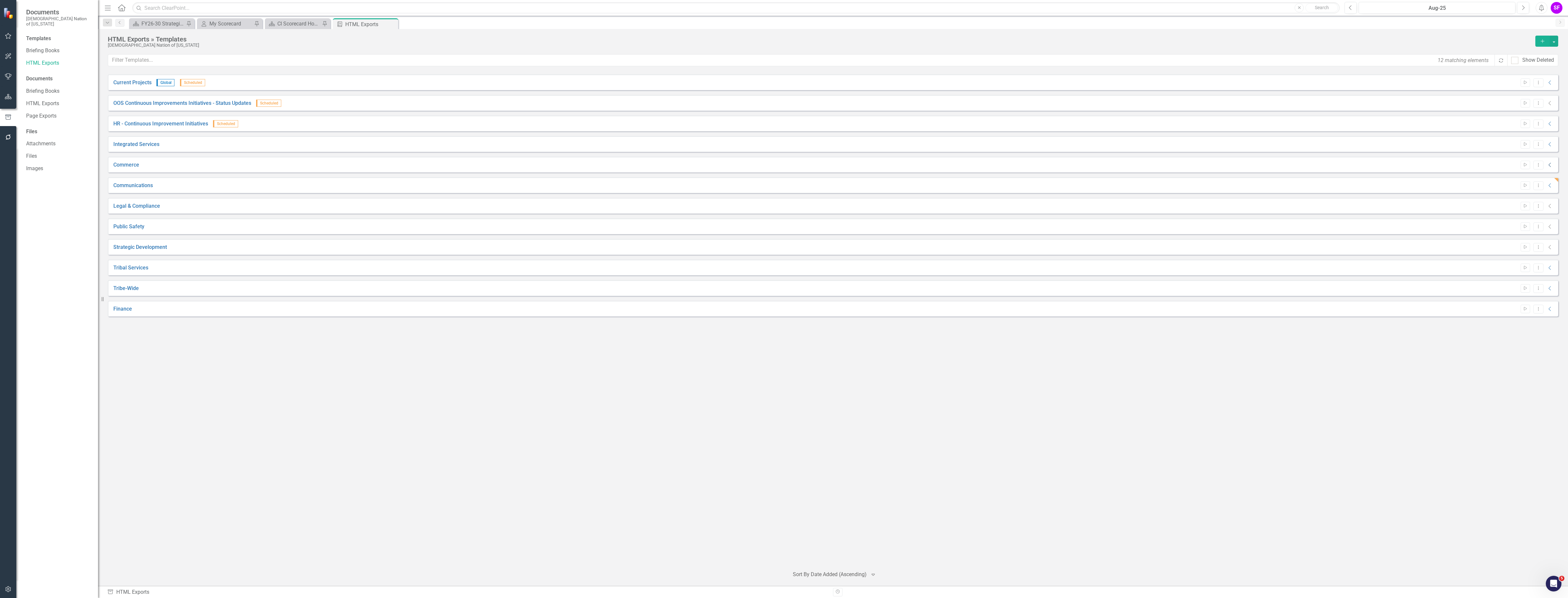
click at [1547, 163] on icon "Collapse" at bounding box center [1550, 165] width 7 height 5
click at [1535, 178] on icon "Link" at bounding box center [1535, 176] width 5 height 4
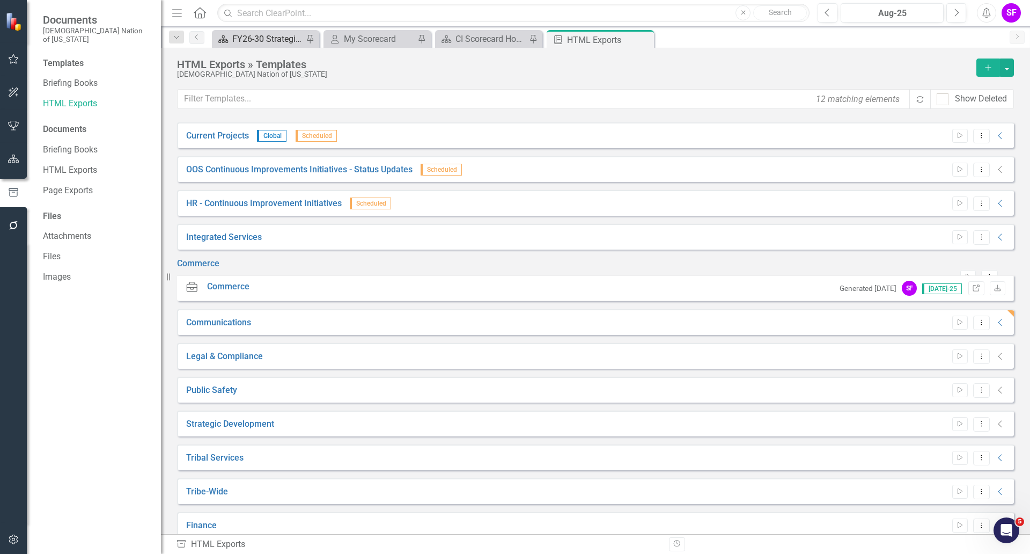
click at [261, 40] on div "FY26-30 Strategic Plan" at bounding box center [267, 38] width 71 height 13
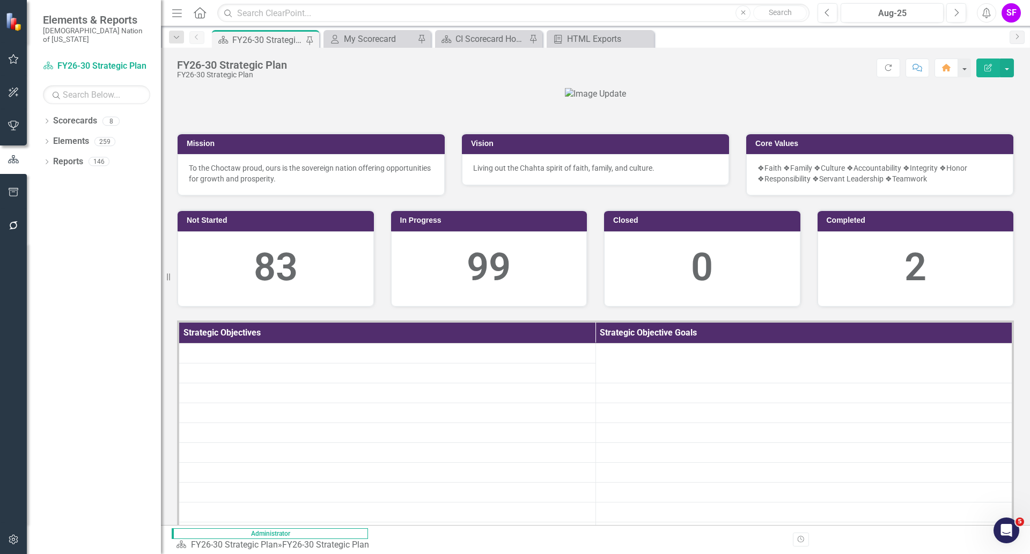
click at [175, 14] on icon "Menu" at bounding box center [177, 12] width 14 height 11
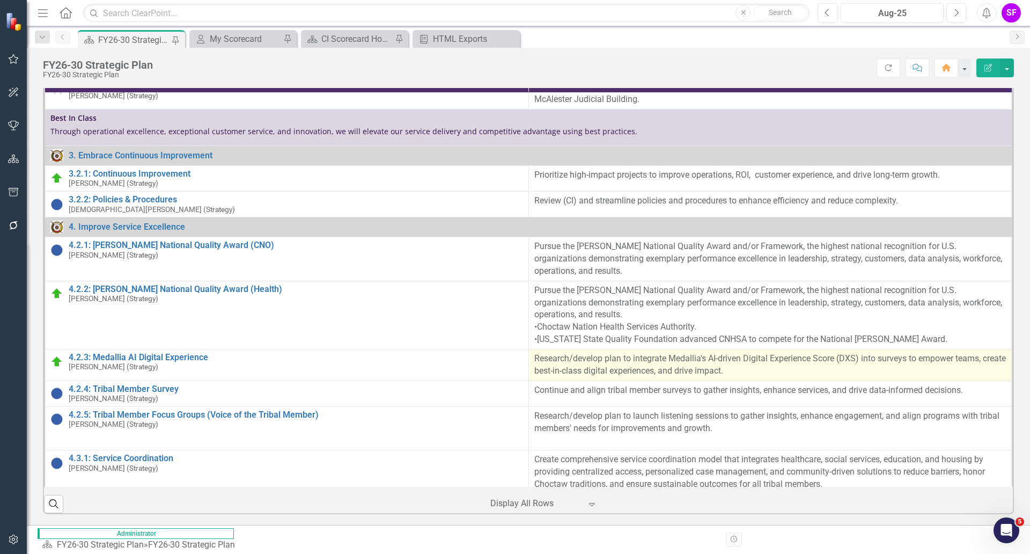
scroll to position [1208, 0]
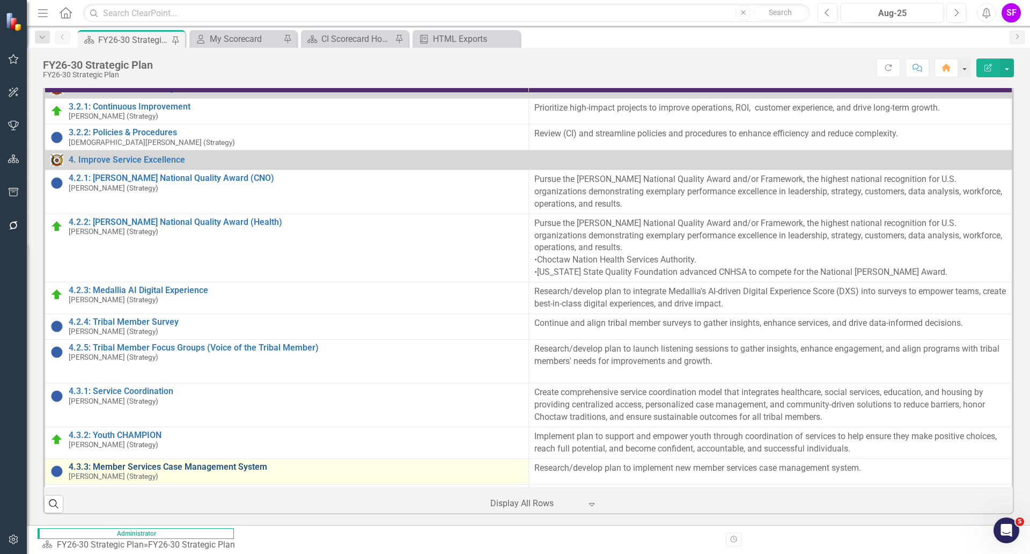
click at [223, 462] on link "4.3.3: Member Services Case Management System" at bounding box center [296, 467] width 455 height 10
